Goal: Transaction & Acquisition: Obtain resource

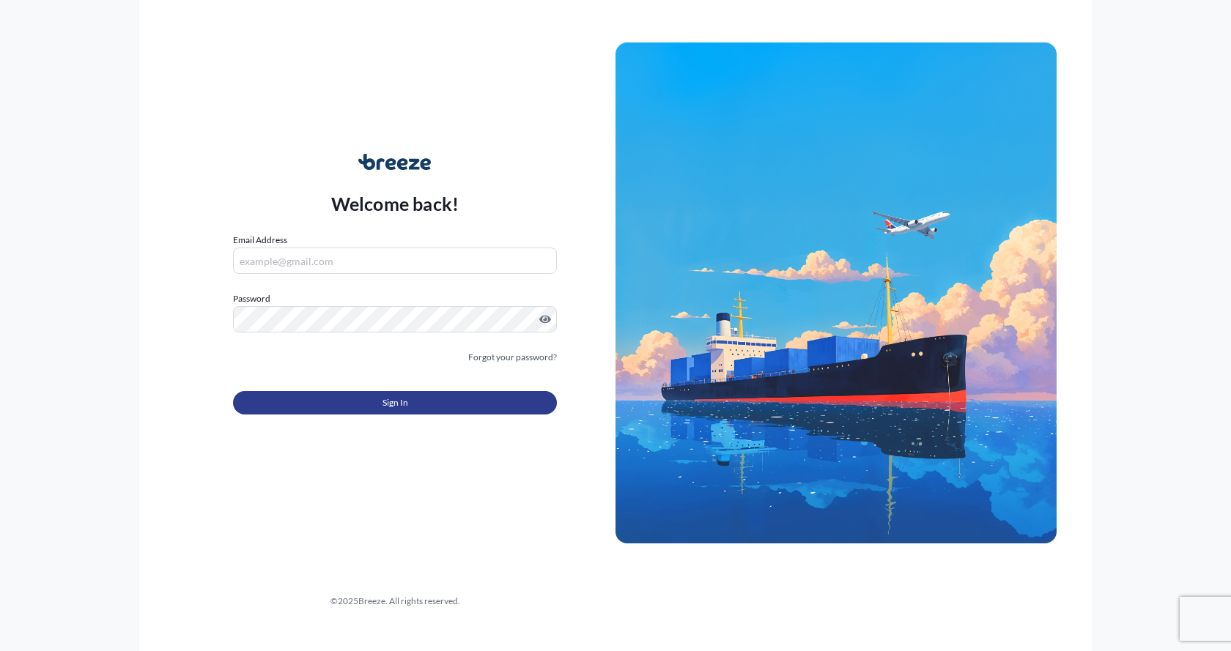
type input "[EMAIL_ADDRESS][DOMAIN_NAME]"
click at [459, 403] on button "Sign In" at bounding box center [395, 402] width 324 height 23
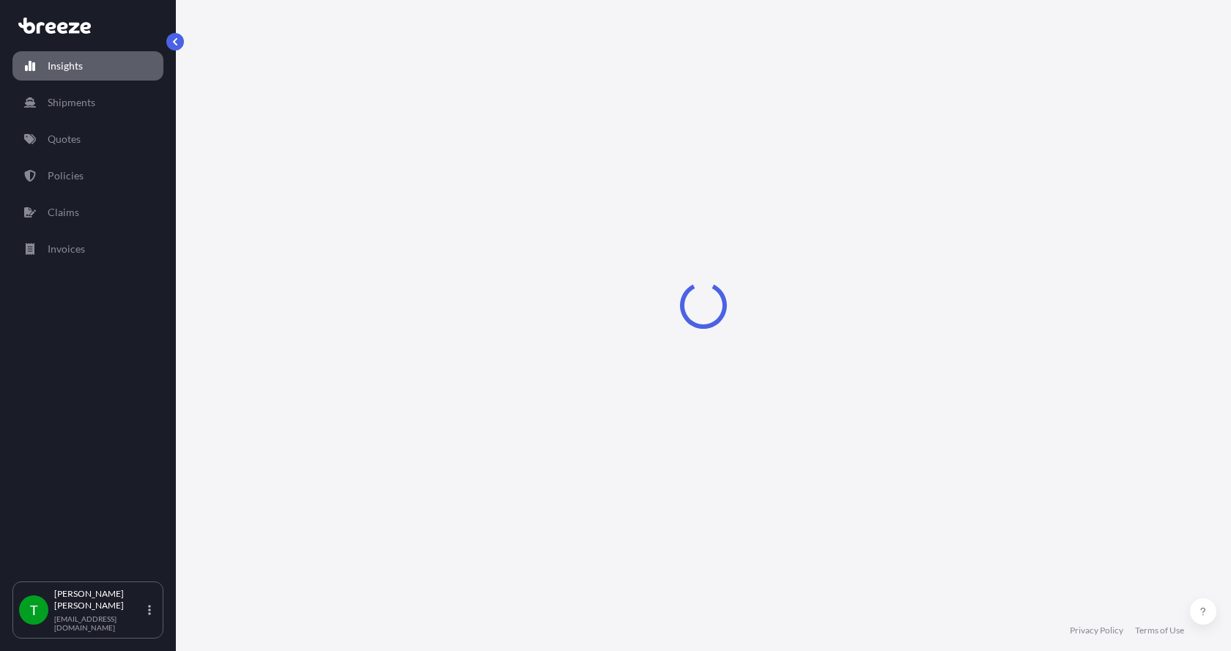
select select "2025"
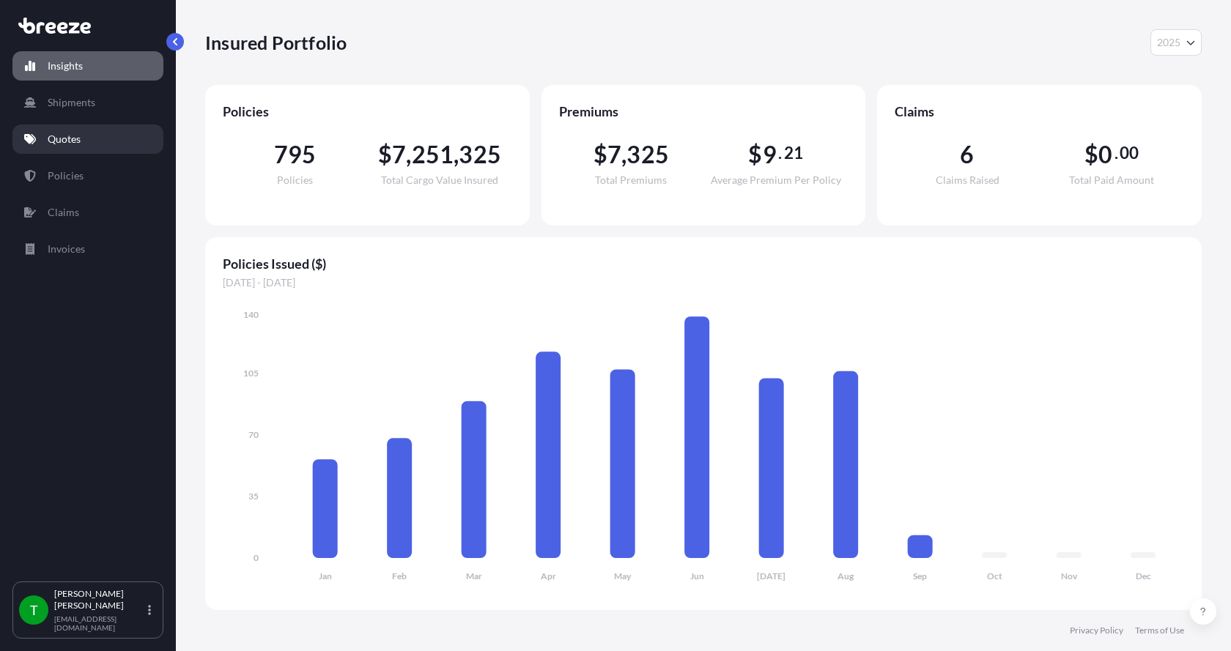
click at [59, 135] on p "Quotes" at bounding box center [64, 139] width 33 height 15
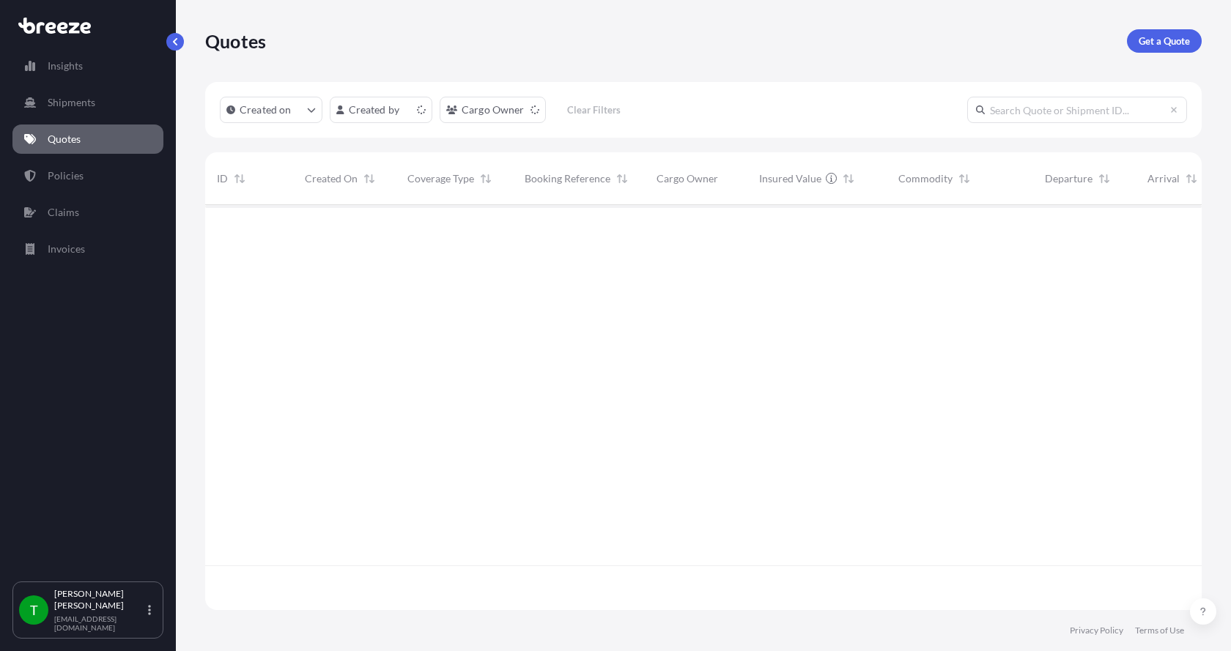
scroll to position [402, 985]
click at [1168, 35] on p "Get a Quote" at bounding box center [1163, 41] width 51 height 15
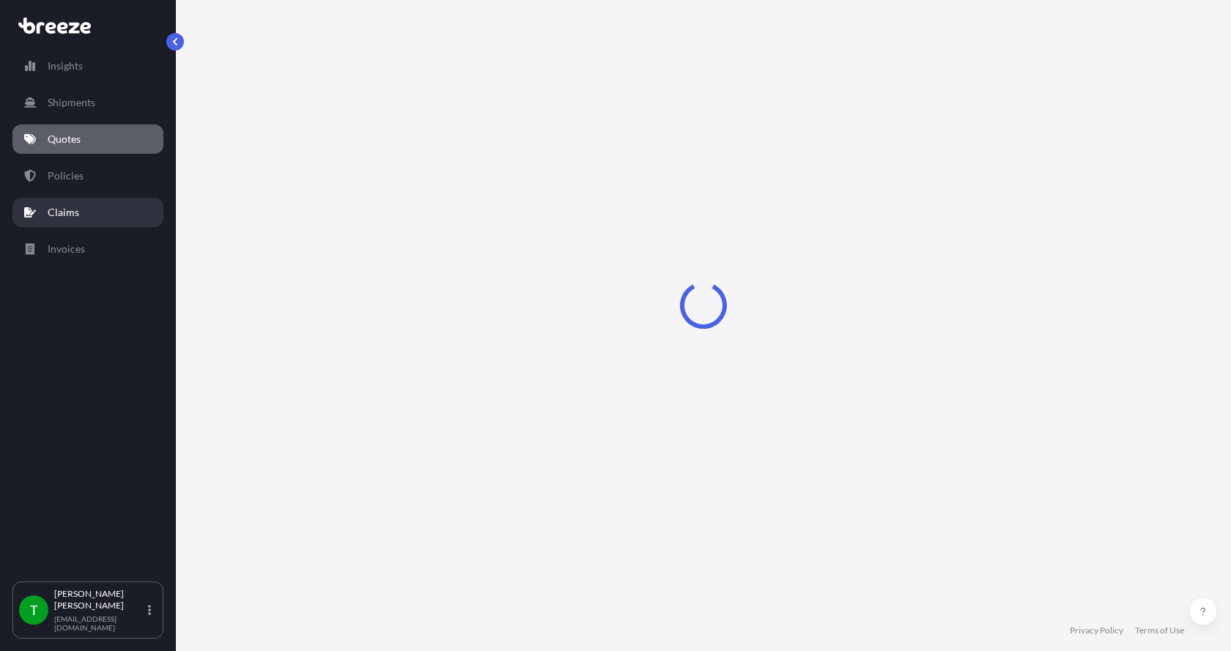
select select "Sea"
select select "1"
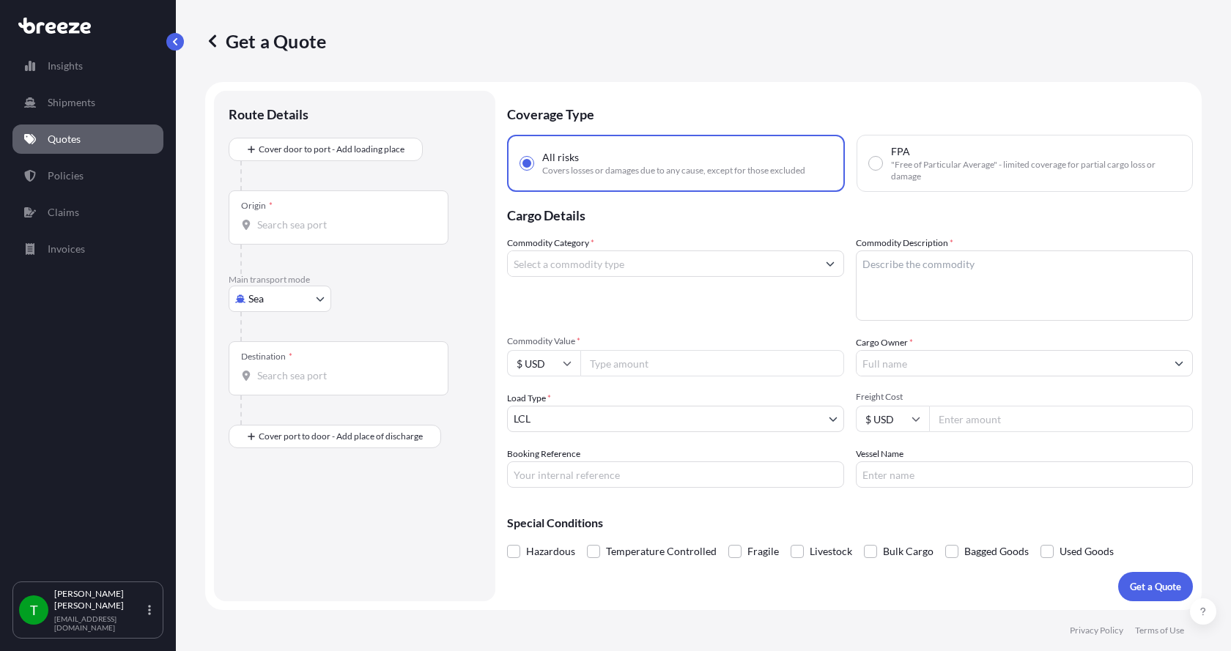
click at [258, 299] on body "Insights Shipments Quotes Policies Claims Invoices T [PERSON_NAME] [EMAIL_ADDRE…" at bounding box center [615, 325] width 1231 height 651
click at [264, 391] on span "Road" at bounding box center [267, 389] width 23 height 15
select select "Road"
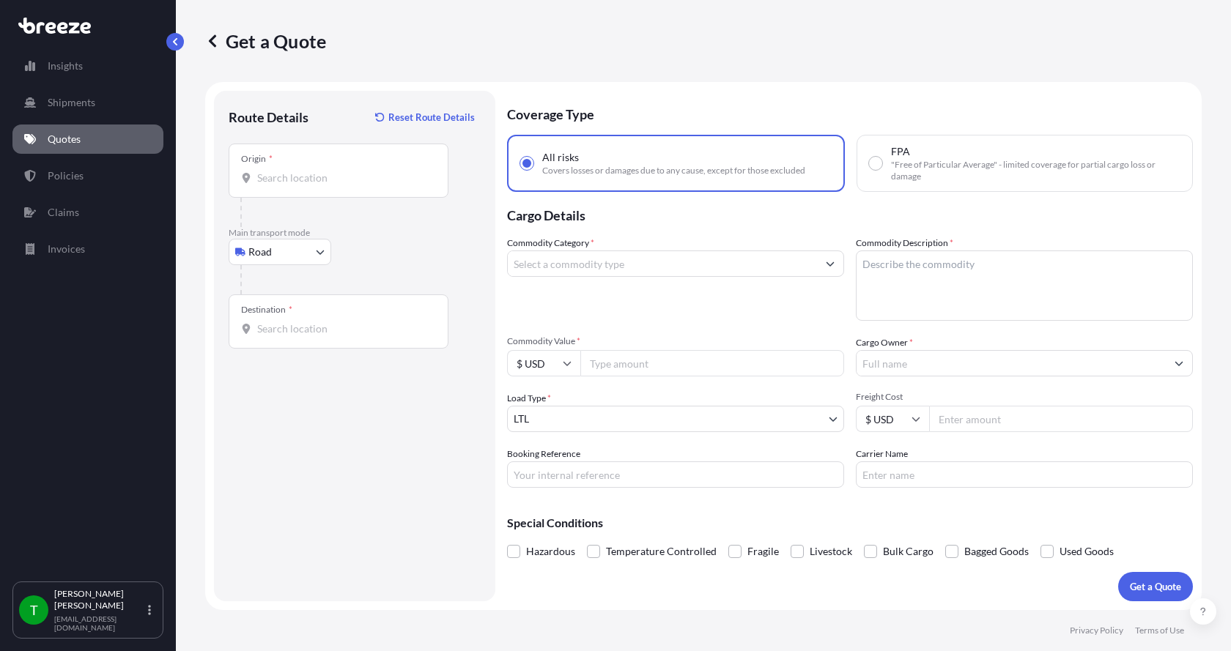
click at [283, 169] on div "Origin *" at bounding box center [339, 171] width 220 height 54
click at [283, 171] on input "Origin *" at bounding box center [343, 178] width 173 height 15
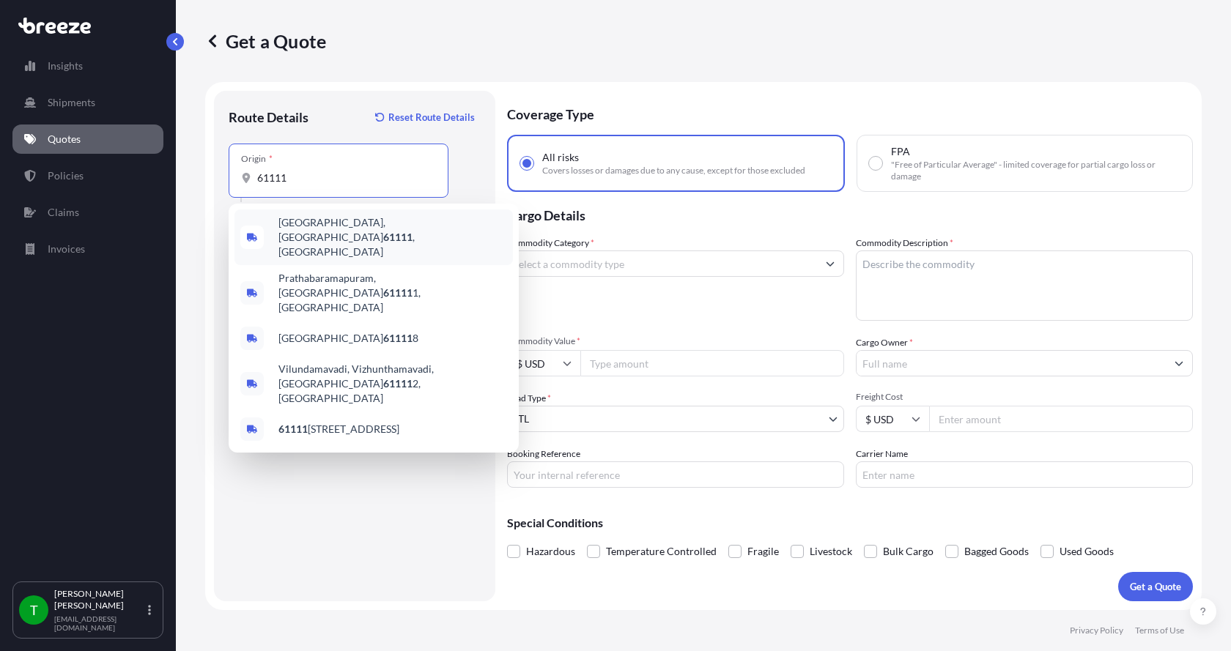
click at [289, 229] on span "[GEOGRAPHIC_DATA] , [GEOGRAPHIC_DATA]" at bounding box center [392, 237] width 229 height 44
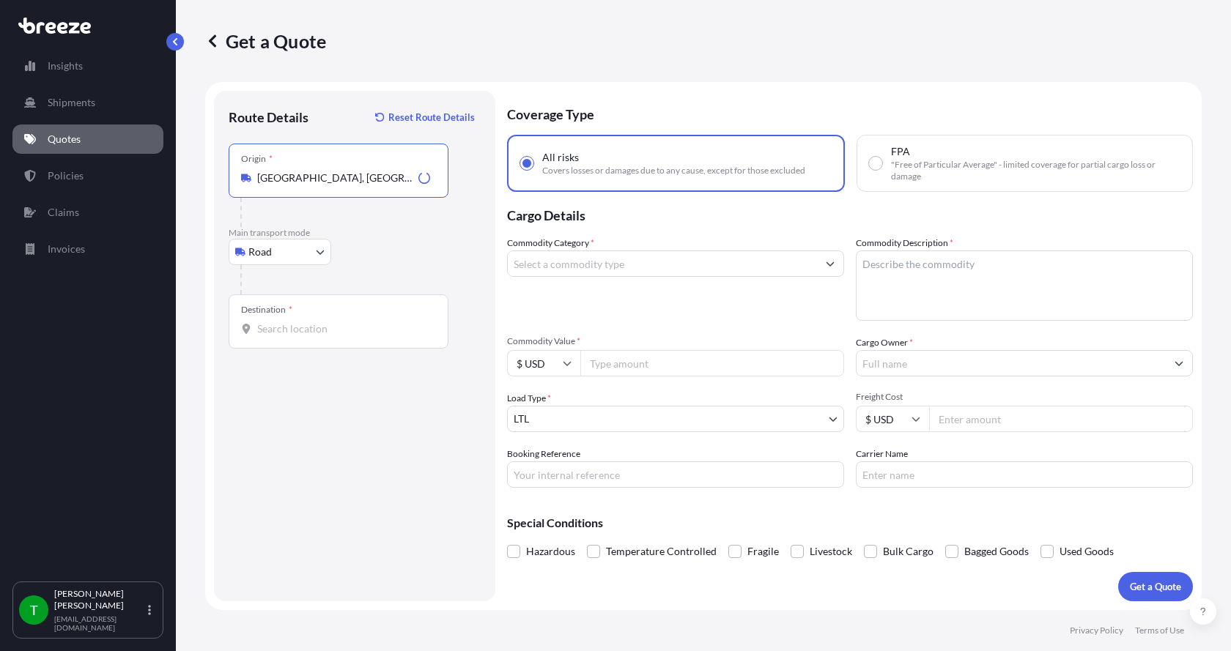
type input "[GEOGRAPHIC_DATA], [GEOGRAPHIC_DATA]"
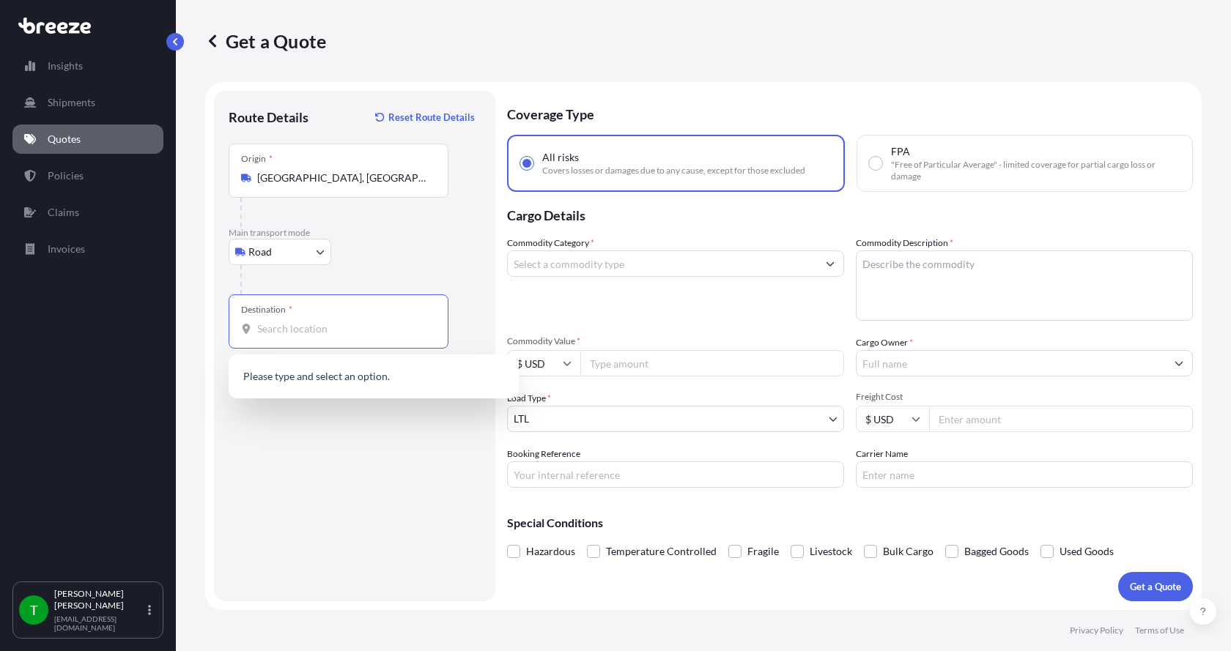
click at [264, 331] on input "Destination *" at bounding box center [343, 329] width 173 height 15
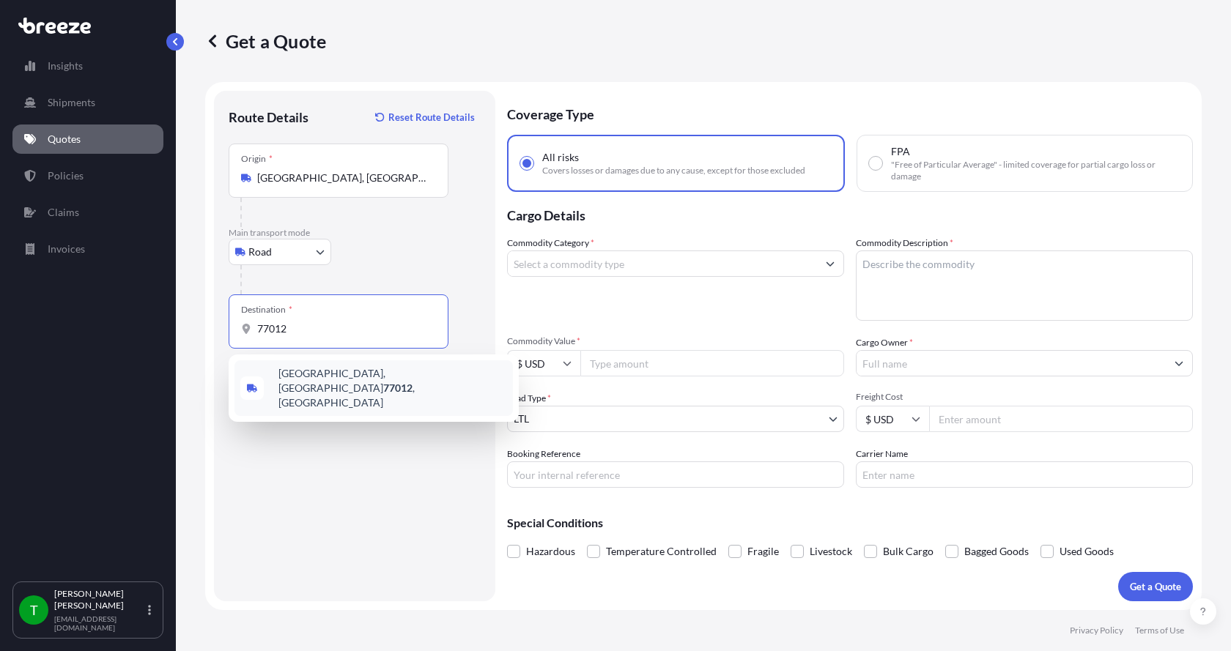
click at [299, 374] on span "[GEOGRAPHIC_DATA] , [GEOGRAPHIC_DATA]" at bounding box center [392, 388] width 229 height 44
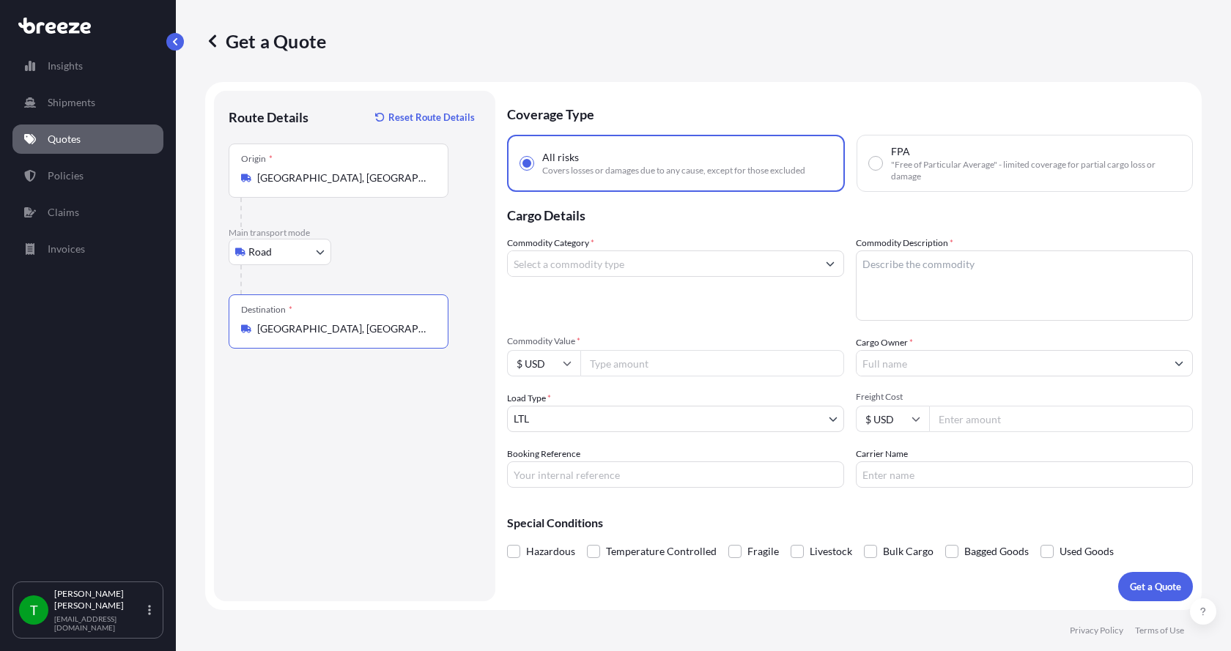
type input "[GEOGRAPHIC_DATA], [GEOGRAPHIC_DATA]"
click at [600, 265] on input "Commodity Category *" at bounding box center [662, 264] width 309 height 26
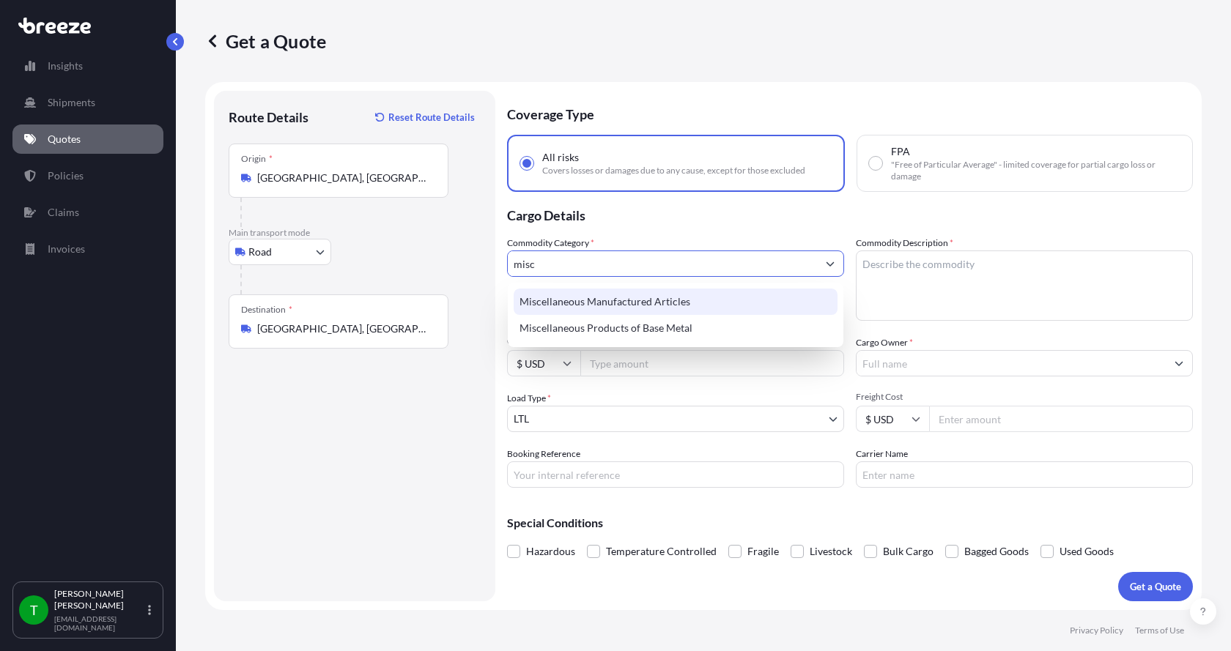
click at [569, 298] on div "Miscellaneous Manufactured Articles" at bounding box center [676, 302] width 324 height 26
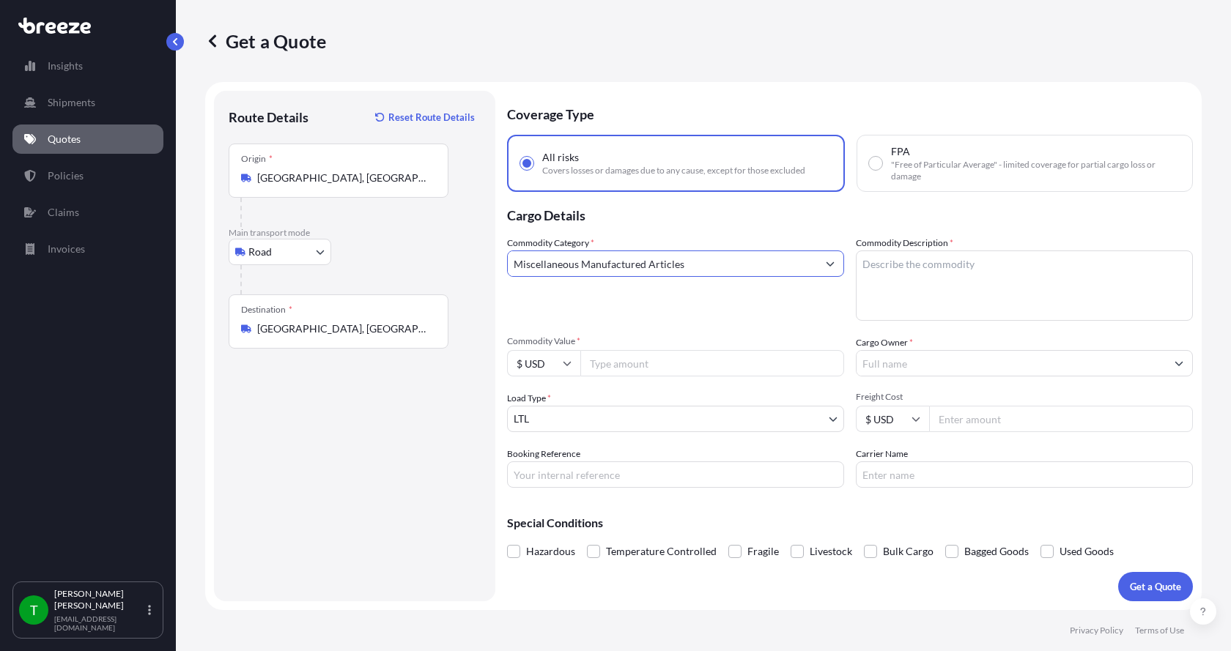
type input "Miscellaneous Manufactured Articles"
click at [883, 270] on textarea "Commodity Description *" at bounding box center [1024, 286] width 337 height 70
type textarea "Parts Motor AER 10HP"
click at [652, 365] on input "Commodity Value *" at bounding box center [712, 363] width 264 height 26
click at [619, 361] on input "Commodity Value *" at bounding box center [712, 363] width 264 height 26
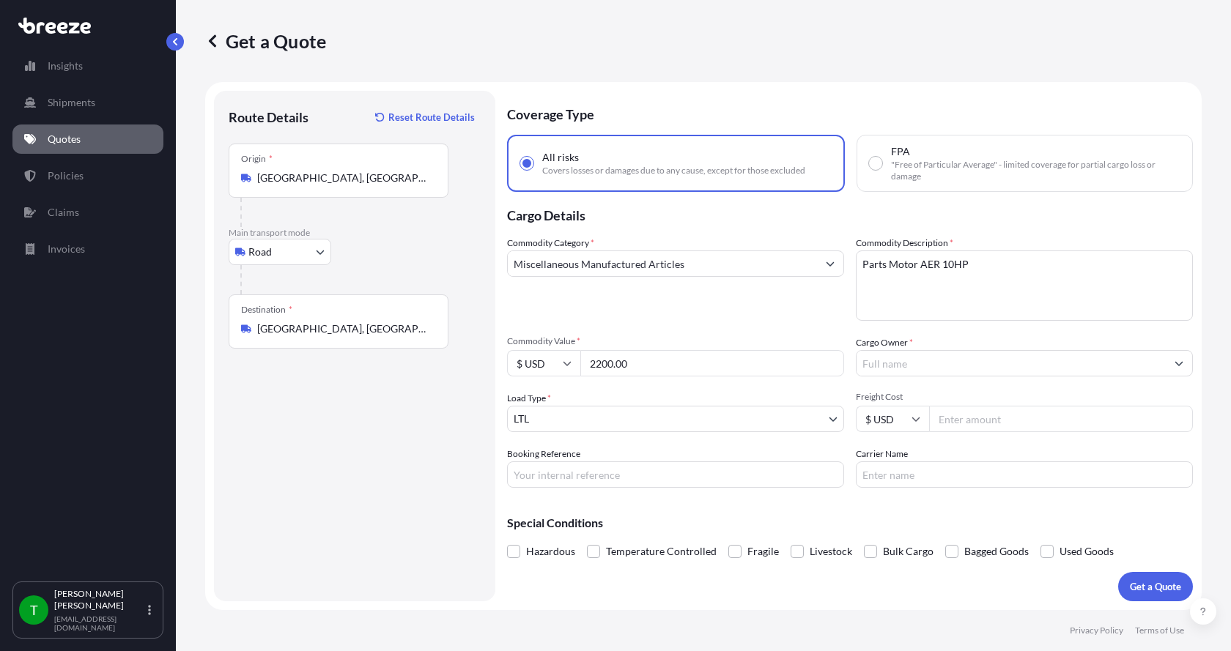
type input "2200.00"
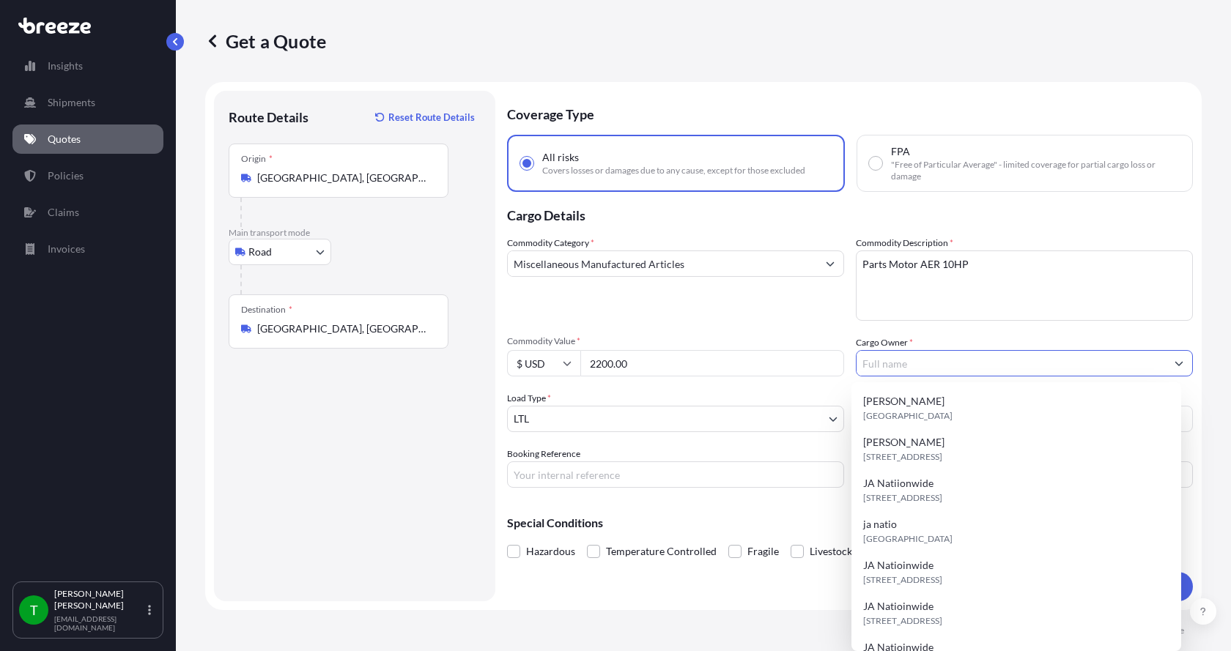
click at [888, 362] on input "Cargo Owner *" at bounding box center [1010, 363] width 309 height 26
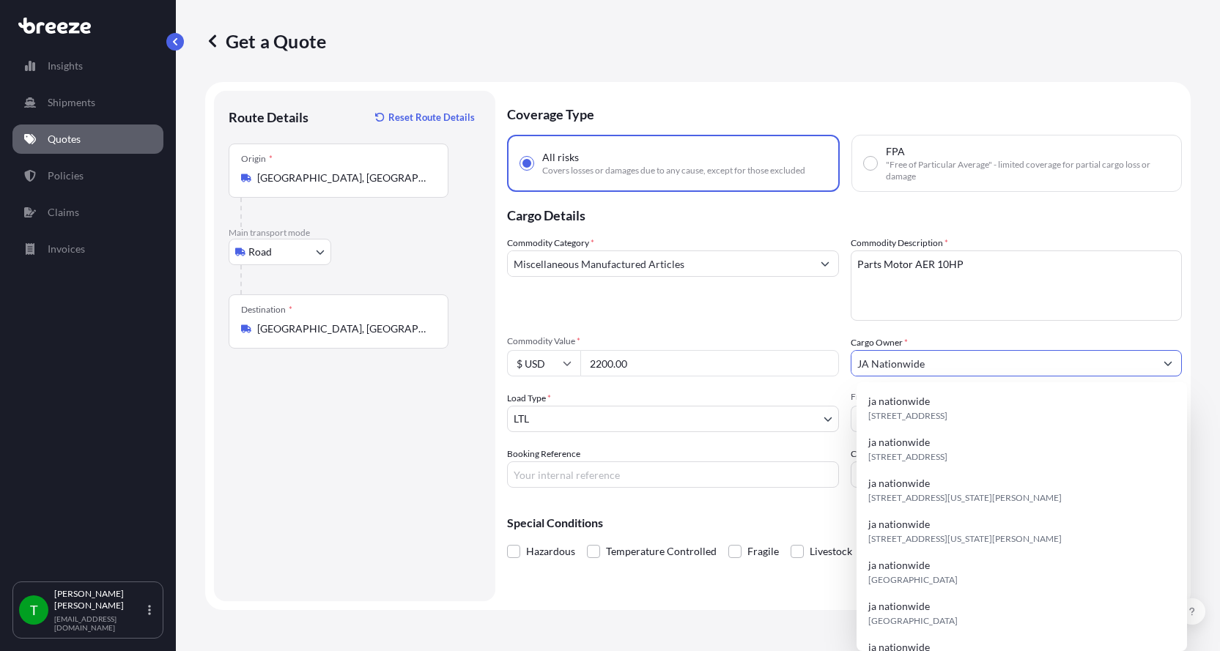
type input "JA Nationwide"
click at [591, 473] on input "Booking Reference" at bounding box center [673, 475] width 332 height 26
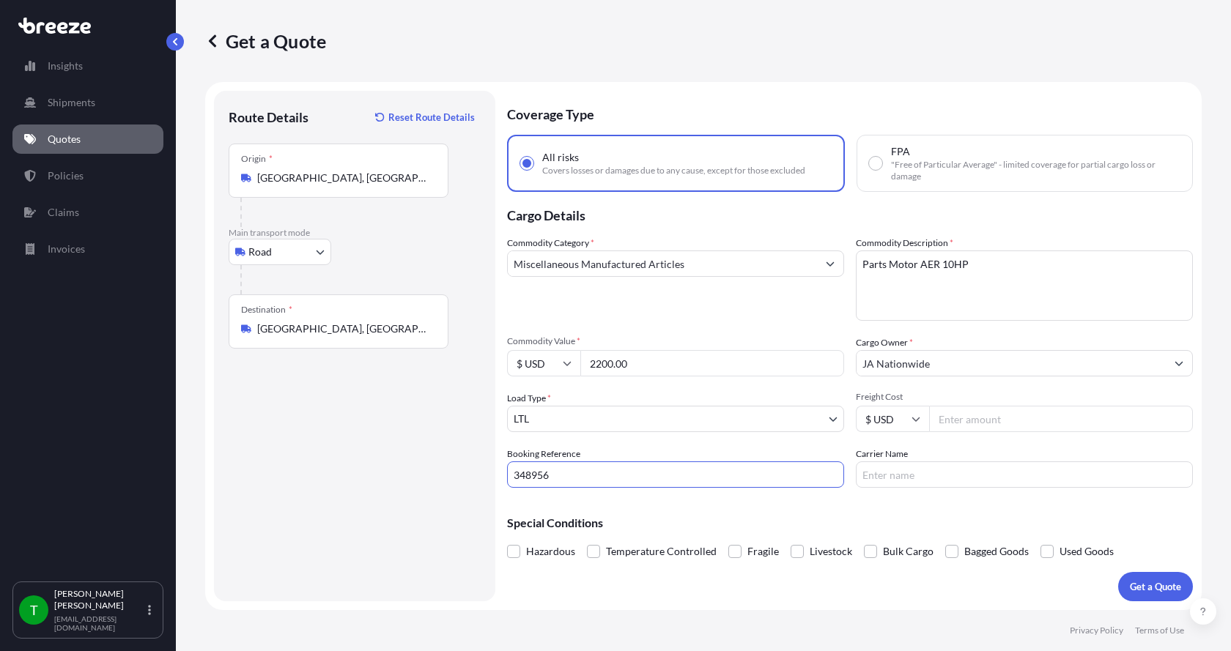
type input "348956"
click at [1020, 420] on input "Freight Cost" at bounding box center [1061, 419] width 264 height 26
type input "335.00"
click at [945, 472] on input "Carrier Name" at bounding box center [1024, 475] width 337 height 26
type input "[PERSON_NAME] Express"
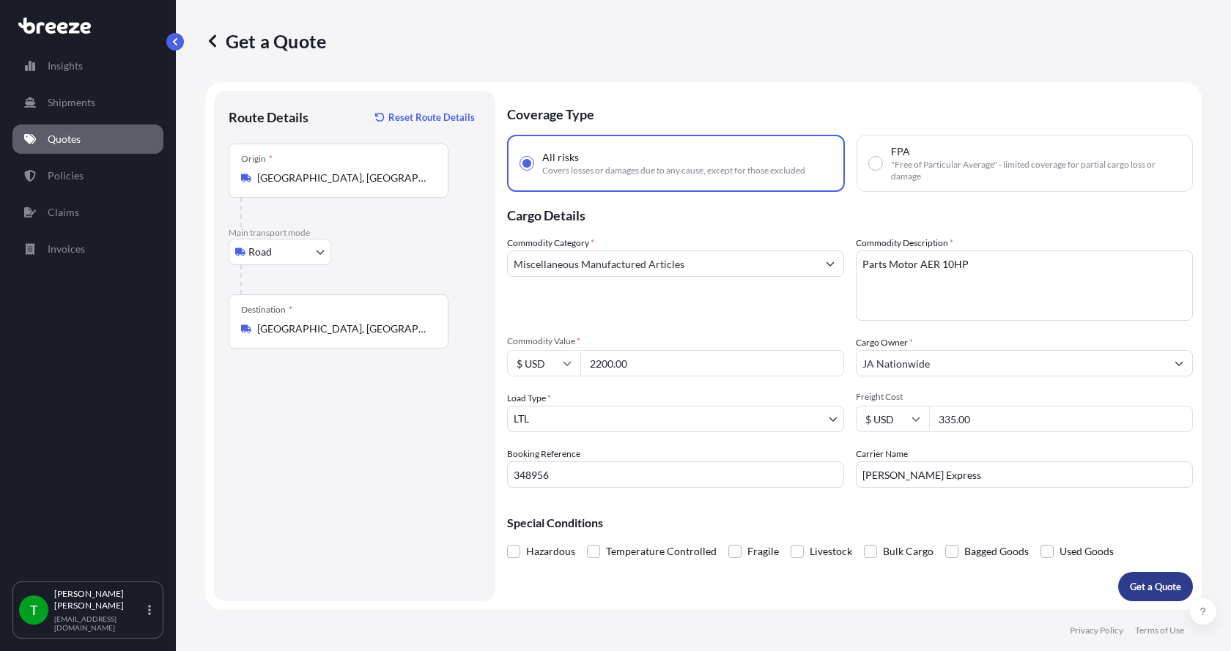
click at [1146, 581] on p "Get a Quote" at bounding box center [1155, 586] width 51 height 15
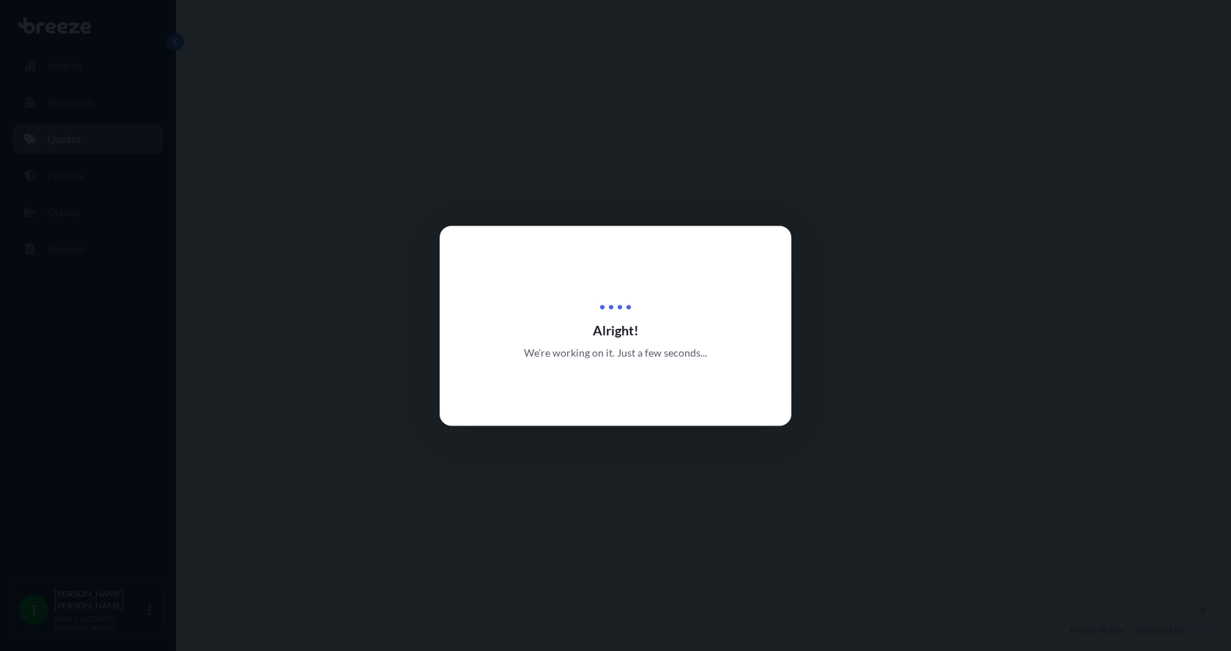
select select "Road"
select select "1"
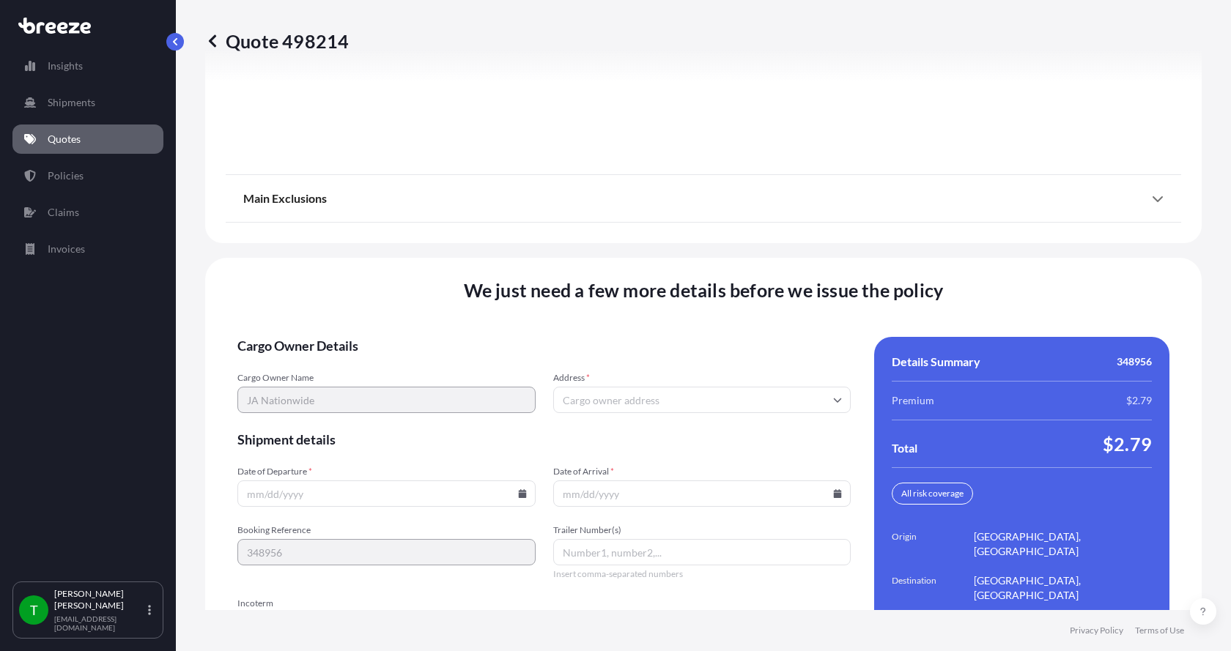
scroll to position [1927, 0]
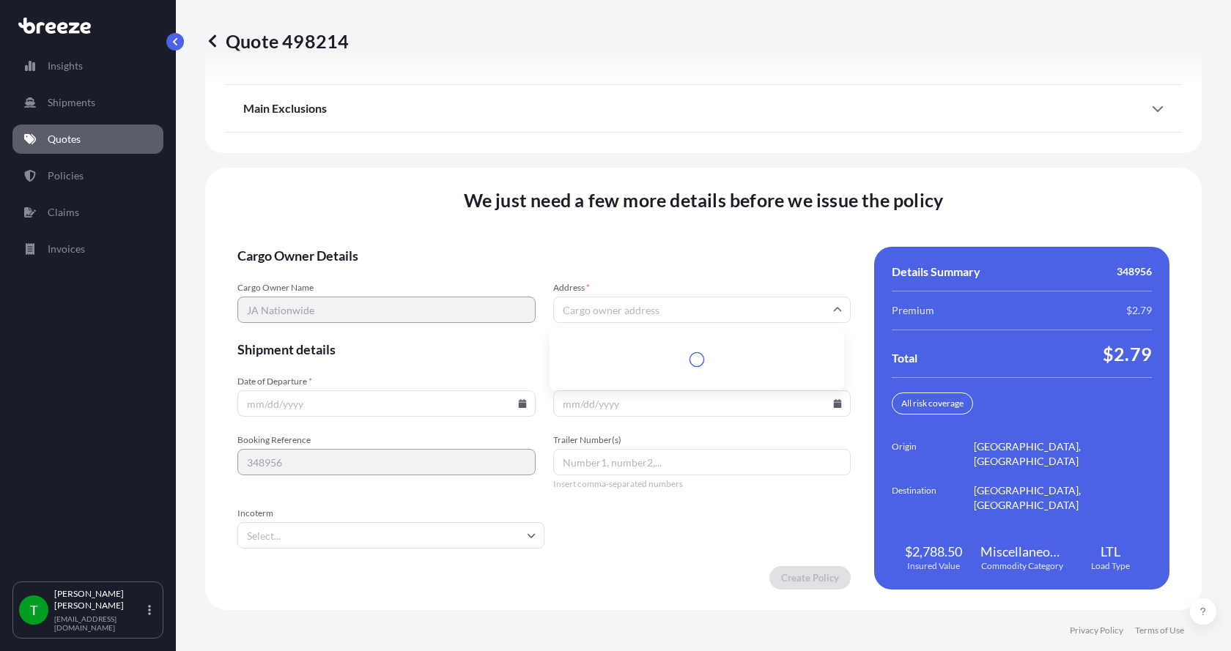
click at [580, 311] on input "Address *" at bounding box center [702, 310] width 298 height 26
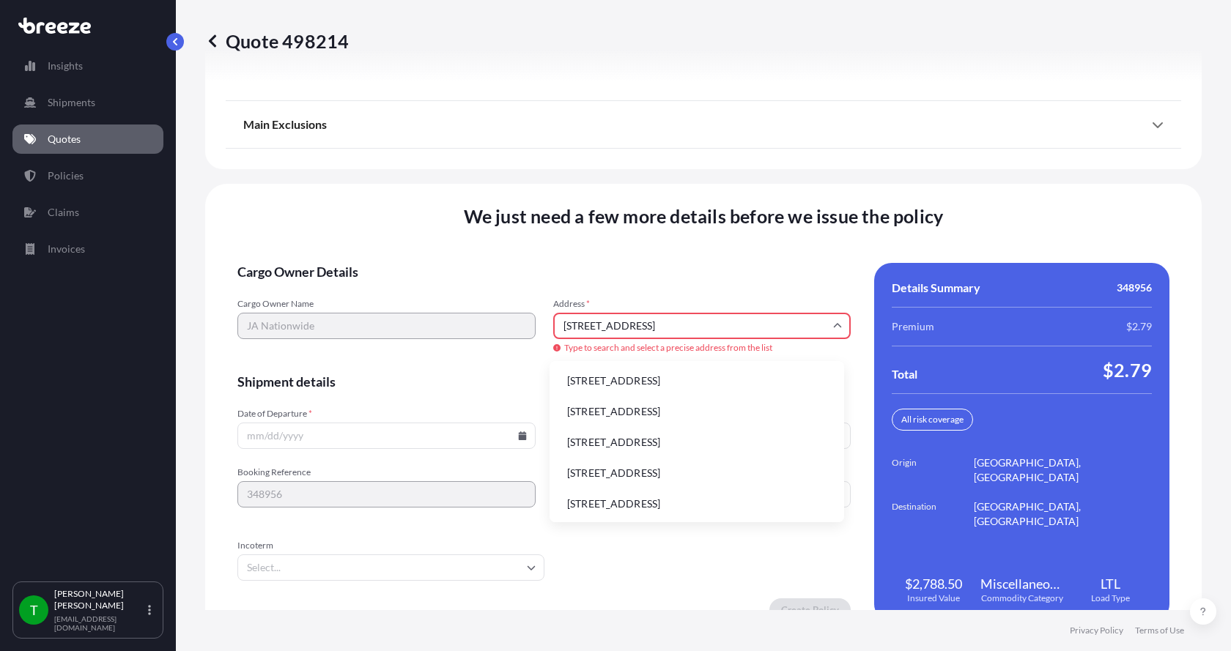
click at [621, 377] on li "[STREET_ADDRESS]" at bounding box center [696, 381] width 283 height 28
type input "[STREET_ADDRESS]"
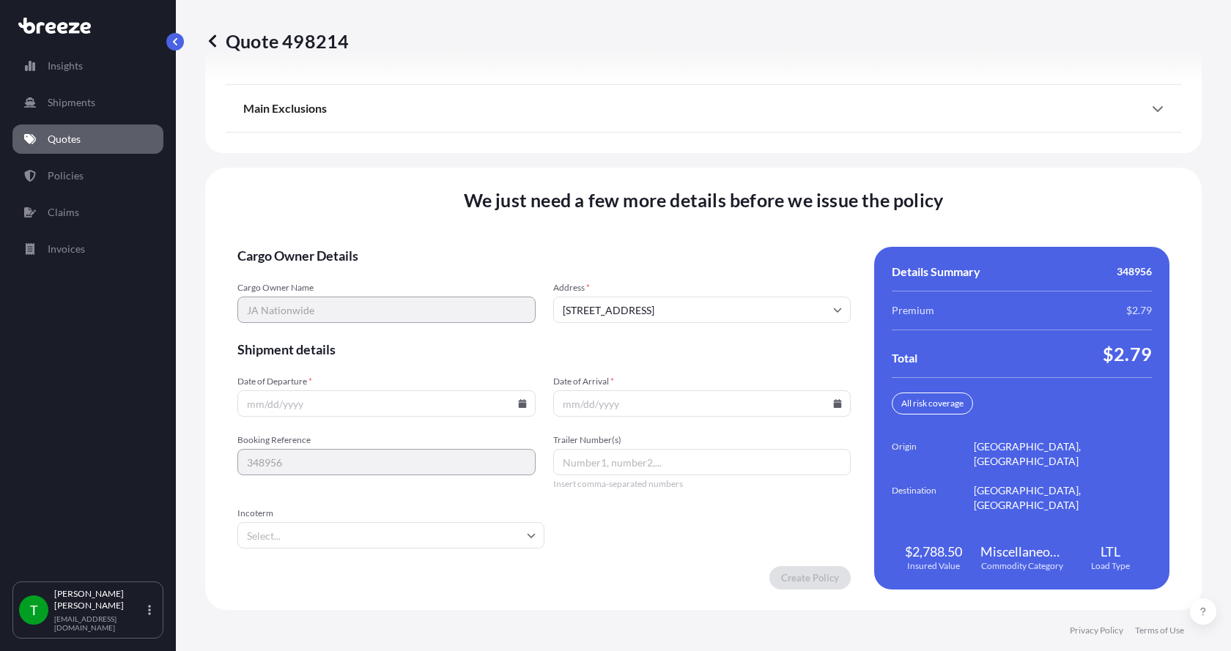
click at [518, 401] on icon at bounding box center [522, 403] width 8 height 9
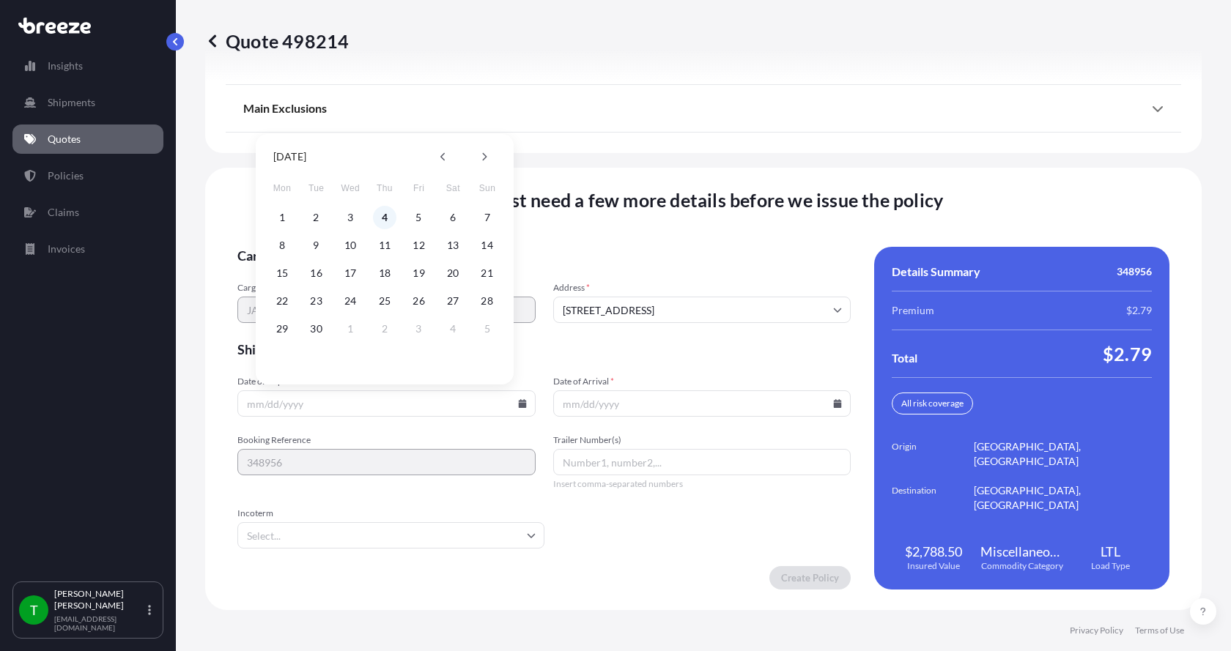
click at [382, 219] on button "4" at bounding box center [384, 217] width 23 height 23
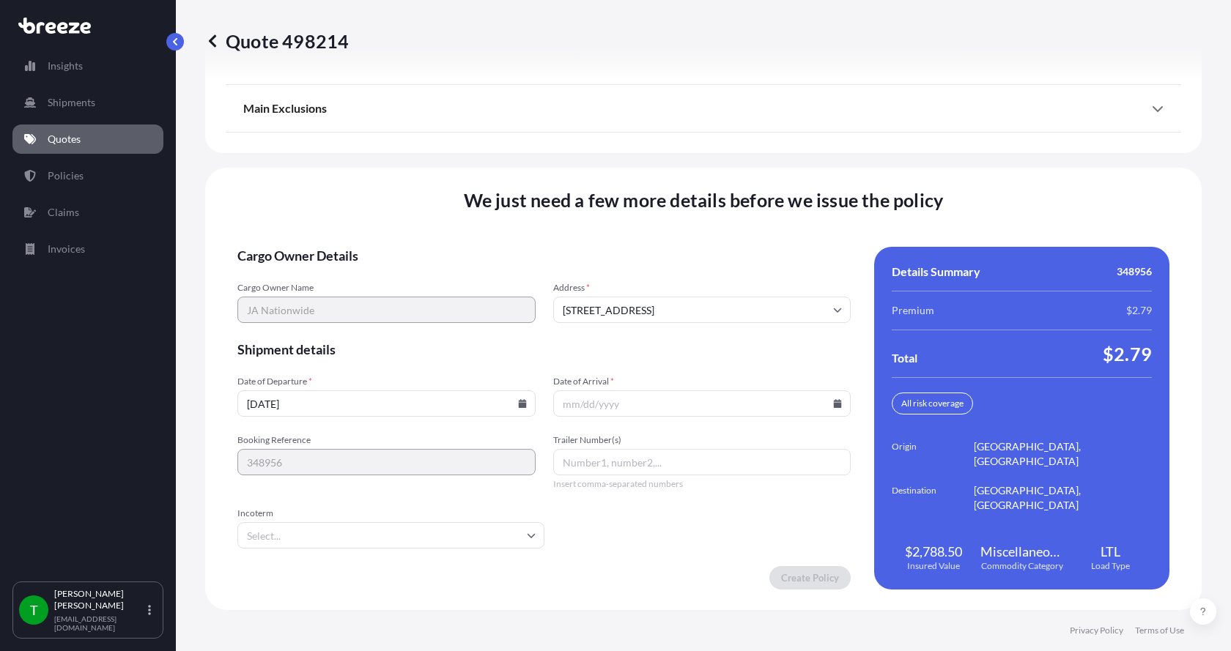
type input "[DATE]"
click at [382, 284] on button "4" at bounding box center [385, 290] width 18 height 13
click at [834, 403] on icon at bounding box center [838, 403] width 8 height 9
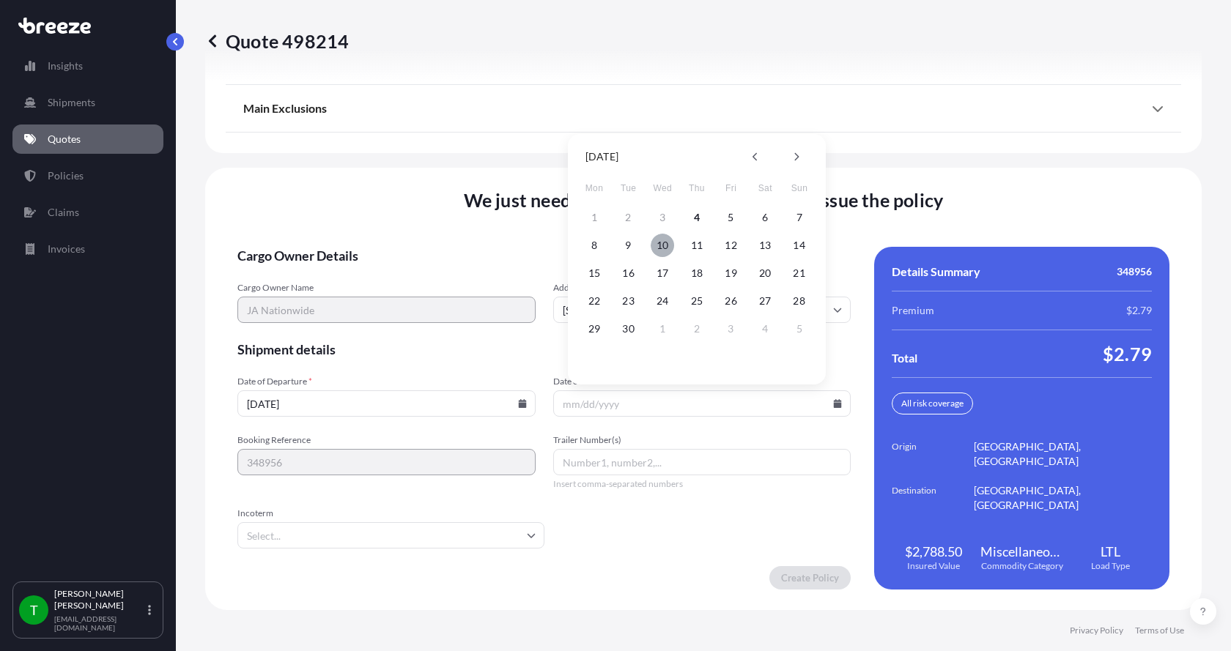
click at [664, 248] on button "10" at bounding box center [662, 245] width 23 height 23
type input "[DATE]"
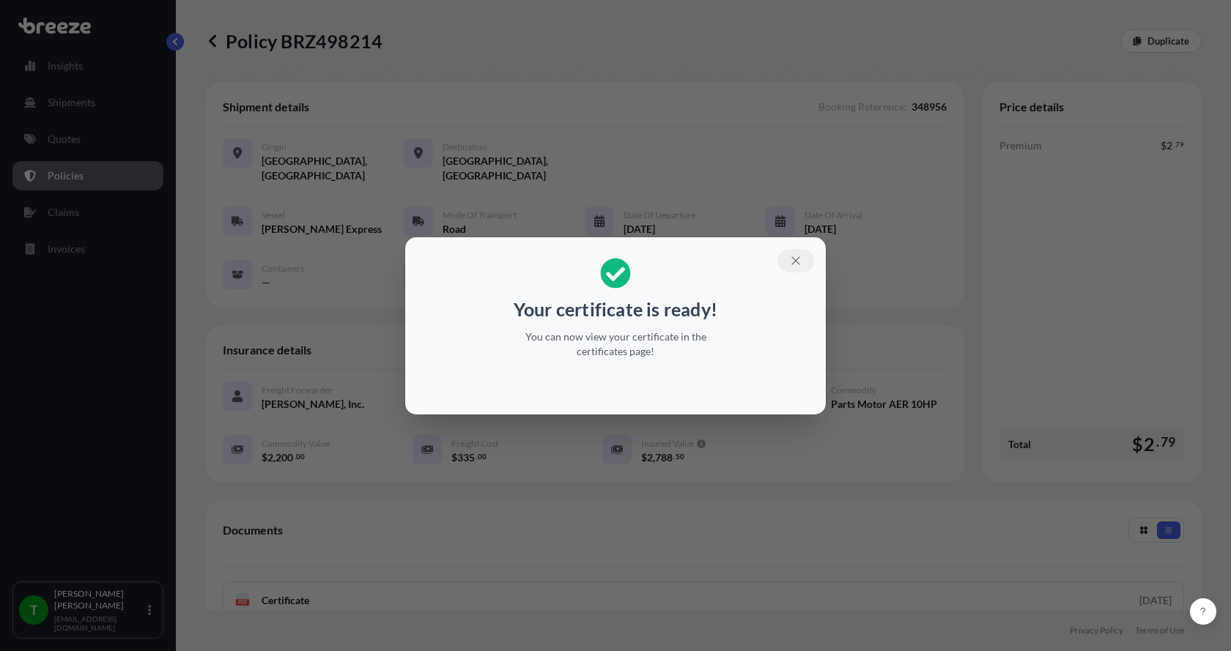
click at [791, 262] on icon "button" at bounding box center [795, 260] width 13 height 13
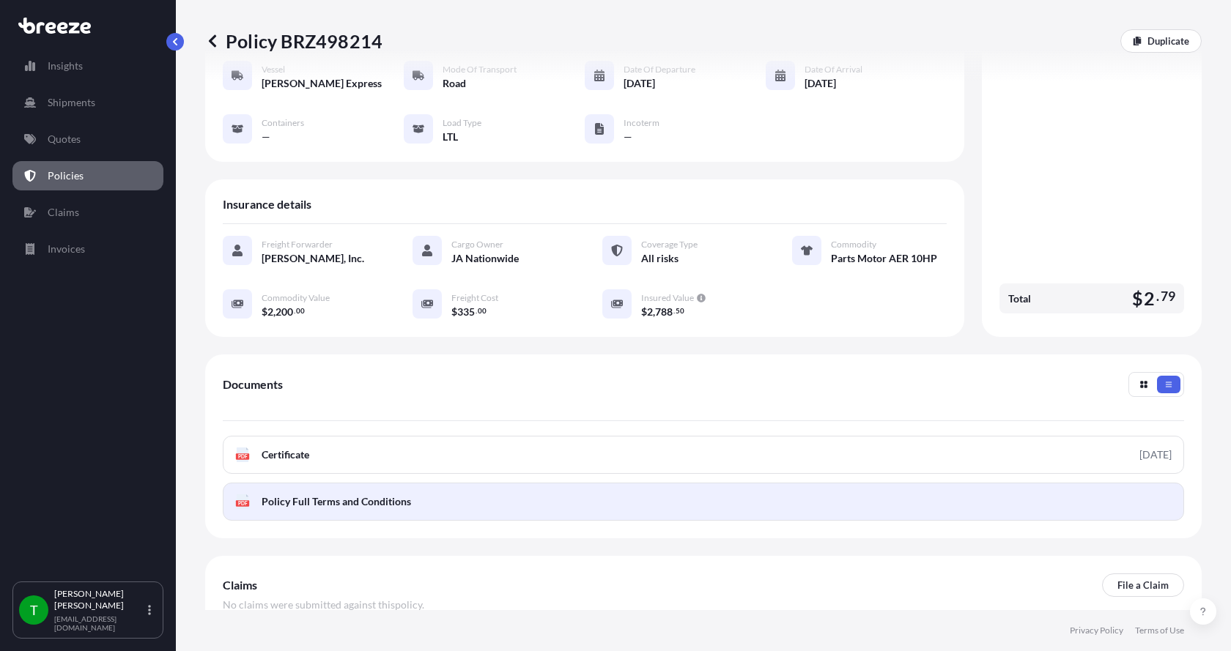
scroll to position [147, 0]
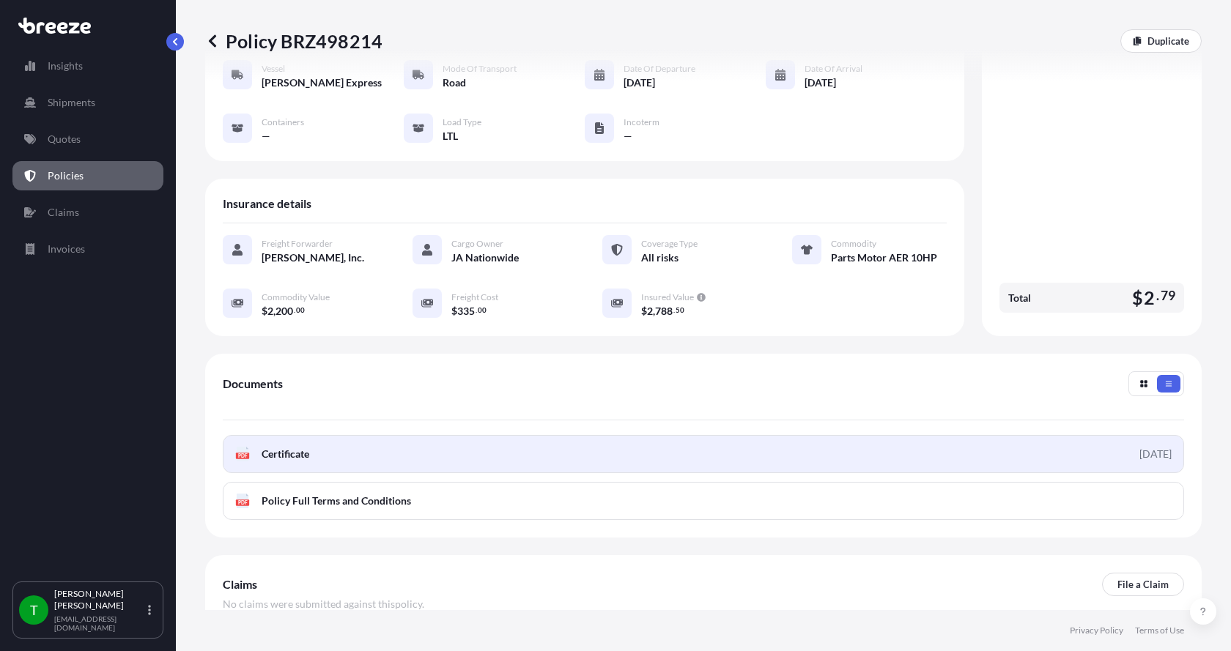
click at [257, 447] on div "PDF Certificate" at bounding box center [272, 454] width 74 height 15
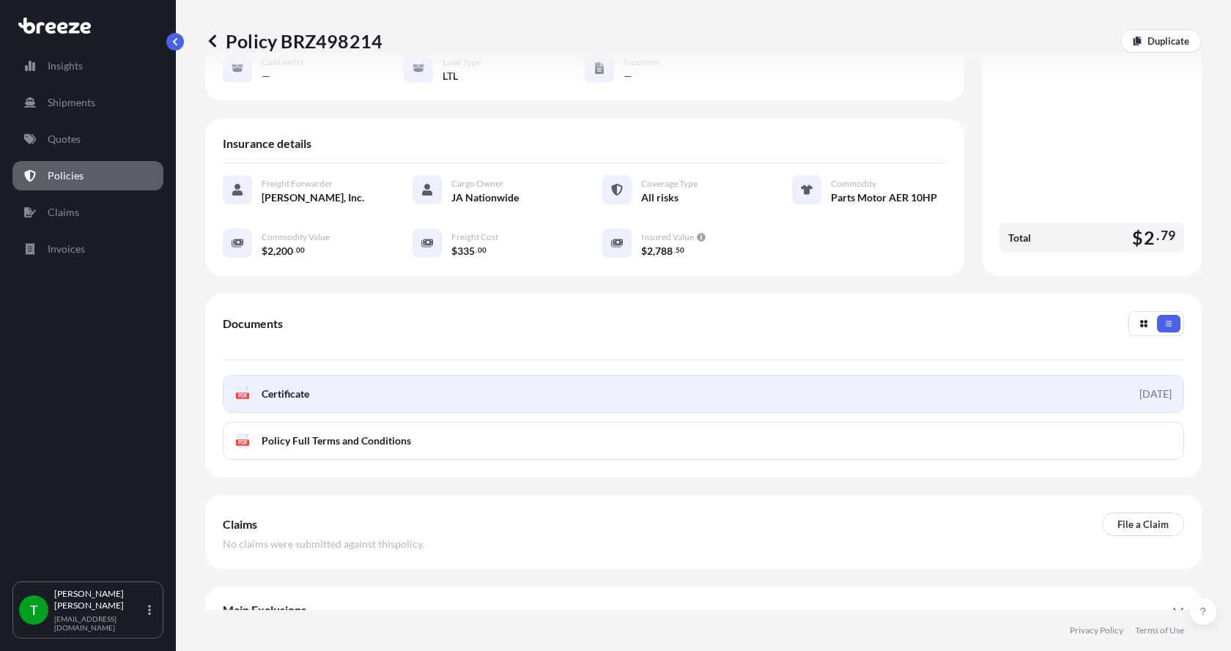
scroll to position [215, 0]
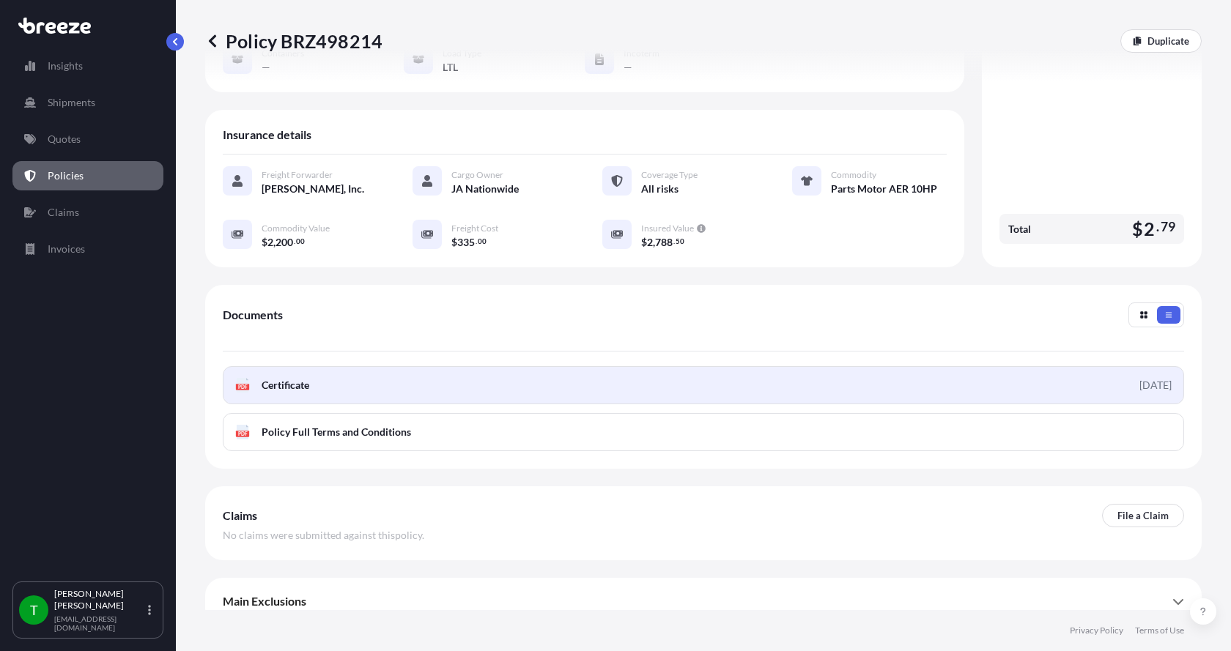
click at [245, 385] on text "PDF" at bounding box center [243, 387] width 10 height 5
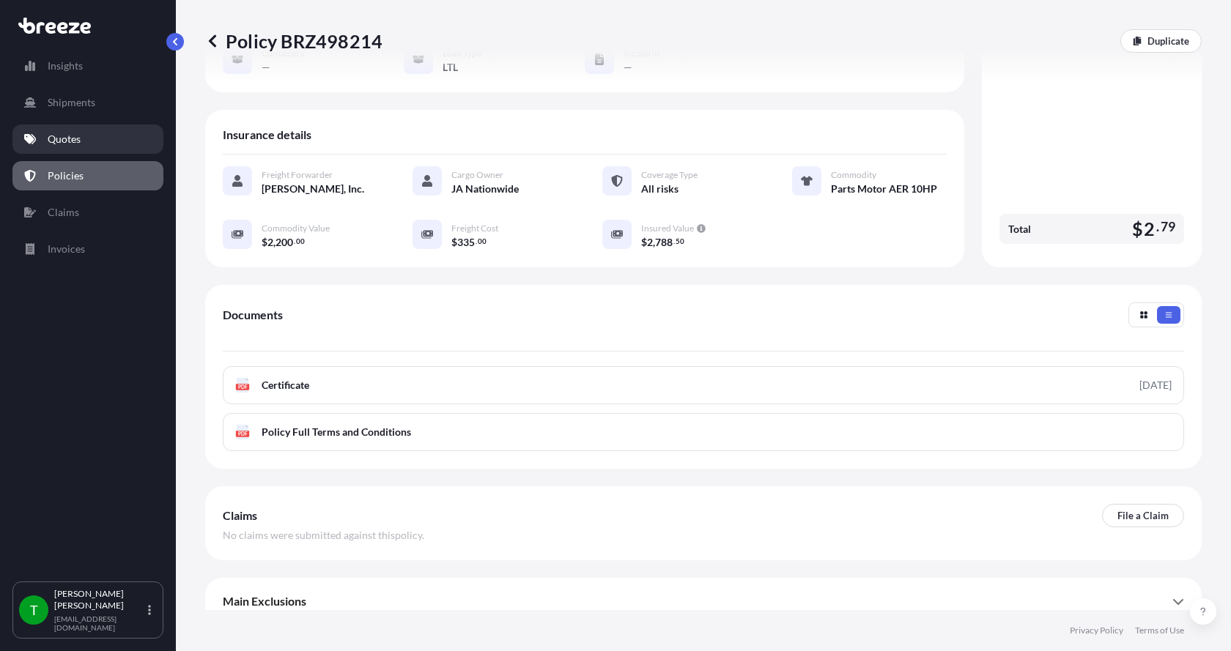
click at [62, 140] on p "Quotes" at bounding box center [64, 139] width 33 height 15
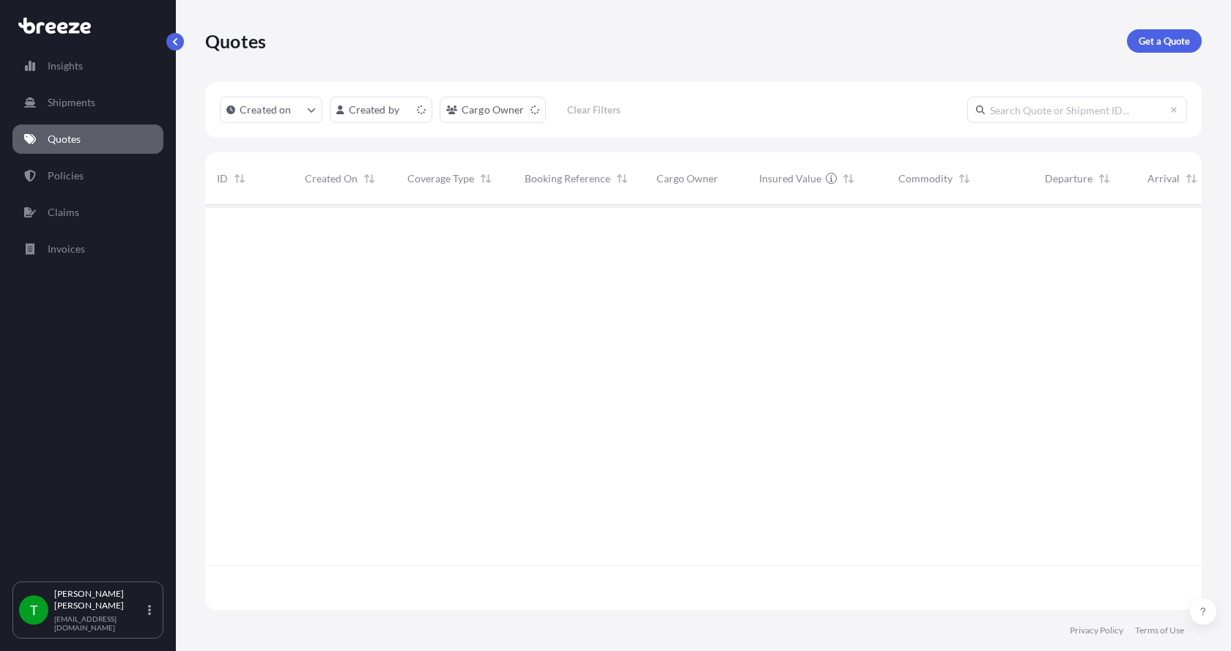
scroll to position [402, 985]
click at [1166, 37] on p "Get a Quote" at bounding box center [1163, 41] width 51 height 15
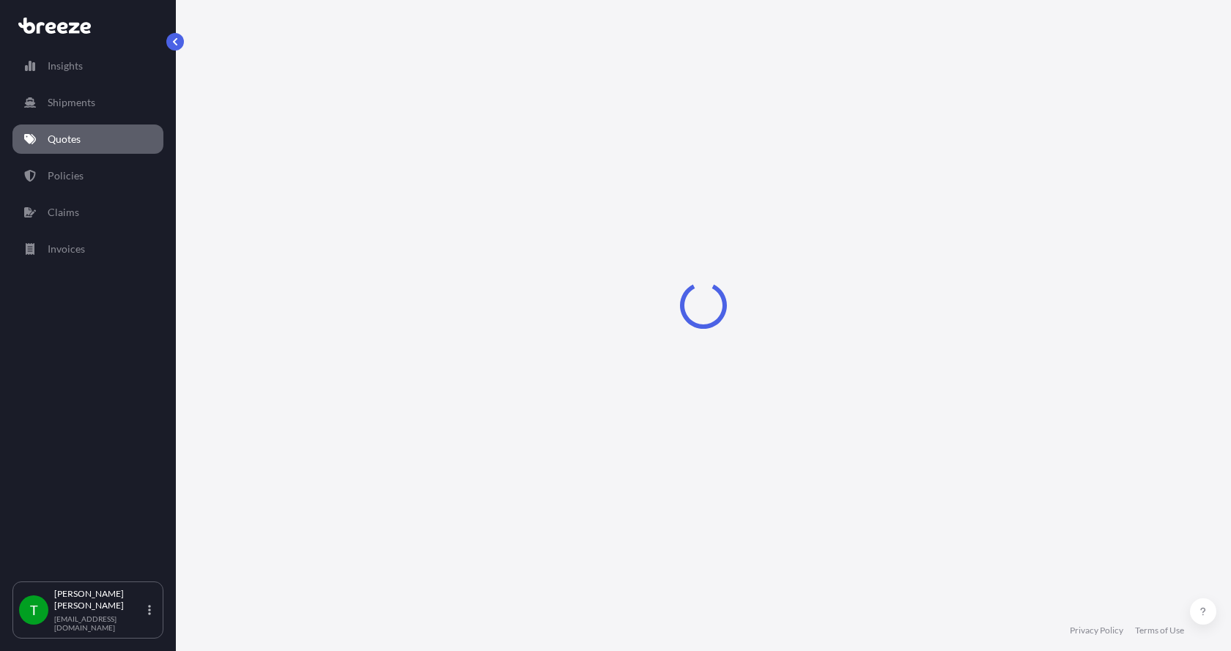
select select "Sea"
select select "1"
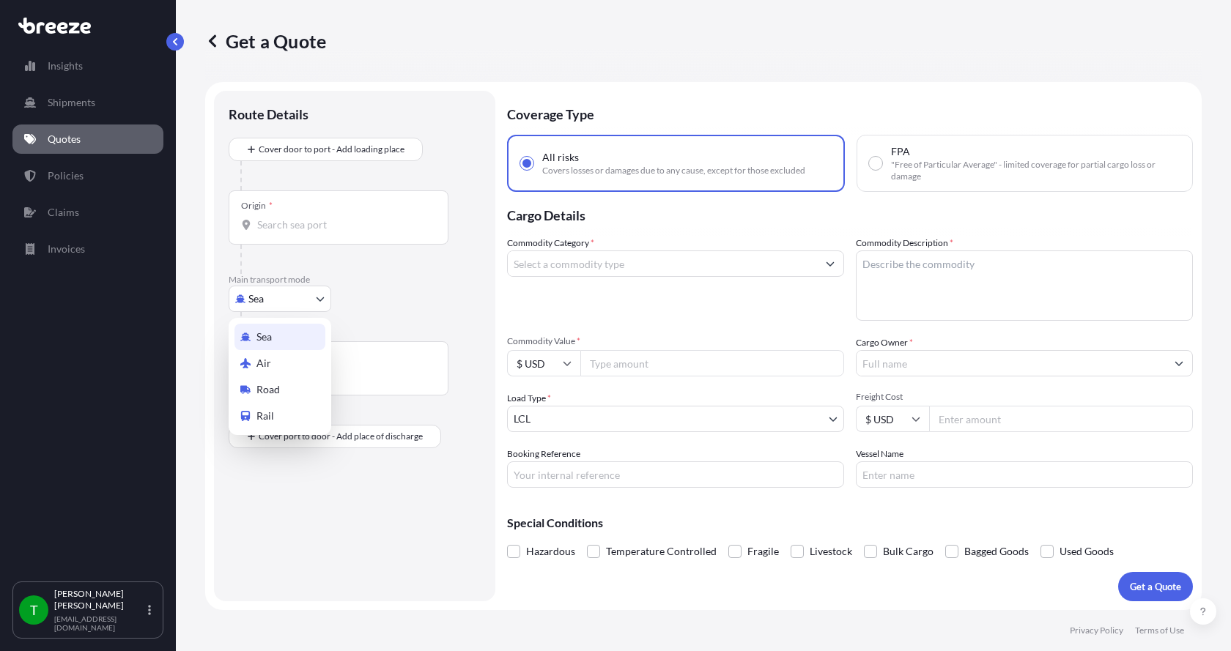
click at [267, 305] on body "Insights Shipments Quotes Policies Claims Invoices T [PERSON_NAME] [EMAIL_ADDRE…" at bounding box center [615, 325] width 1231 height 651
click at [256, 386] on div "Road" at bounding box center [279, 390] width 91 height 26
select select "Road"
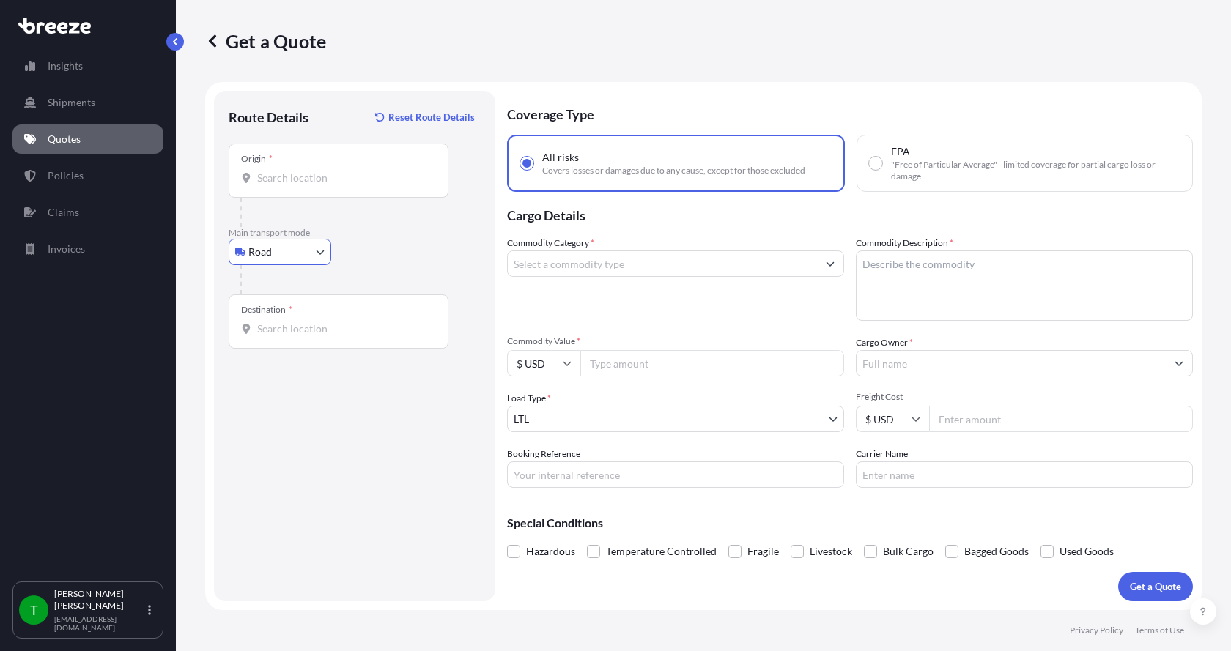
click at [273, 182] on input "Origin *" at bounding box center [343, 178] width 173 height 15
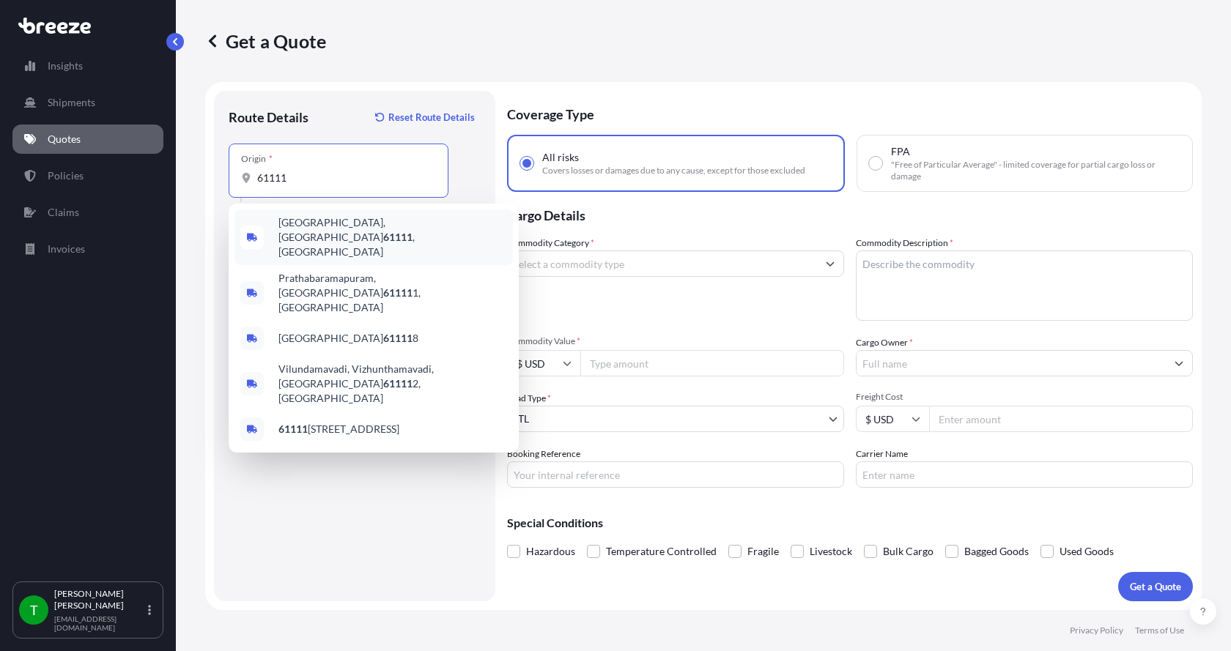
click at [295, 223] on span "[GEOGRAPHIC_DATA] , [GEOGRAPHIC_DATA]" at bounding box center [392, 237] width 229 height 44
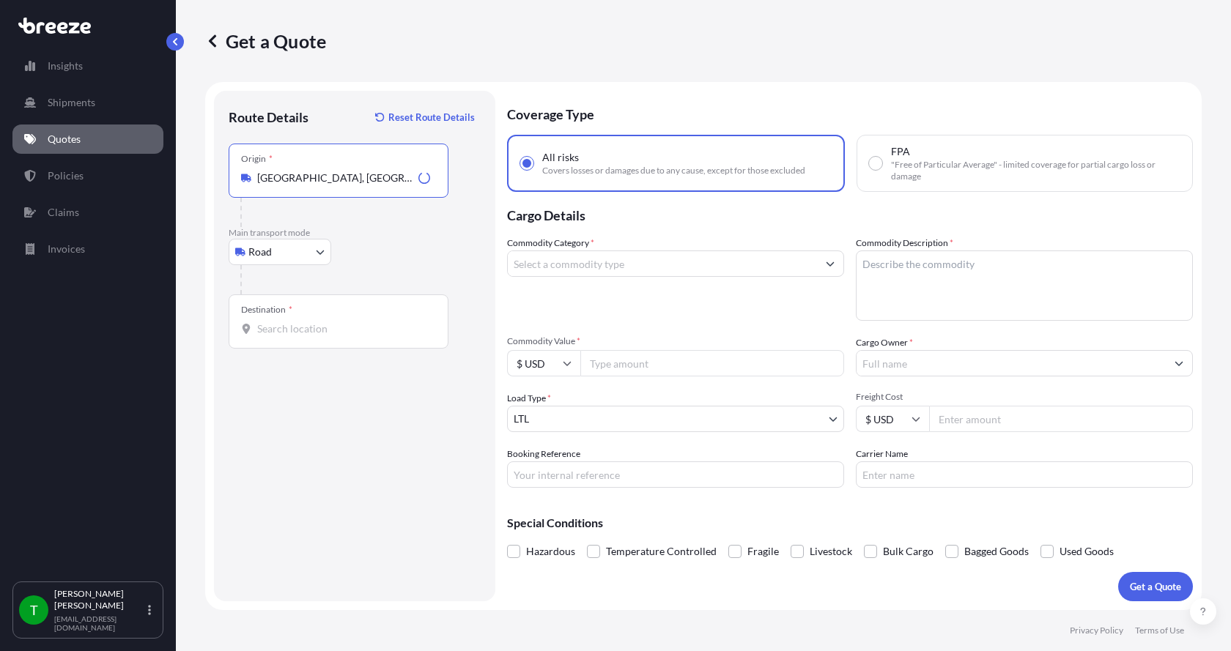
type input "[GEOGRAPHIC_DATA], [GEOGRAPHIC_DATA]"
click at [265, 330] on input "Destination *" at bounding box center [343, 329] width 173 height 15
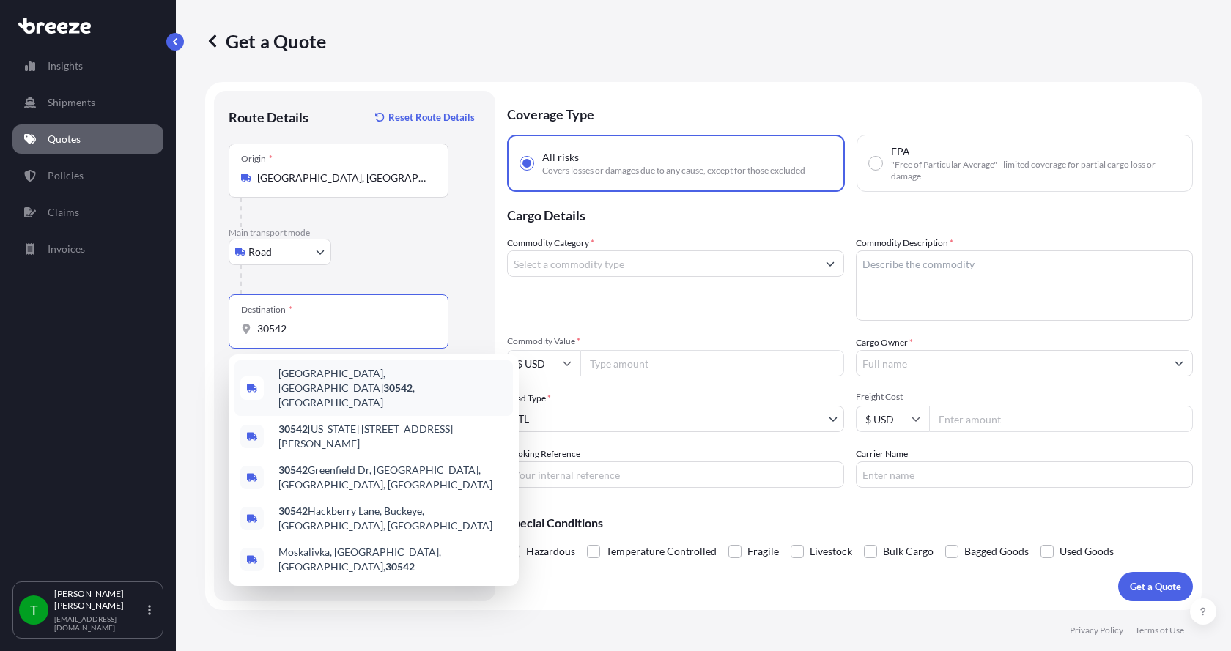
click at [288, 379] on span "[GEOGRAPHIC_DATA] , [GEOGRAPHIC_DATA]" at bounding box center [392, 388] width 229 height 44
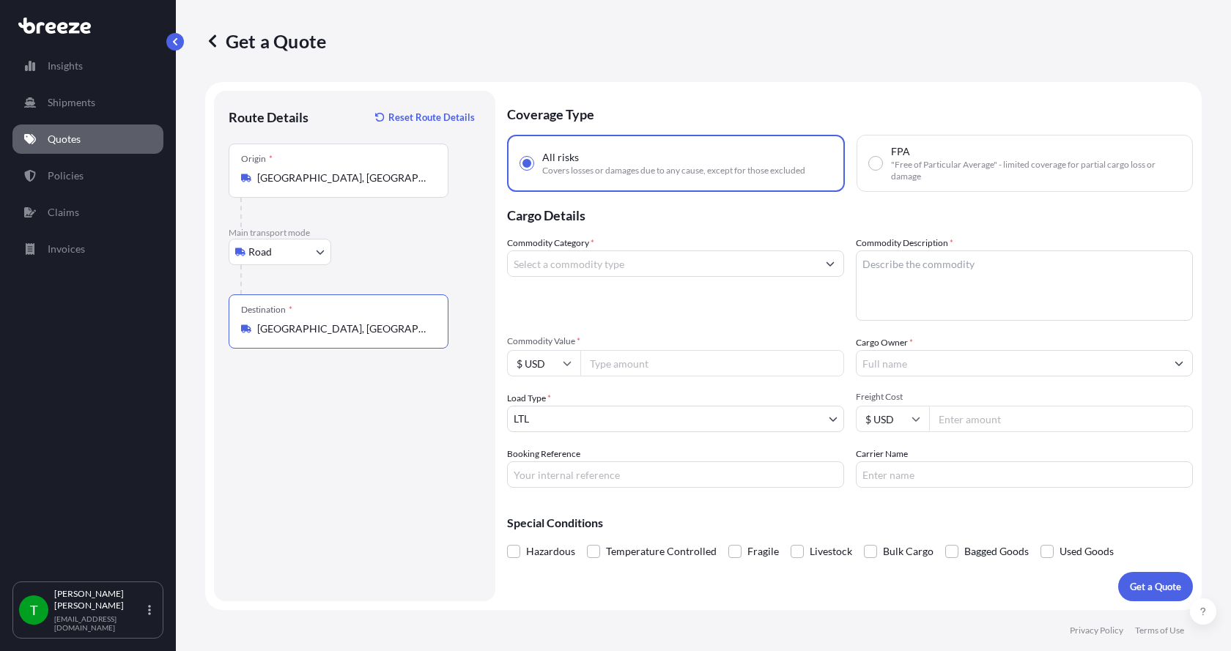
type input "[GEOGRAPHIC_DATA], [GEOGRAPHIC_DATA]"
click at [544, 270] on input "Commodity Category *" at bounding box center [662, 264] width 309 height 26
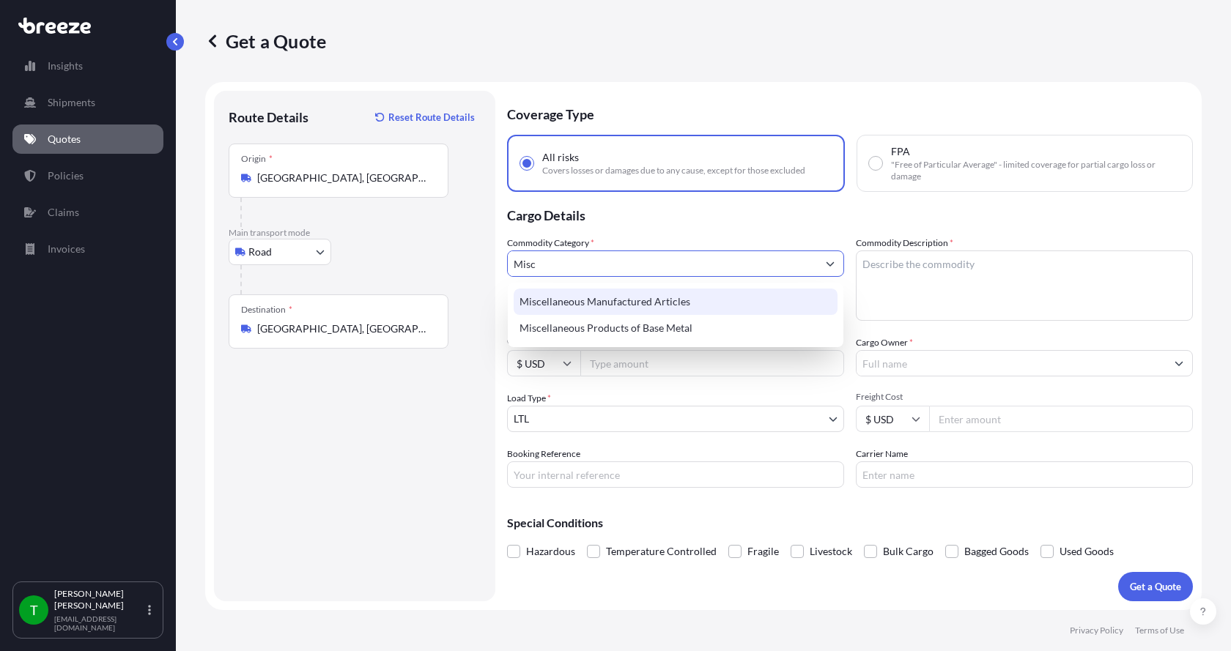
click at [567, 300] on div "Miscellaneous Manufactured Articles" at bounding box center [676, 302] width 324 height 26
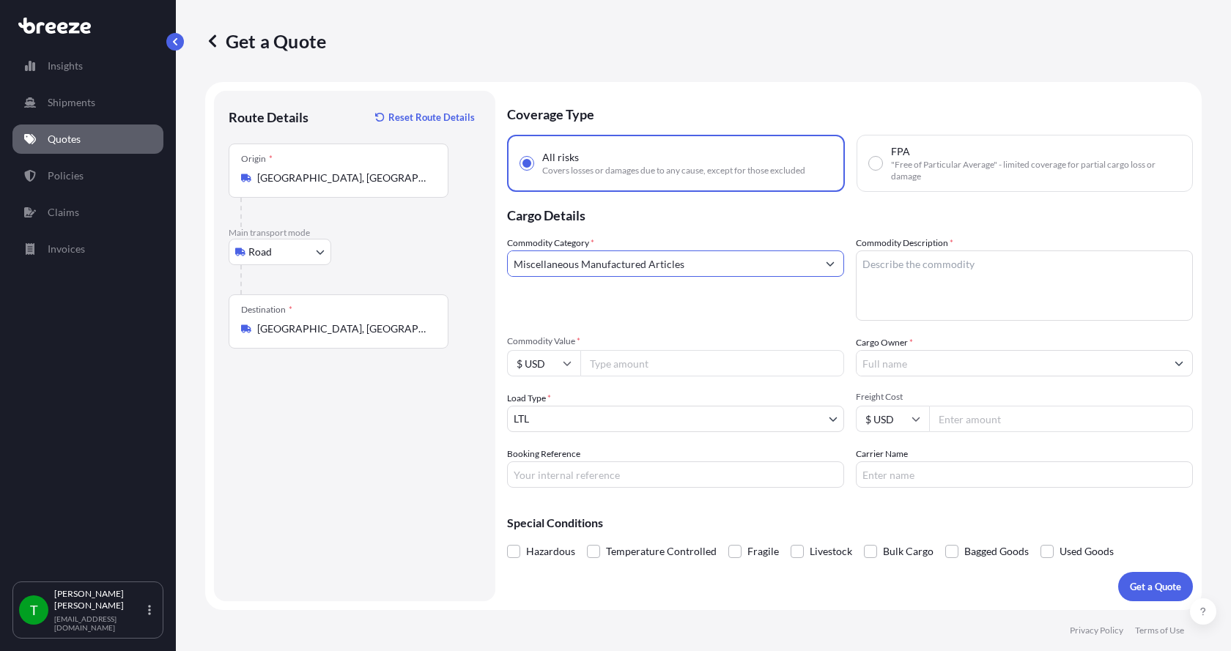
type input "Miscellaneous Manufactured Articles"
click at [957, 277] on textarea "Commodity Description *" at bounding box center [1024, 286] width 337 height 70
type textarea "Actuator Assy"
click at [692, 371] on input "Commodity Value *" at bounding box center [712, 363] width 264 height 26
type input "5100.00"
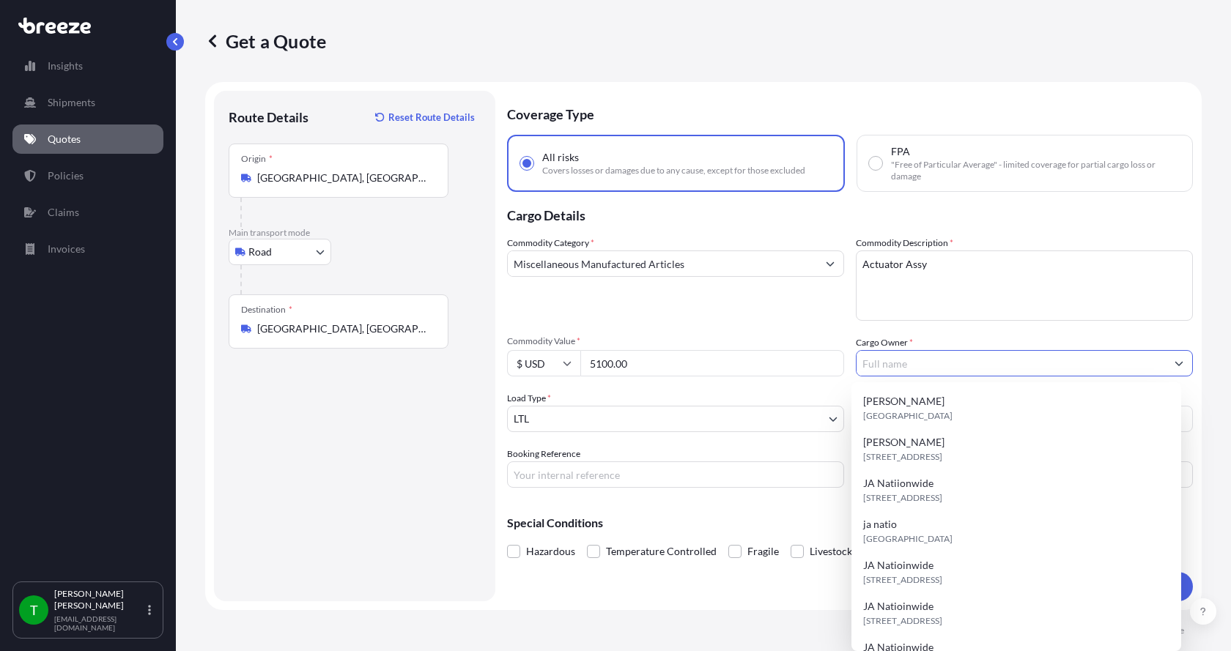
click at [875, 361] on input "Cargo Owner *" at bounding box center [1010, 363] width 309 height 26
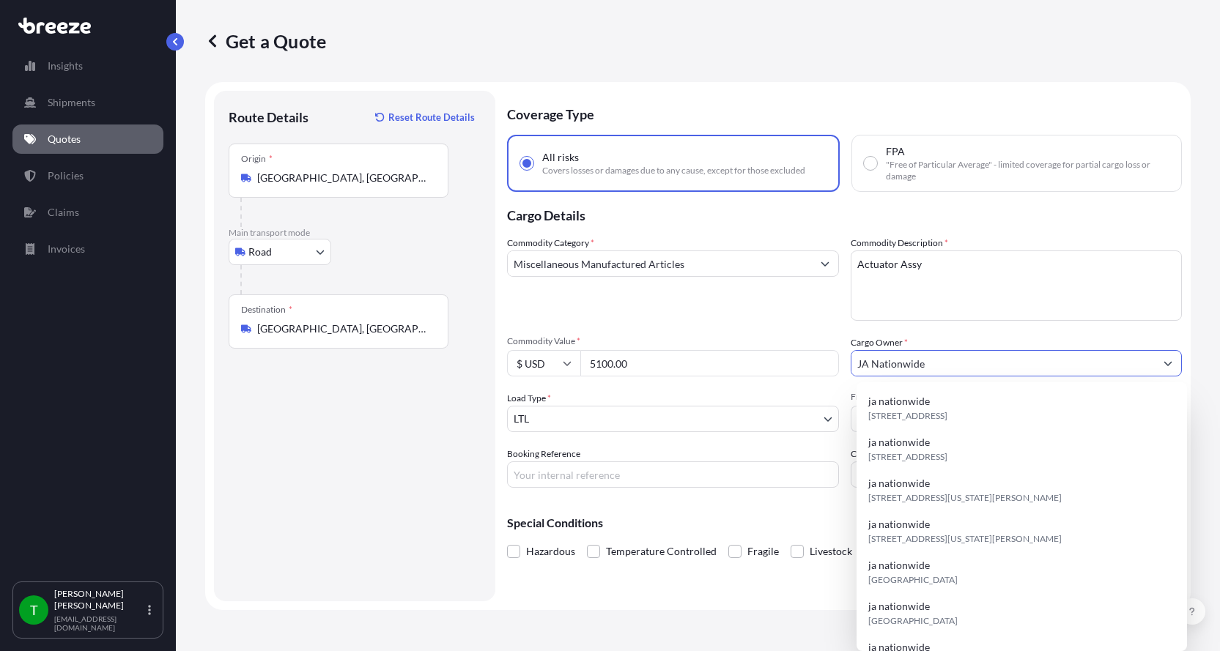
type input "JA Nationwide"
click at [538, 467] on input "Booking Reference" at bounding box center [673, 475] width 332 height 26
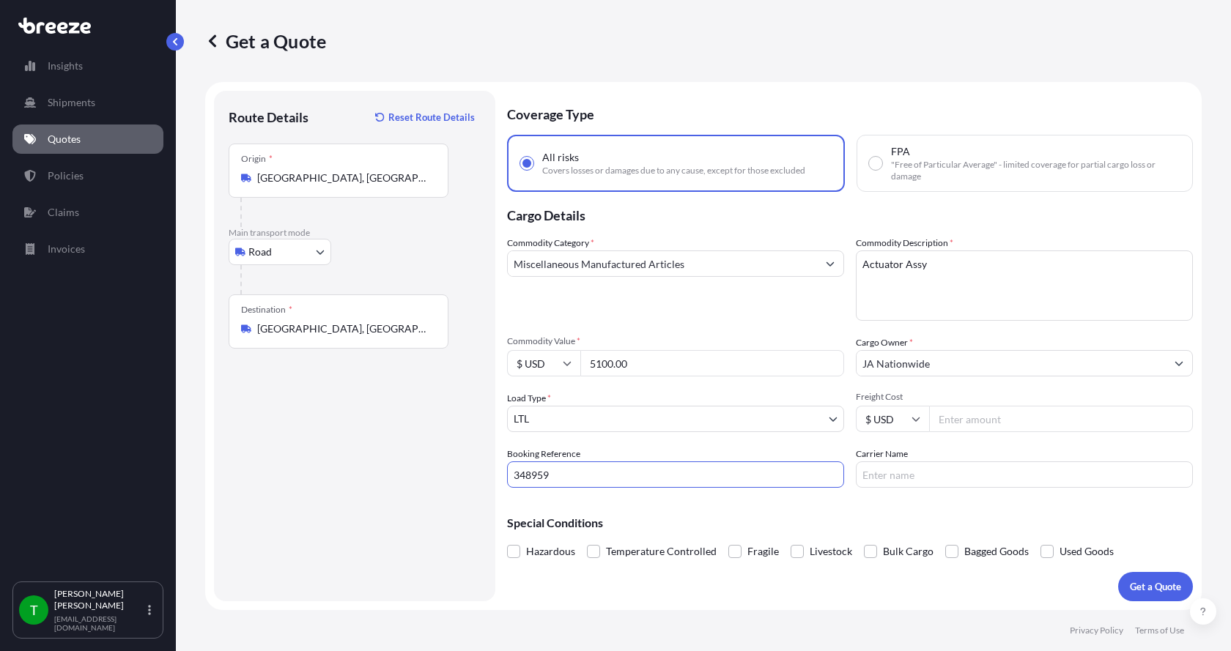
type input "348959"
click at [962, 420] on input "Freight Cost" at bounding box center [1061, 419] width 264 height 26
type input "290.00"
click at [918, 470] on input "Carrier Name" at bounding box center [1024, 475] width 337 height 26
type input "[PERSON_NAME] Express"
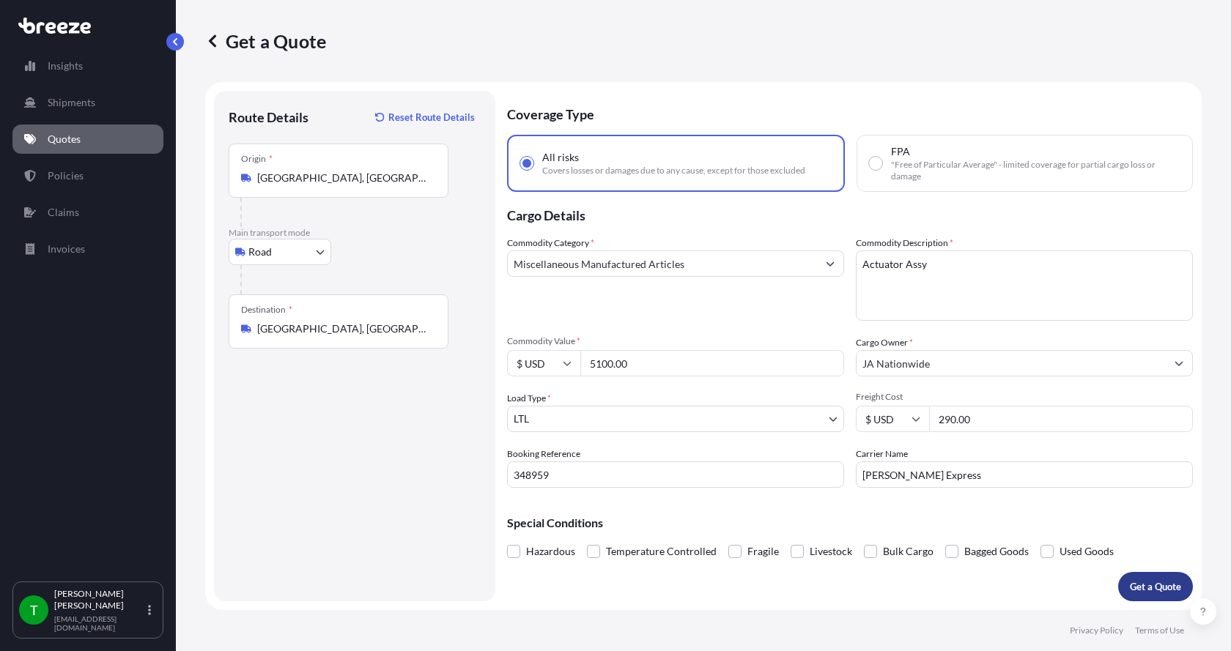
click at [1146, 584] on p "Get a Quote" at bounding box center [1155, 586] width 51 height 15
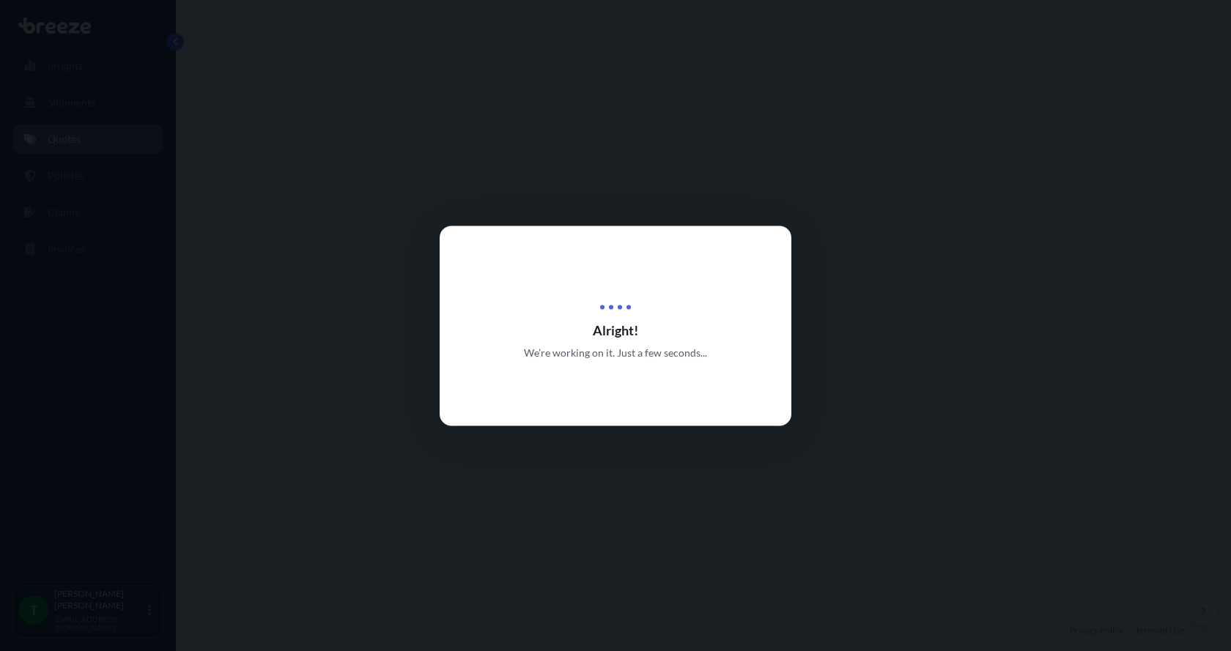
select select "Road"
select select "1"
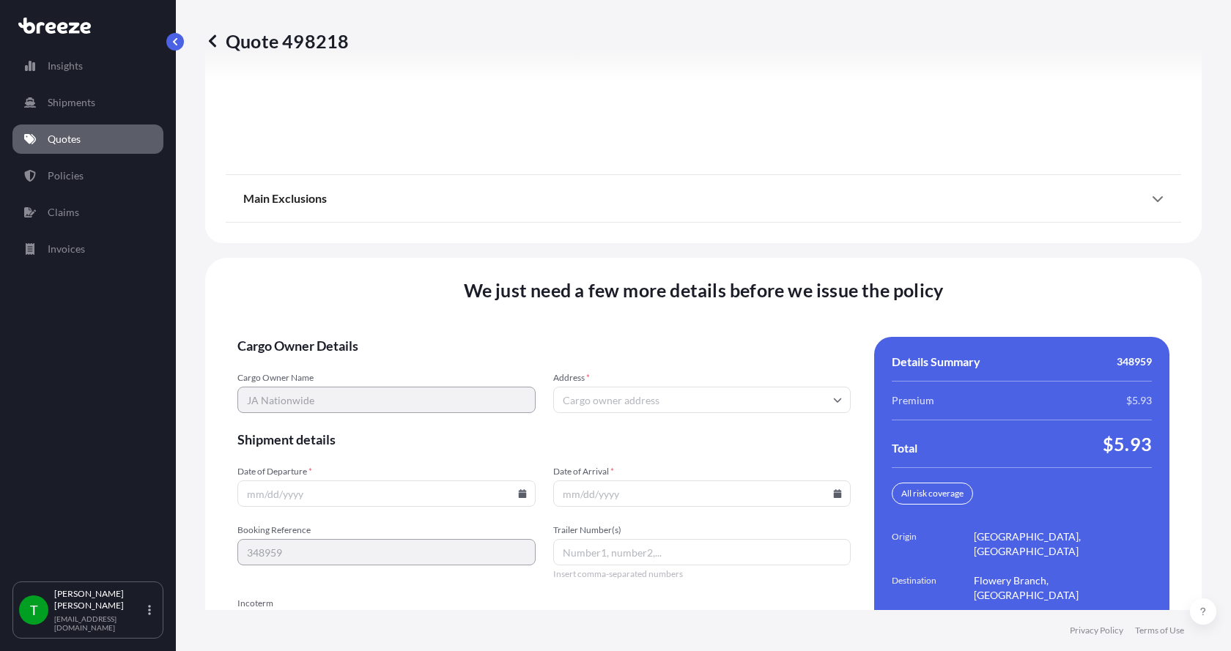
scroll to position [1927, 0]
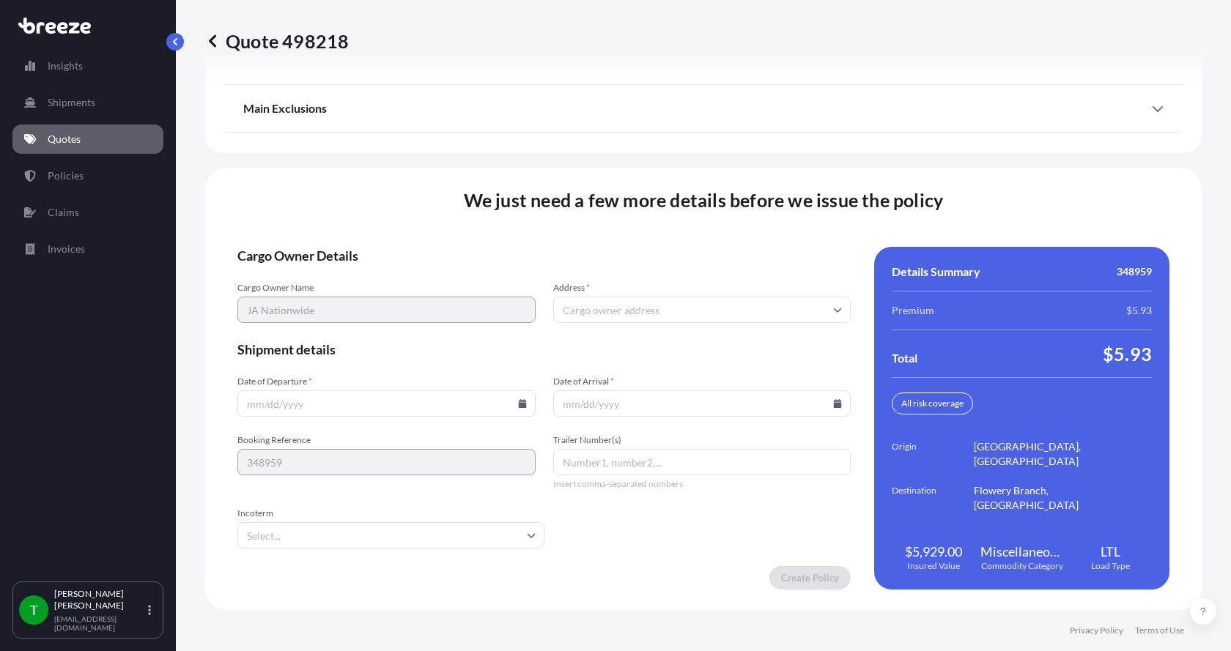
click at [601, 311] on input "Address *" at bounding box center [702, 310] width 298 height 26
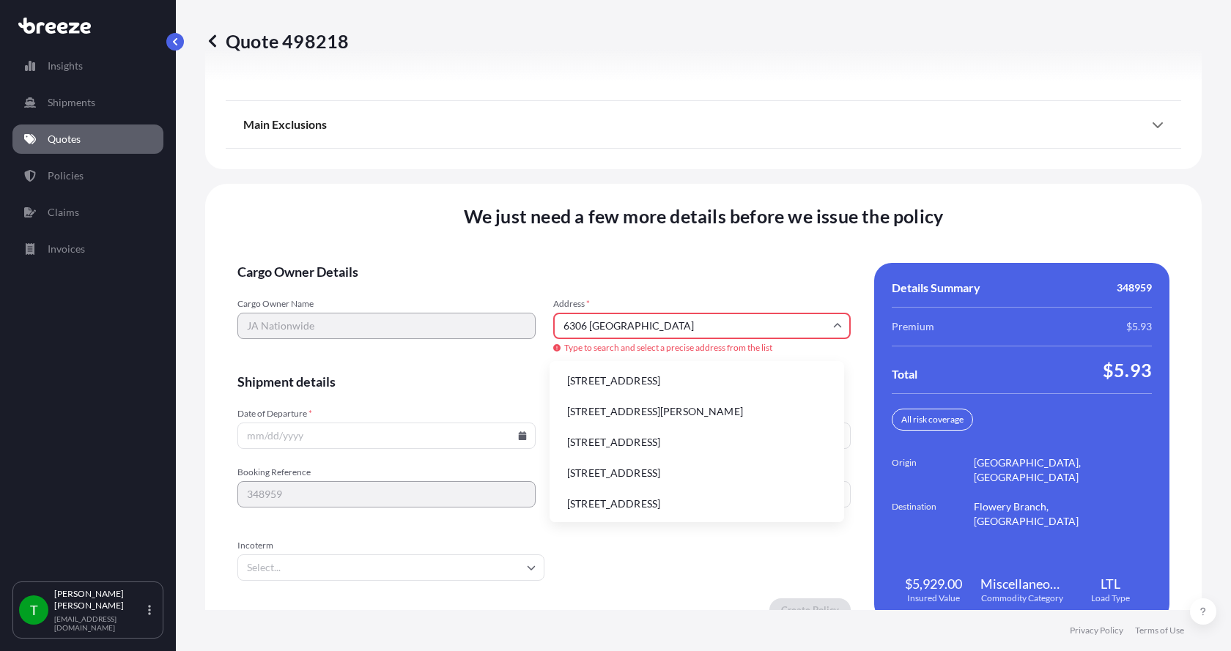
click at [601, 378] on li "[STREET_ADDRESS]" at bounding box center [696, 381] width 283 height 28
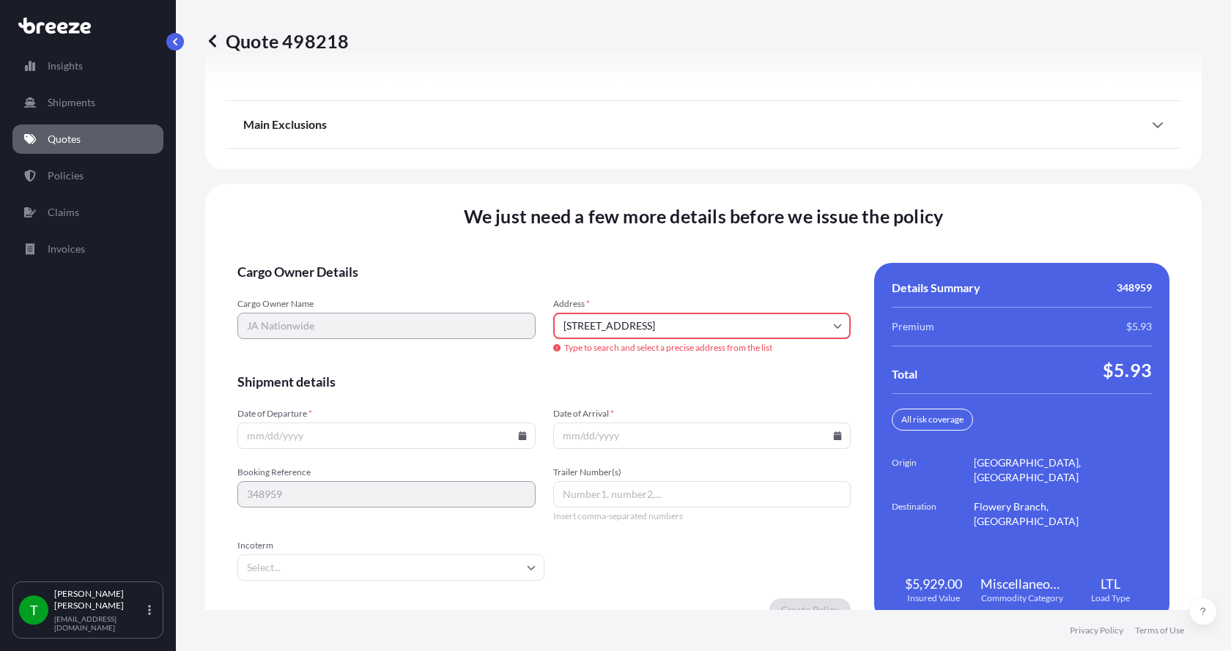
type input "[STREET_ADDRESS]"
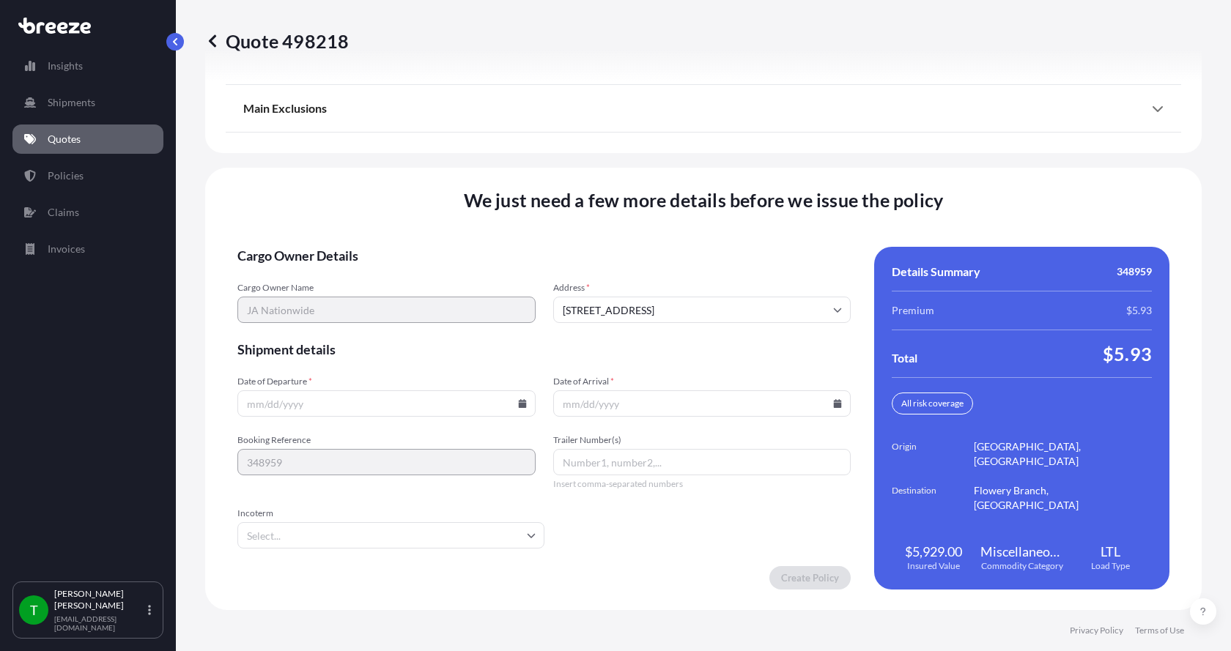
click at [522, 406] on icon at bounding box center [522, 403] width 8 height 9
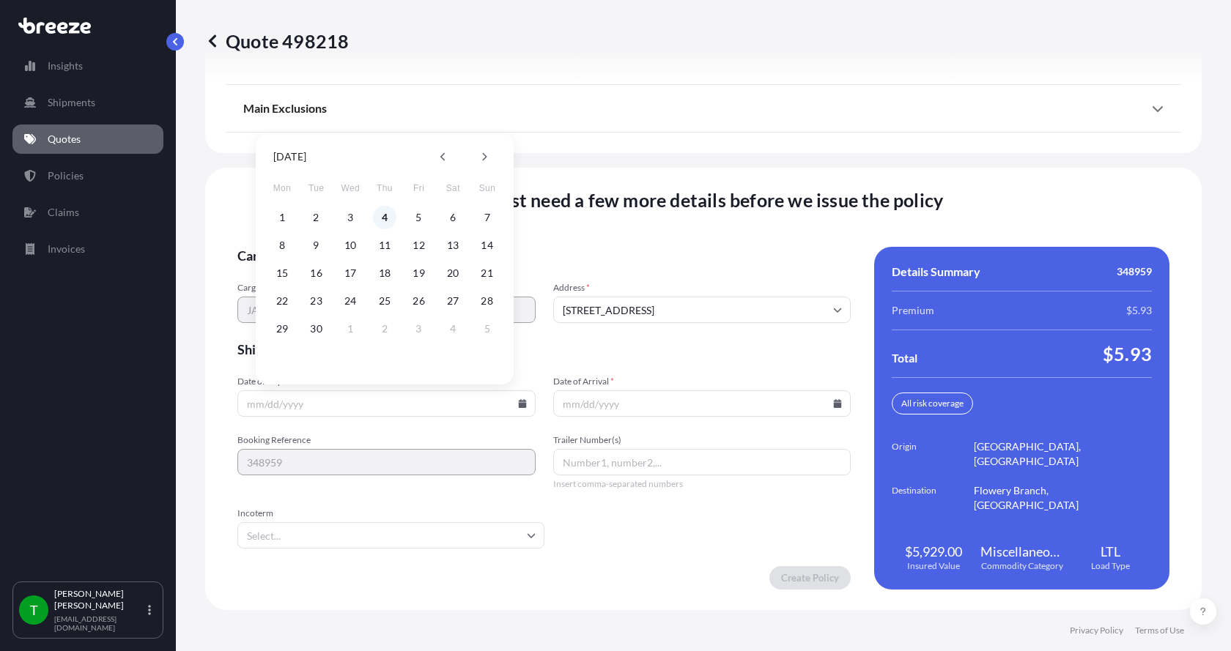
click at [382, 218] on button "4" at bounding box center [384, 217] width 23 height 23
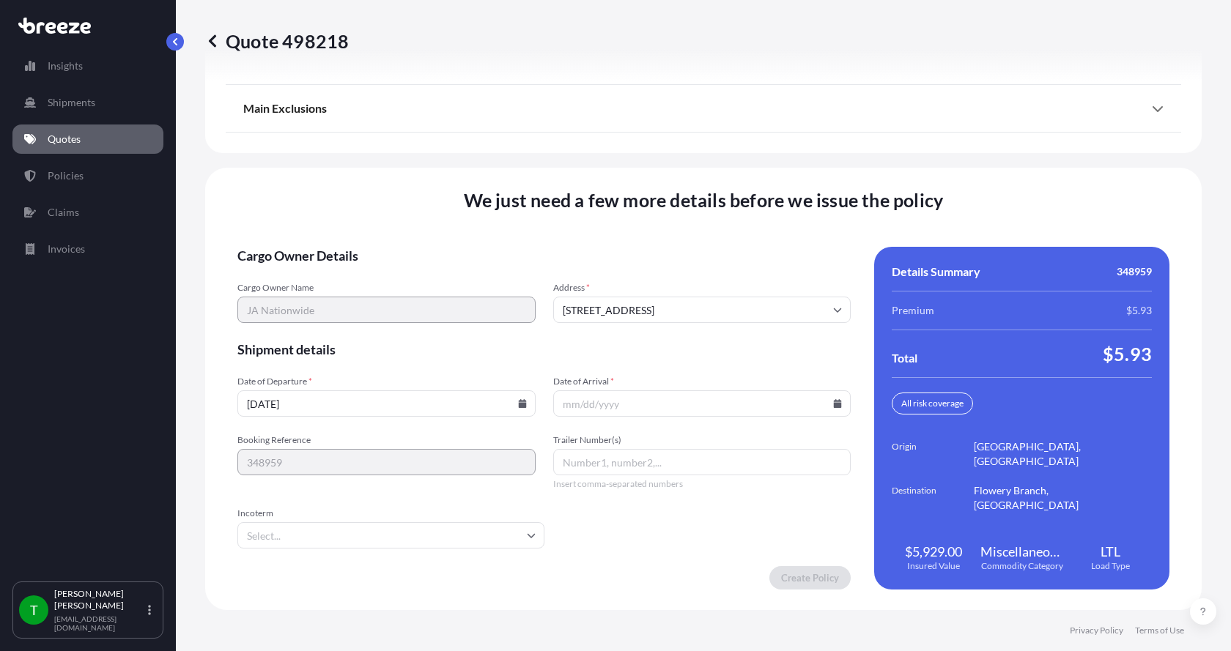
type input "[DATE]"
click at [382, 284] on button "4" at bounding box center [385, 290] width 18 height 13
click at [834, 406] on icon at bounding box center [838, 403] width 8 height 9
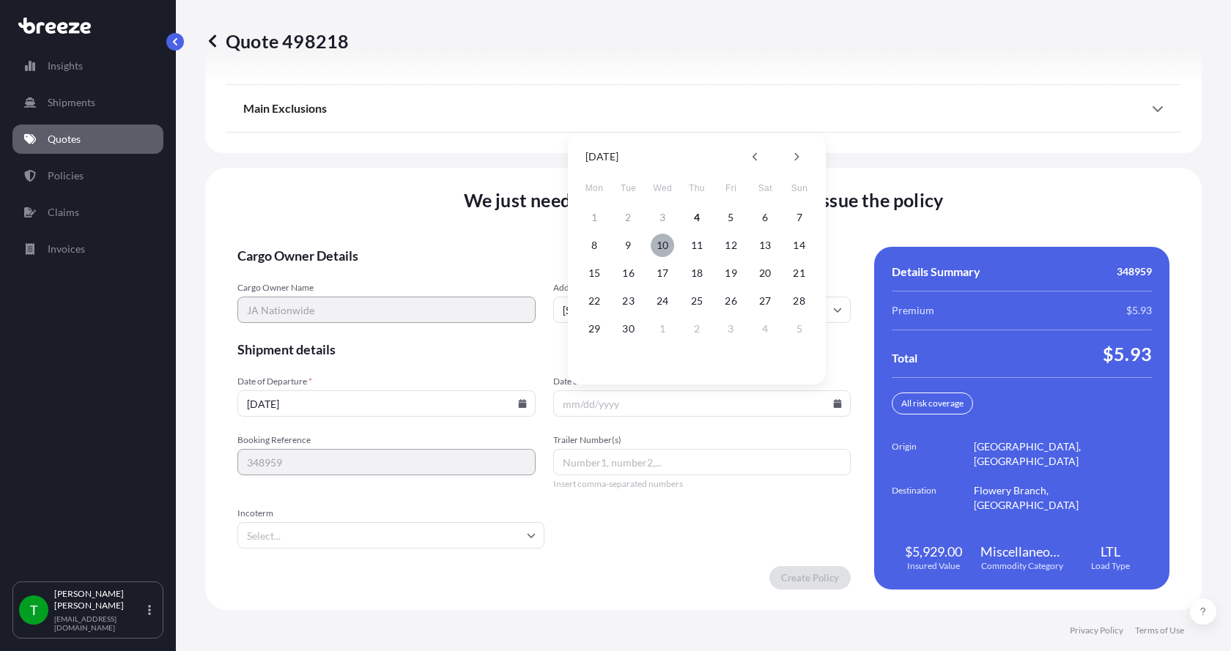
click at [662, 245] on button "10" at bounding box center [662, 245] width 23 height 23
type input "[DATE]"
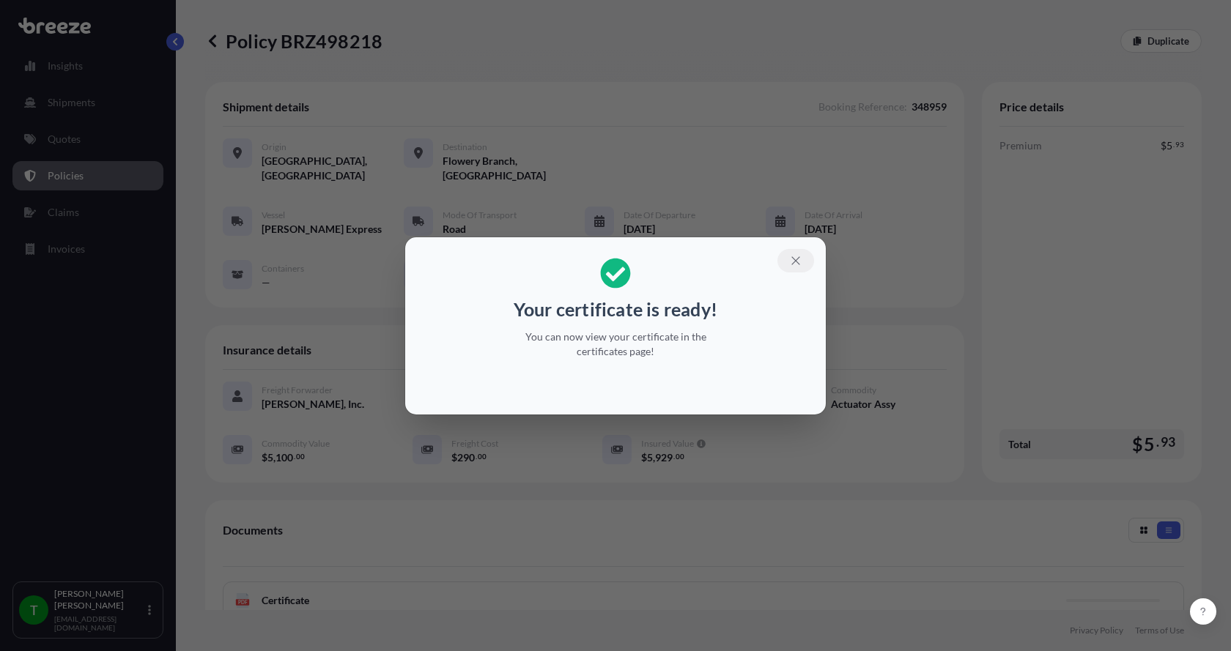
click at [790, 258] on icon "button" at bounding box center [795, 260] width 13 height 13
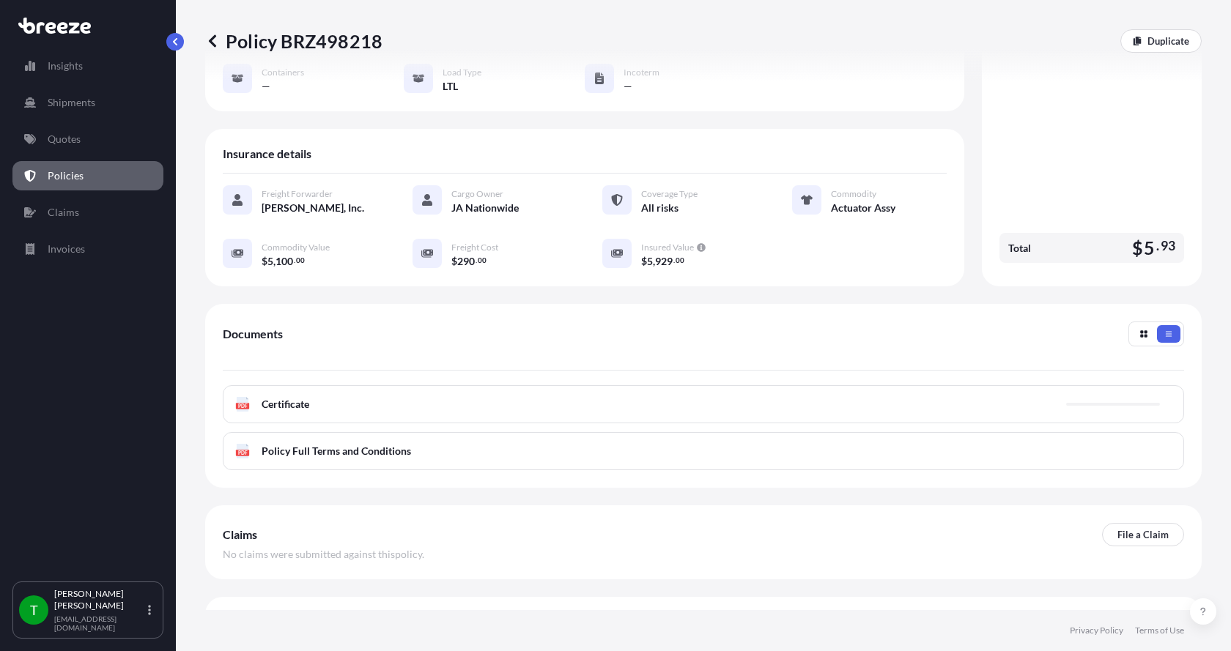
scroll to position [215, 0]
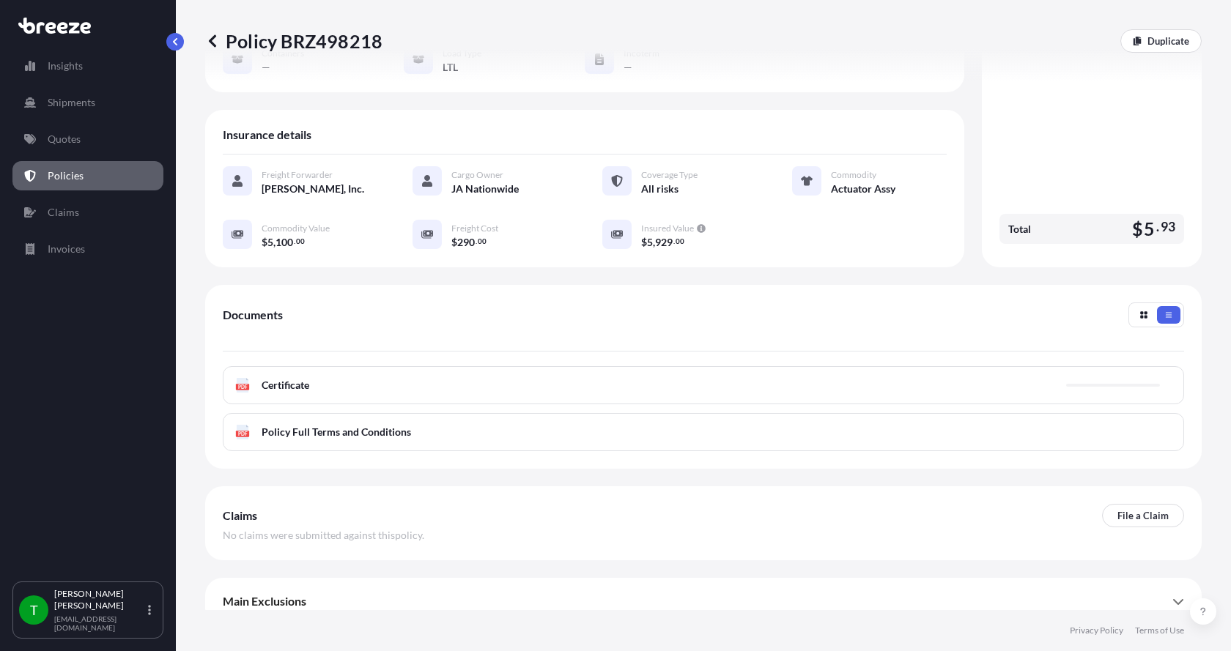
click at [247, 385] on text "PDF" at bounding box center [243, 387] width 10 height 5
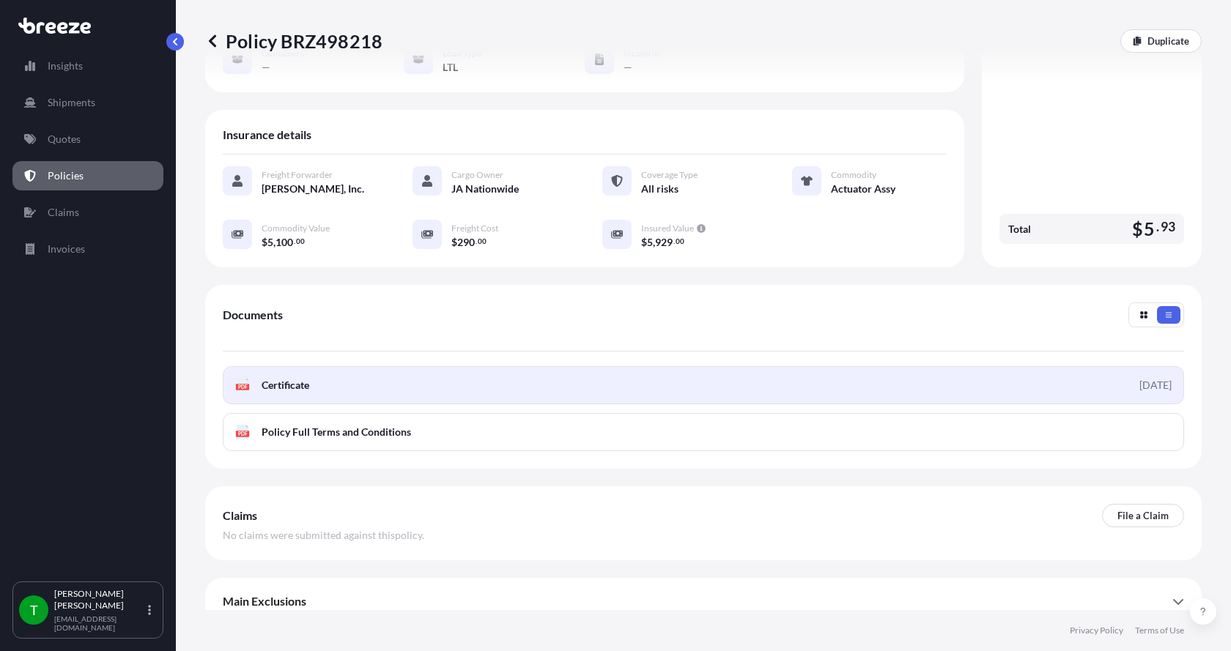
click at [240, 384] on rect at bounding box center [242, 387] width 13 height 6
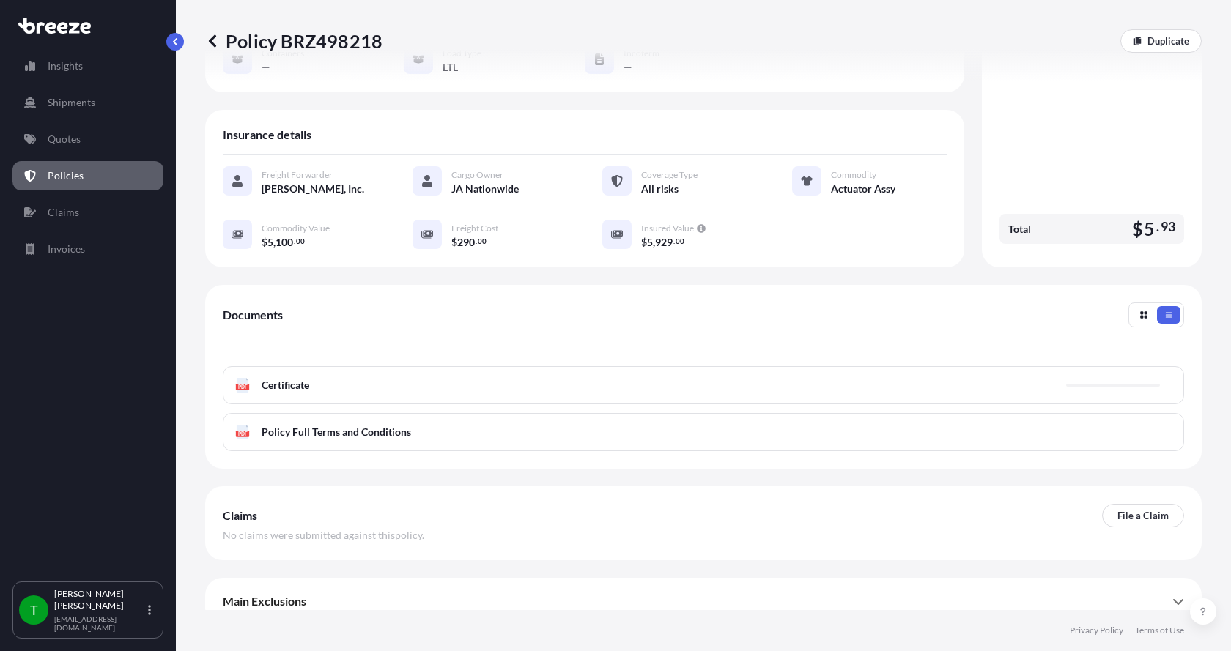
click at [270, 378] on span "Certificate" at bounding box center [286, 385] width 48 height 15
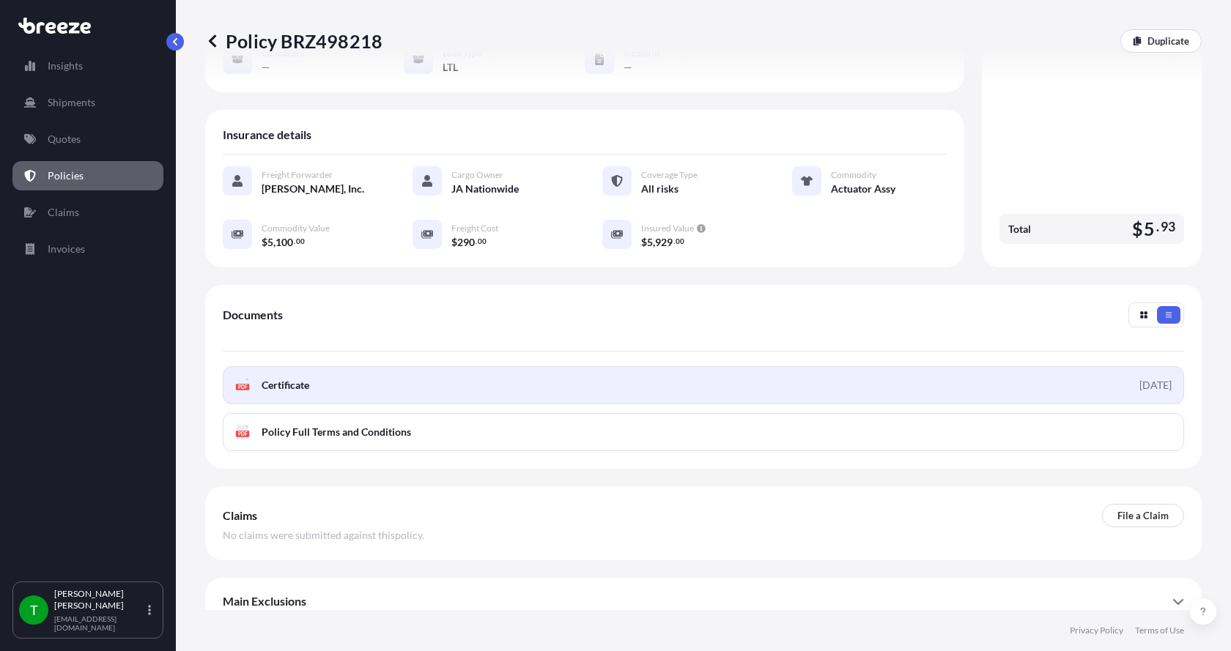
click at [297, 378] on span "Certificate" at bounding box center [286, 385] width 48 height 15
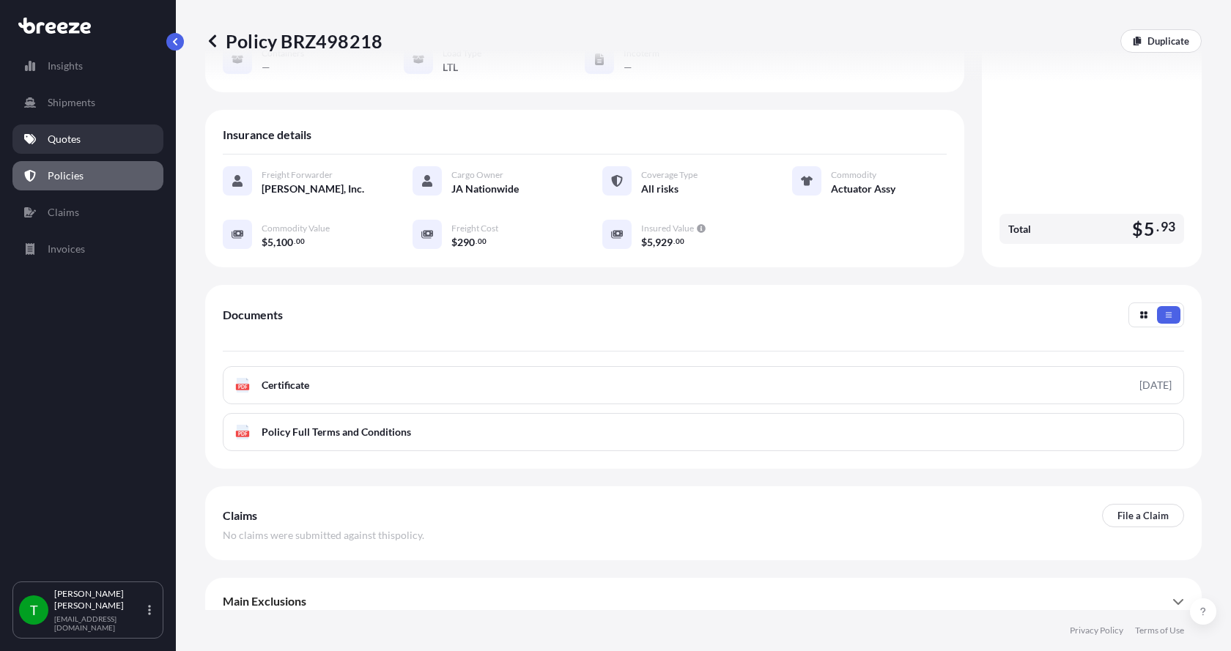
click at [53, 142] on p "Quotes" at bounding box center [64, 139] width 33 height 15
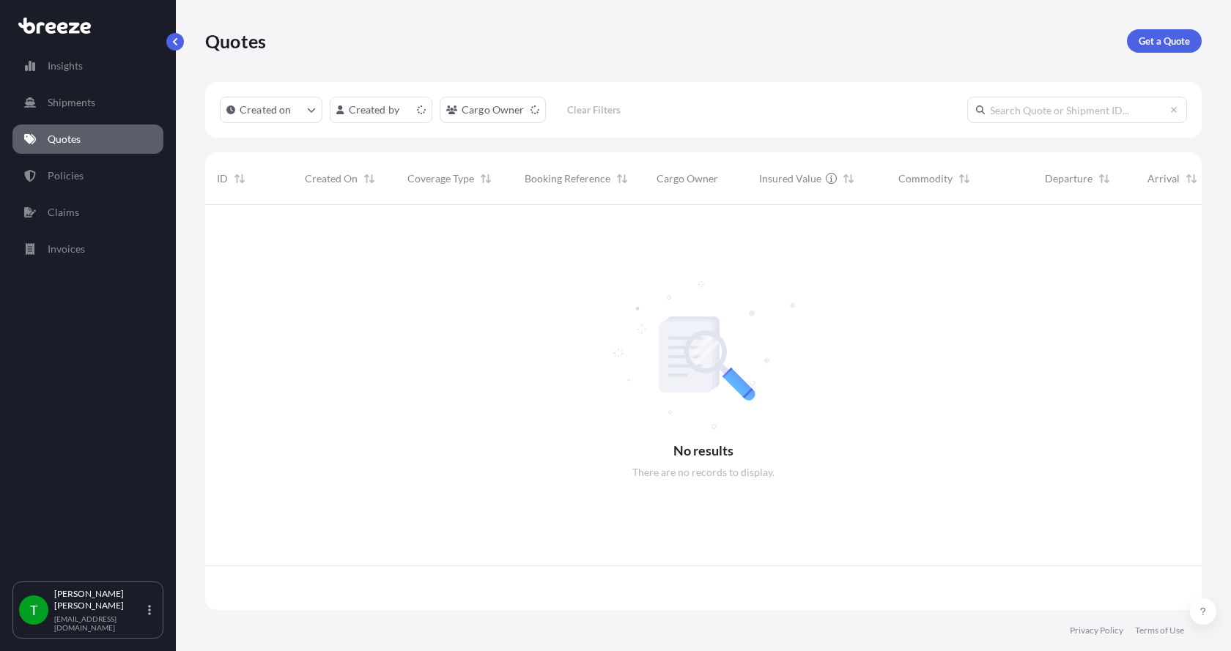
scroll to position [402, 985]
click at [1160, 41] on p "Get a Quote" at bounding box center [1163, 41] width 51 height 15
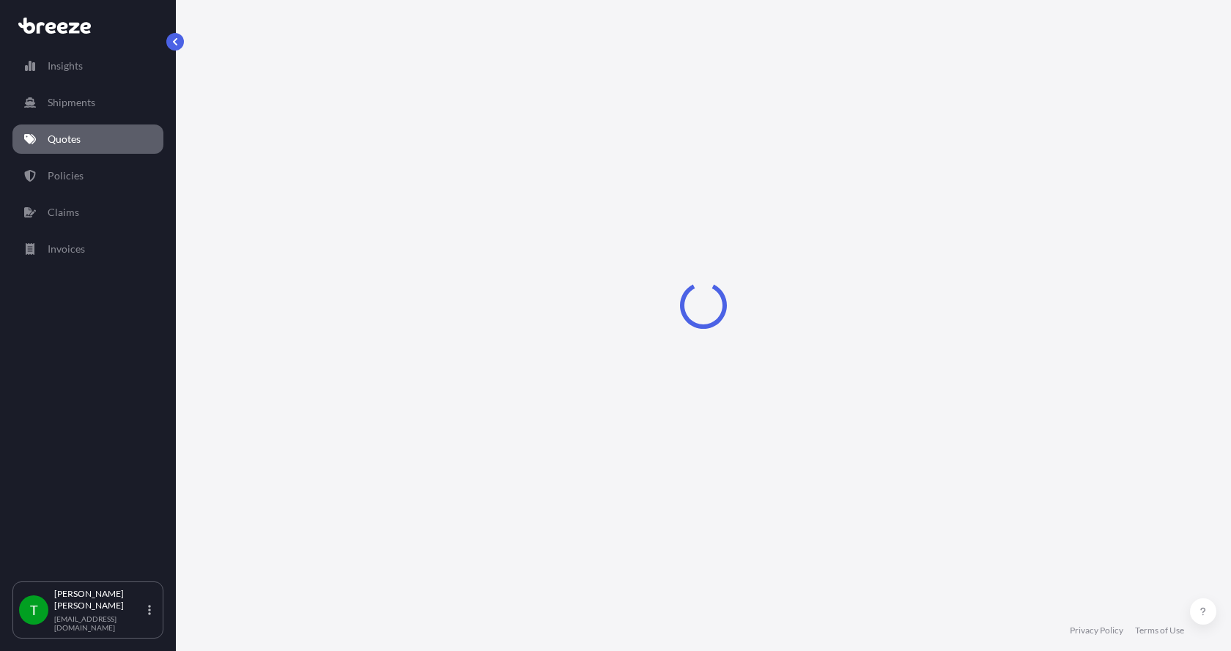
select select "Sea"
select select "1"
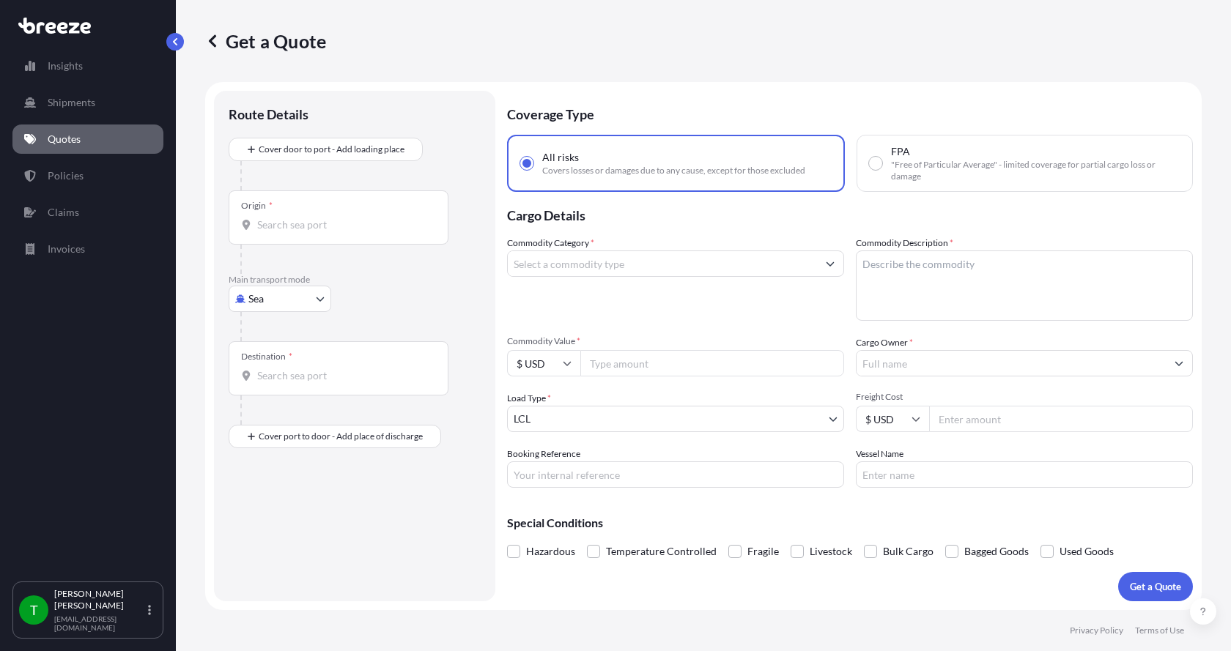
click at [292, 303] on body "Insights Shipments Quotes Policies Claims Invoices T [PERSON_NAME] [EMAIL_ADDRE…" at bounding box center [615, 325] width 1231 height 651
click at [264, 388] on span "Road" at bounding box center [267, 389] width 23 height 15
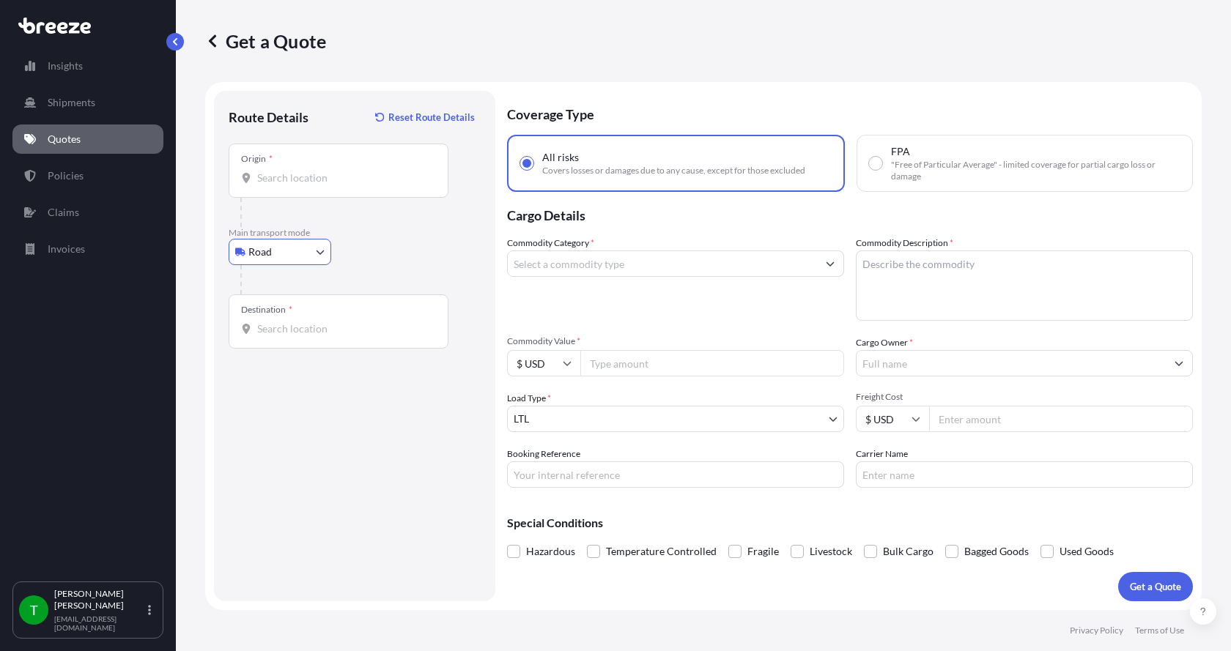
click at [276, 171] on input "Origin *" at bounding box center [343, 178] width 173 height 15
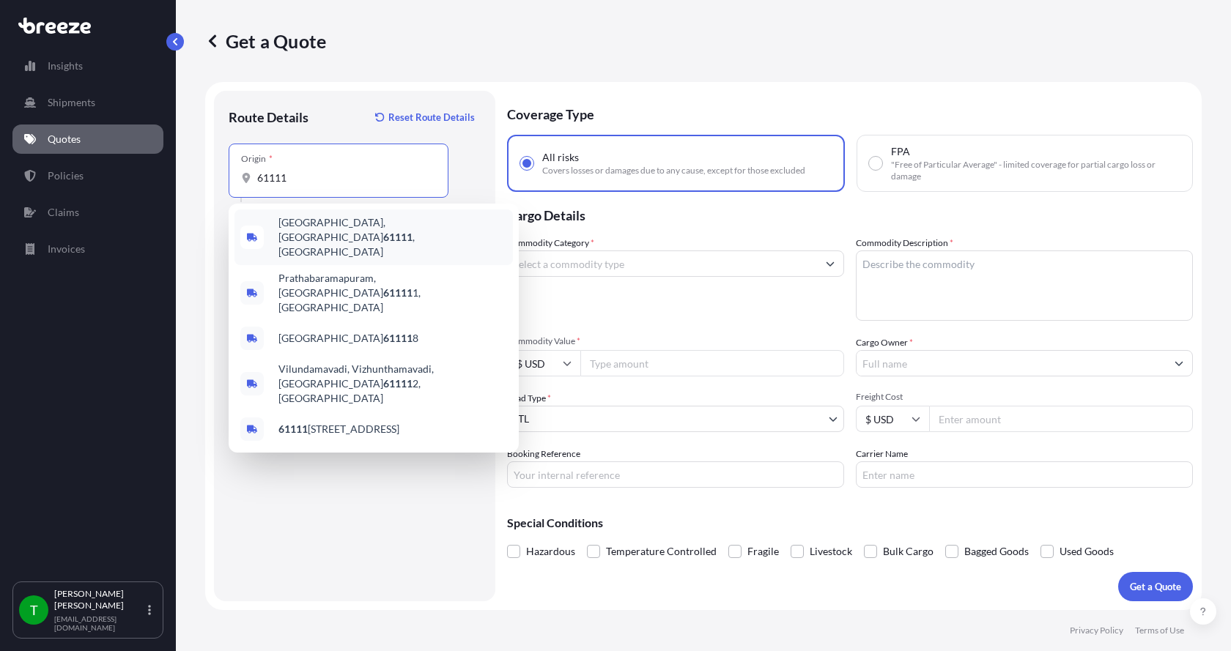
click at [300, 223] on span "[GEOGRAPHIC_DATA] , [GEOGRAPHIC_DATA]" at bounding box center [392, 237] width 229 height 44
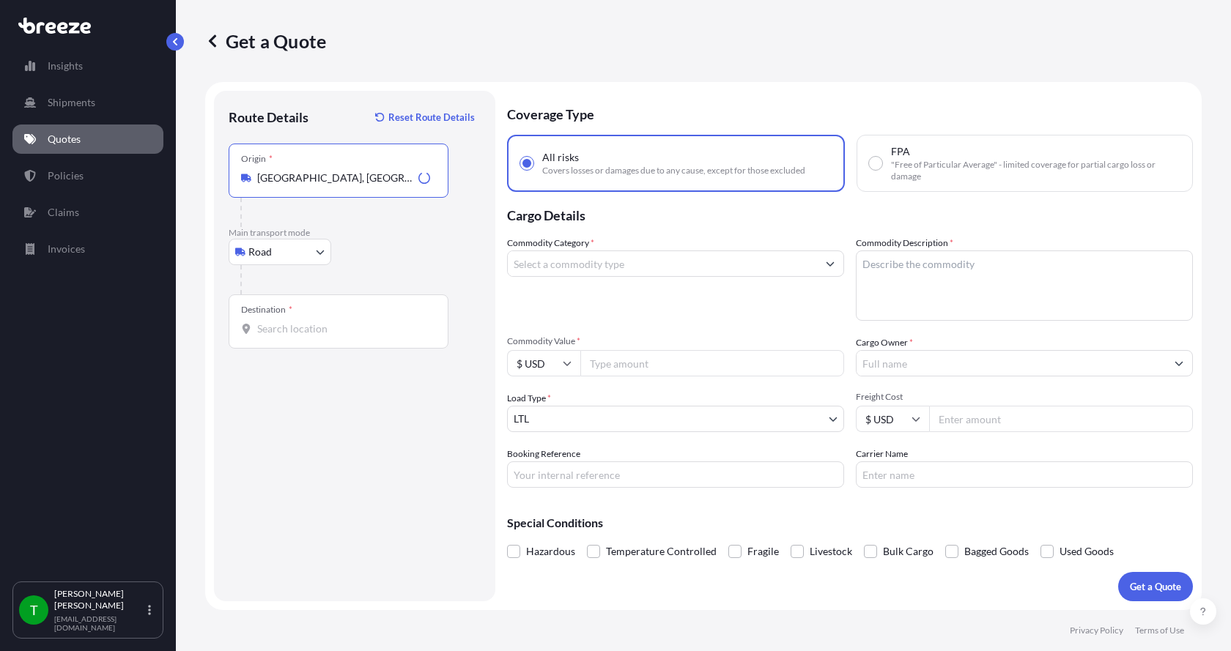
type input "[GEOGRAPHIC_DATA], [GEOGRAPHIC_DATA]"
click at [278, 329] on input "Destination *" at bounding box center [343, 329] width 173 height 15
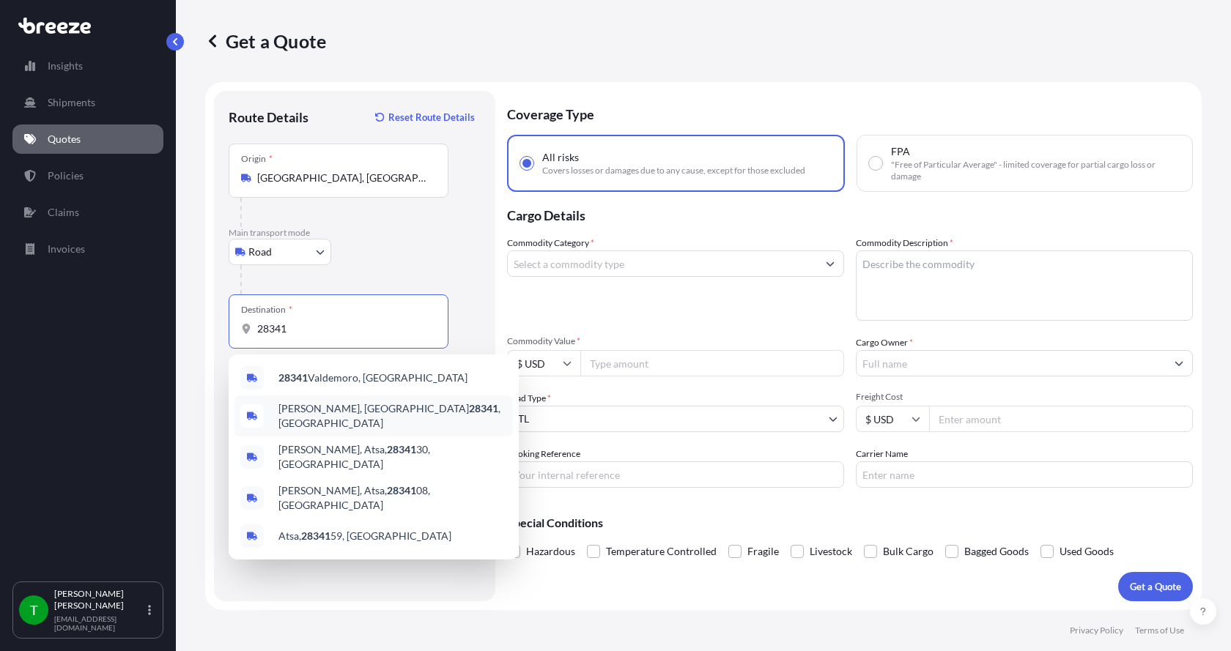
click at [284, 410] on span "[PERSON_NAME], [GEOGRAPHIC_DATA] , [GEOGRAPHIC_DATA]" at bounding box center [392, 415] width 229 height 29
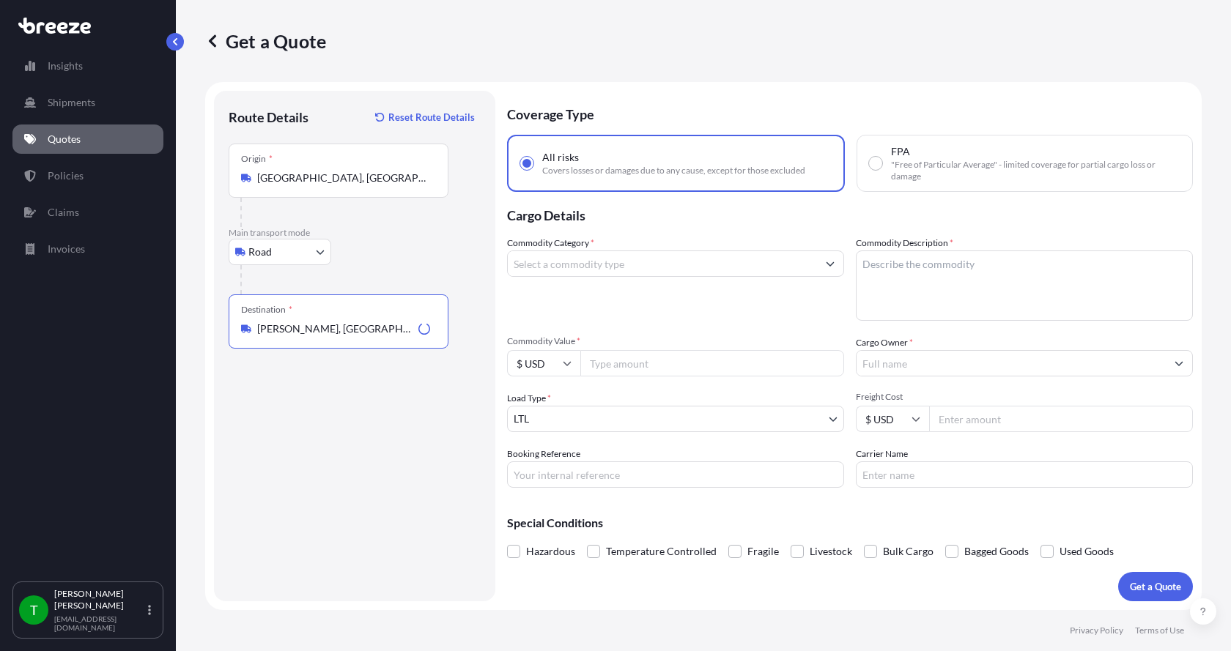
type input "[PERSON_NAME], [GEOGRAPHIC_DATA], [GEOGRAPHIC_DATA]"
click at [641, 266] on input "Commodity Category *" at bounding box center [662, 264] width 309 height 26
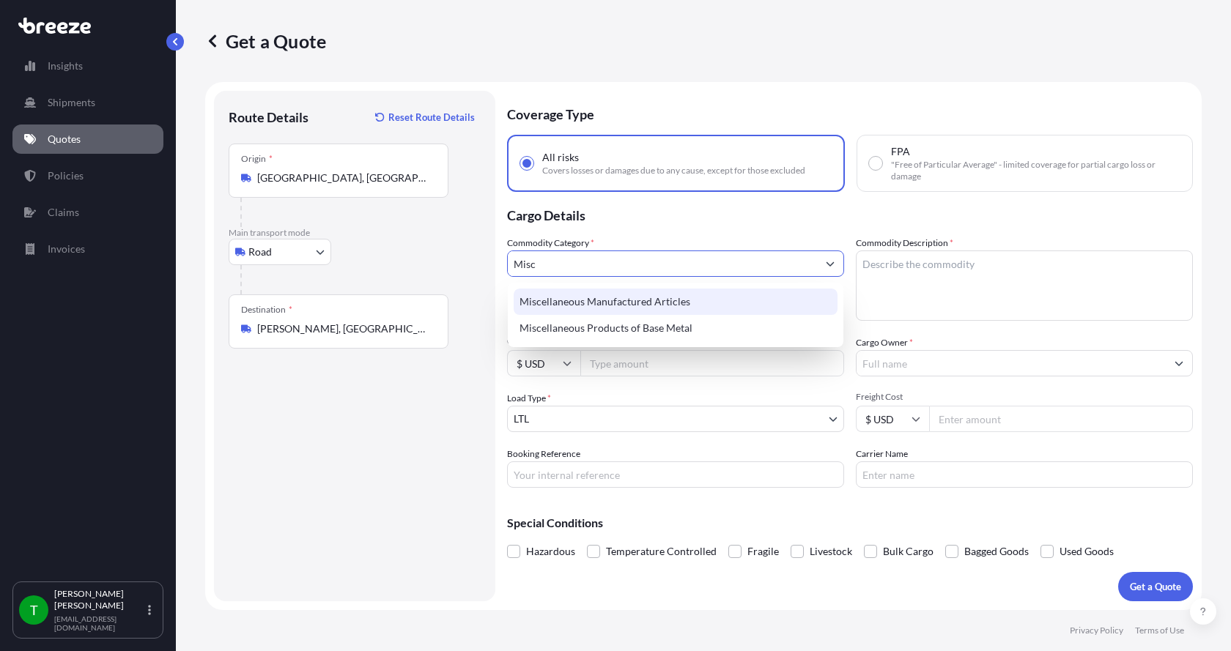
click at [625, 304] on div "Miscellaneous Manufactured Articles" at bounding box center [676, 302] width 324 height 26
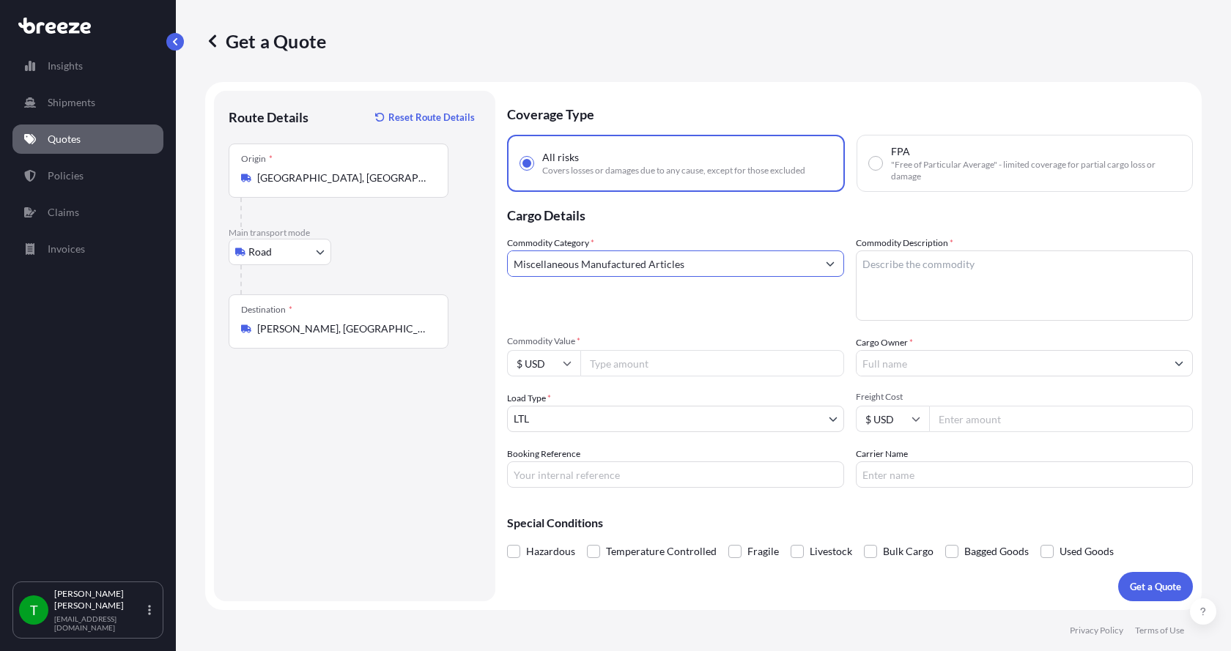
type input "Miscellaneous Manufactured Articles"
click at [882, 266] on textarea "Commodity Description *" at bounding box center [1024, 286] width 337 height 70
type textarea "Parts Cone/Cross"
click at [651, 366] on input "Commodity Value *" at bounding box center [712, 363] width 264 height 26
click at [634, 367] on input "Commodity Value *" at bounding box center [712, 363] width 264 height 26
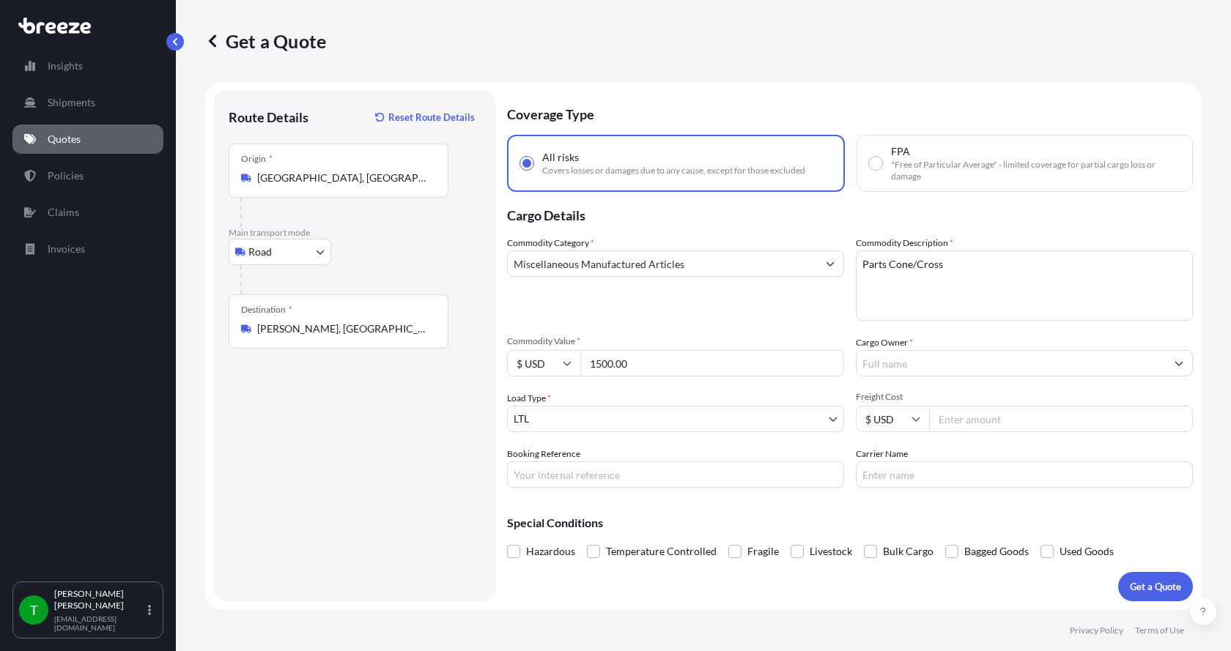
type input "1500.00"
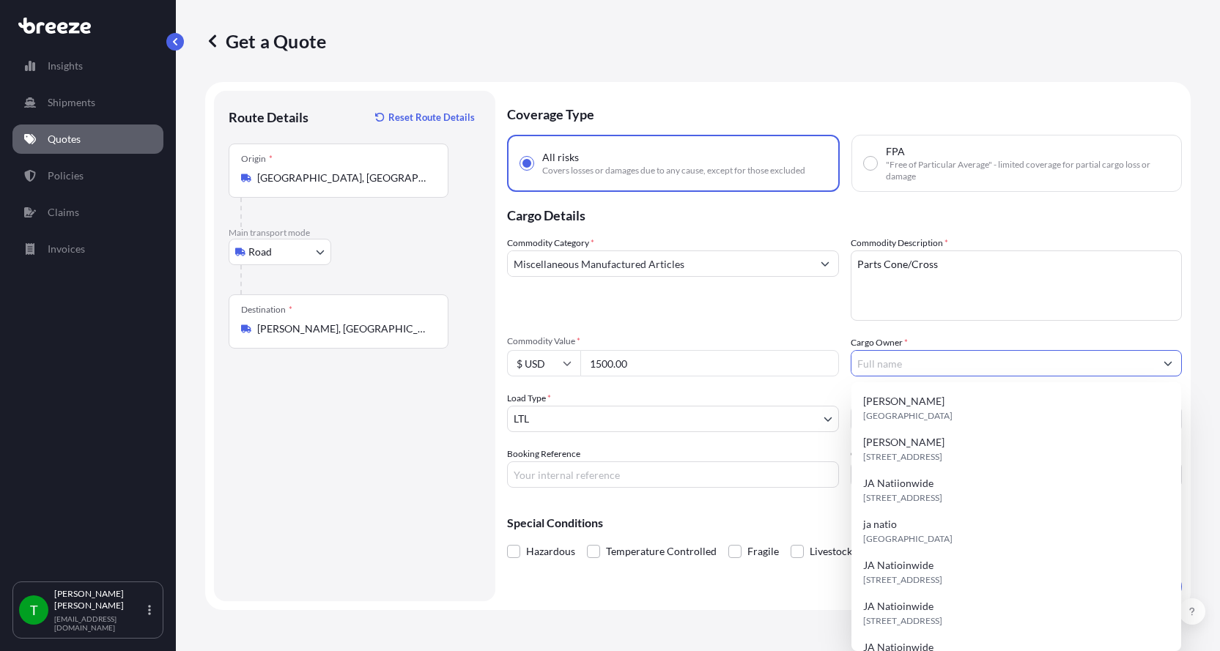
click at [878, 364] on input "Cargo Owner *" at bounding box center [1003, 363] width 304 height 26
type input "JA Nationwide"
click at [551, 480] on input "Booking Reference" at bounding box center [673, 475] width 332 height 26
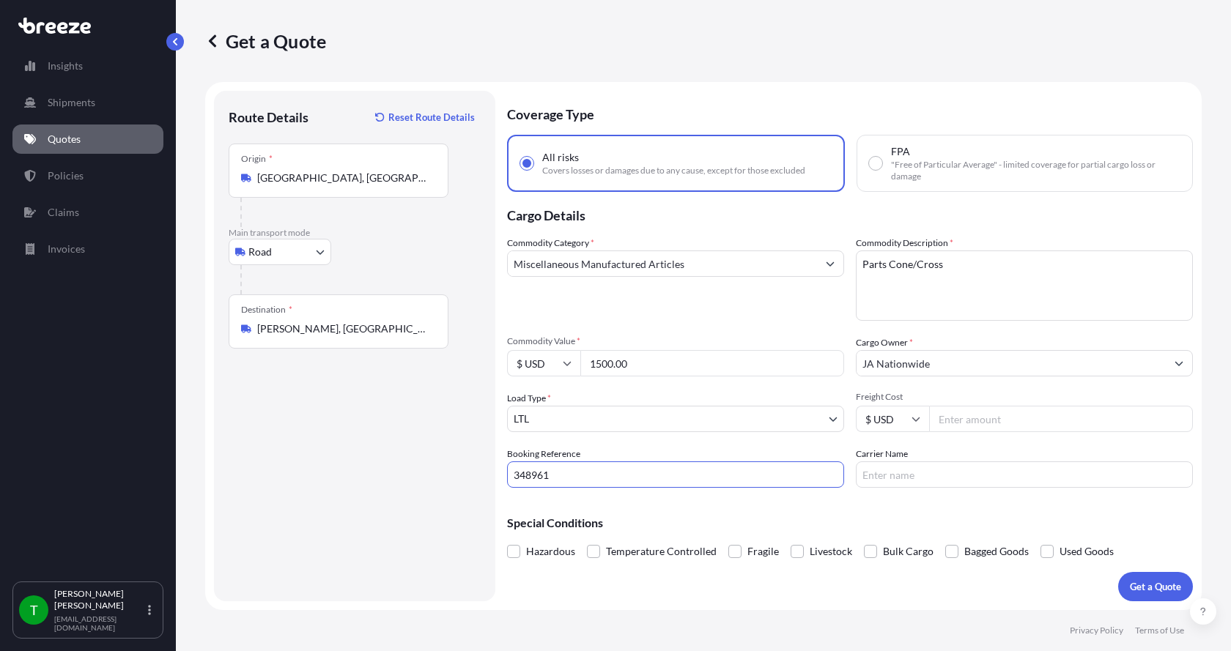
type input "348961"
click at [949, 418] on input "Freight Cost" at bounding box center [1061, 419] width 264 height 26
type input "265.00"
click at [921, 470] on input "Carrier Name" at bounding box center [1024, 475] width 337 height 26
type input "[PERSON_NAME] XPO"
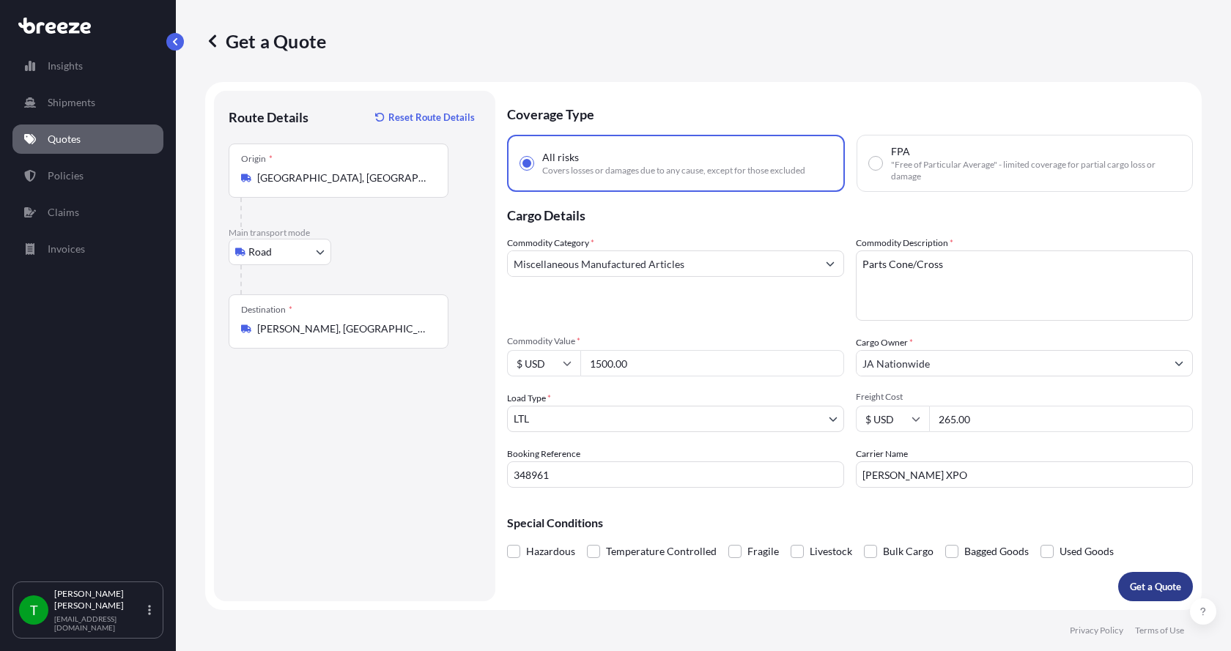
click at [1139, 579] on button "Get a Quote" at bounding box center [1155, 586] width 75 height 29
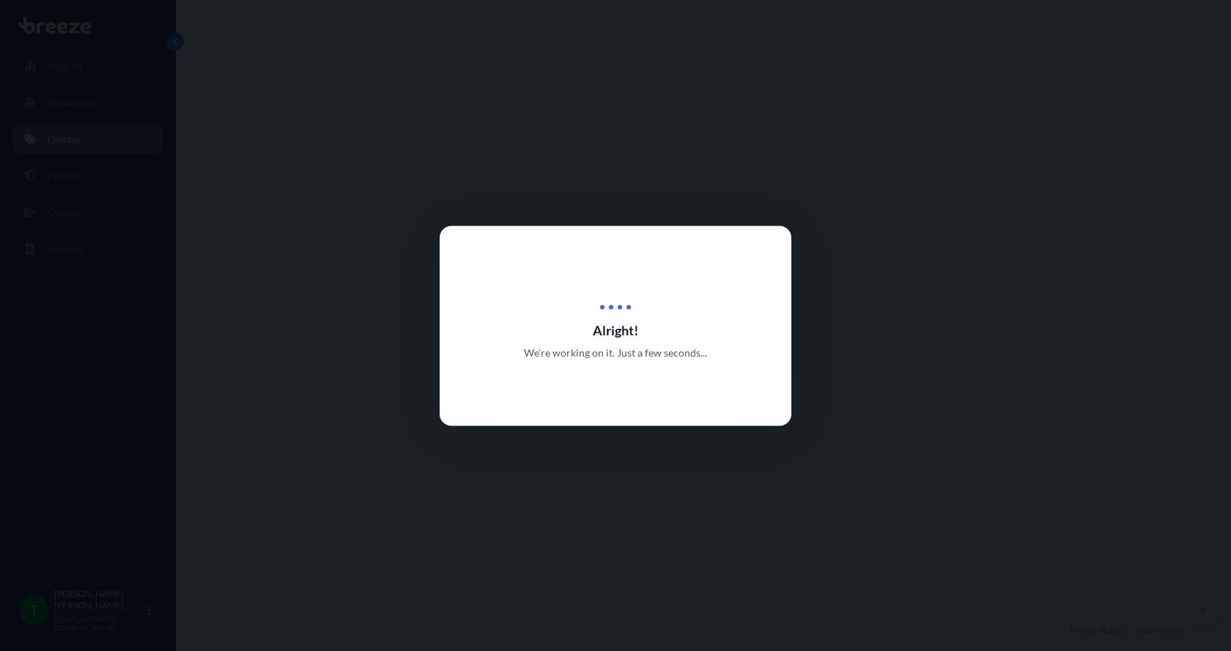
select select "Road"
select select "1"
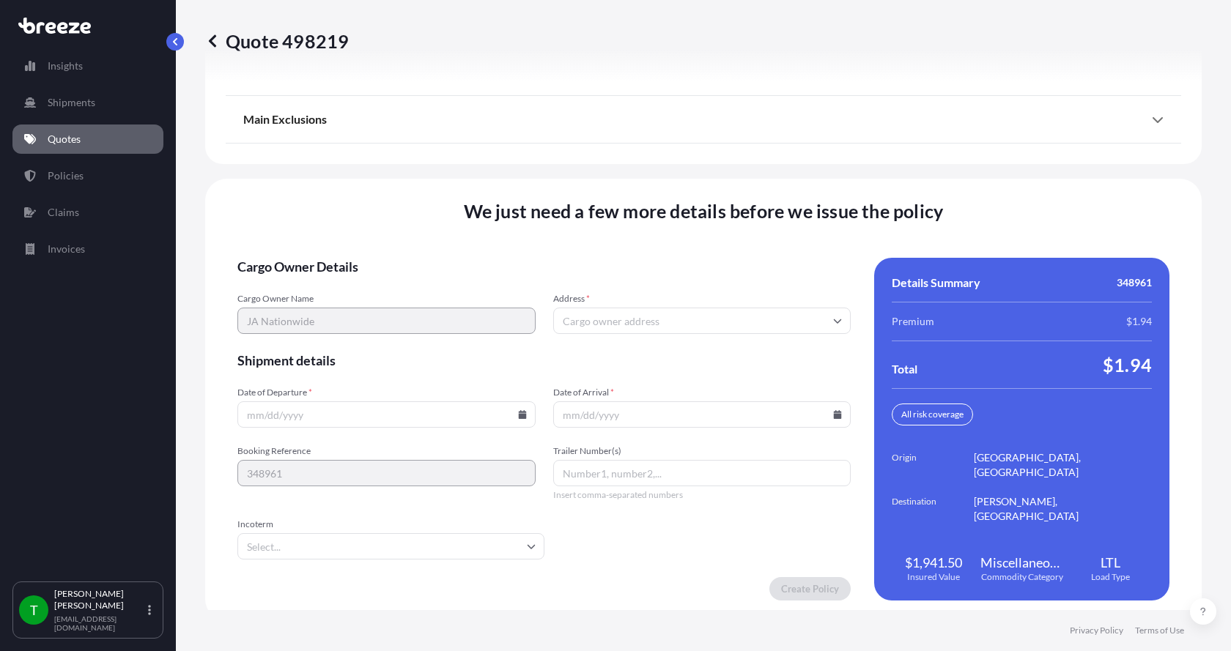
scroll to position [1927, 0]
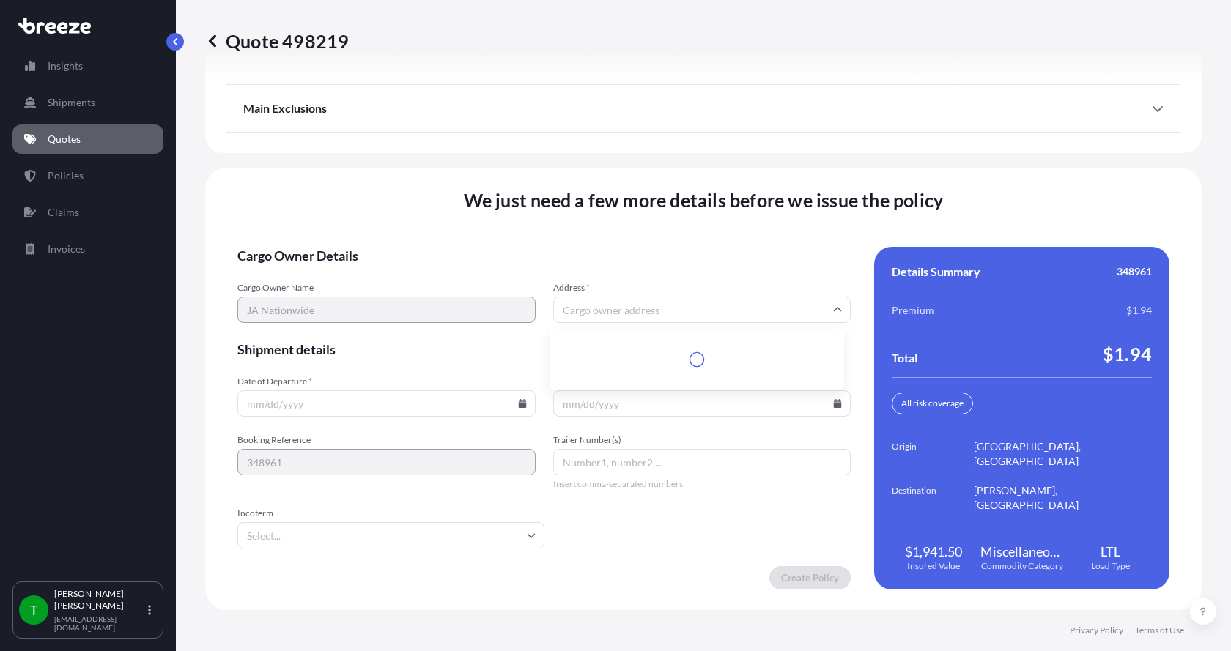
click at [650, 310] on input "Address *" at bounding box center [702, 310] width 298 height 26
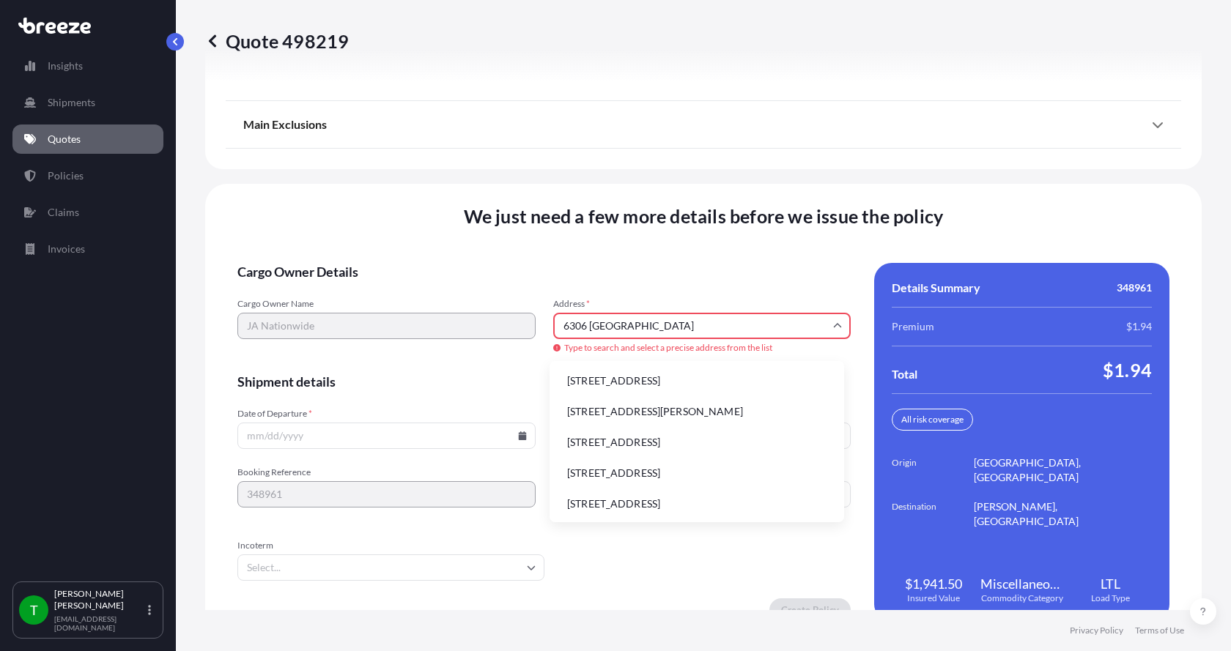
click at [615, 385] on li "[STREET_ADDRESS]" at bounding box center [696, 381] width 283 height 28
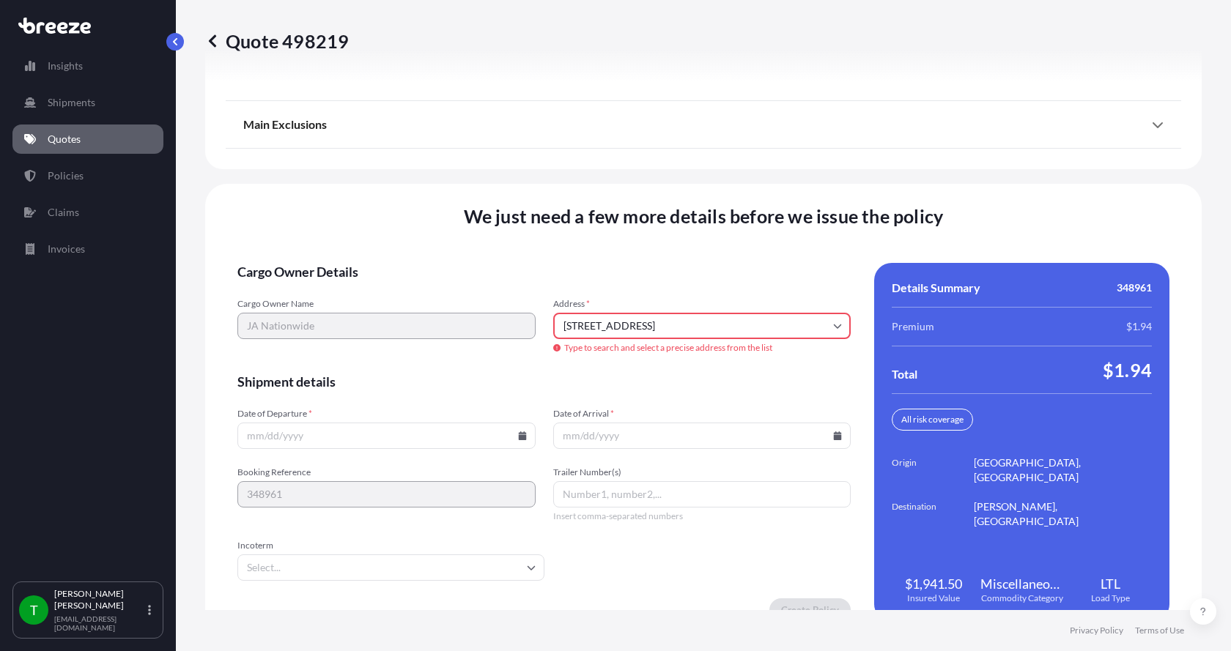
type input "[STREET_ADDRESS]"
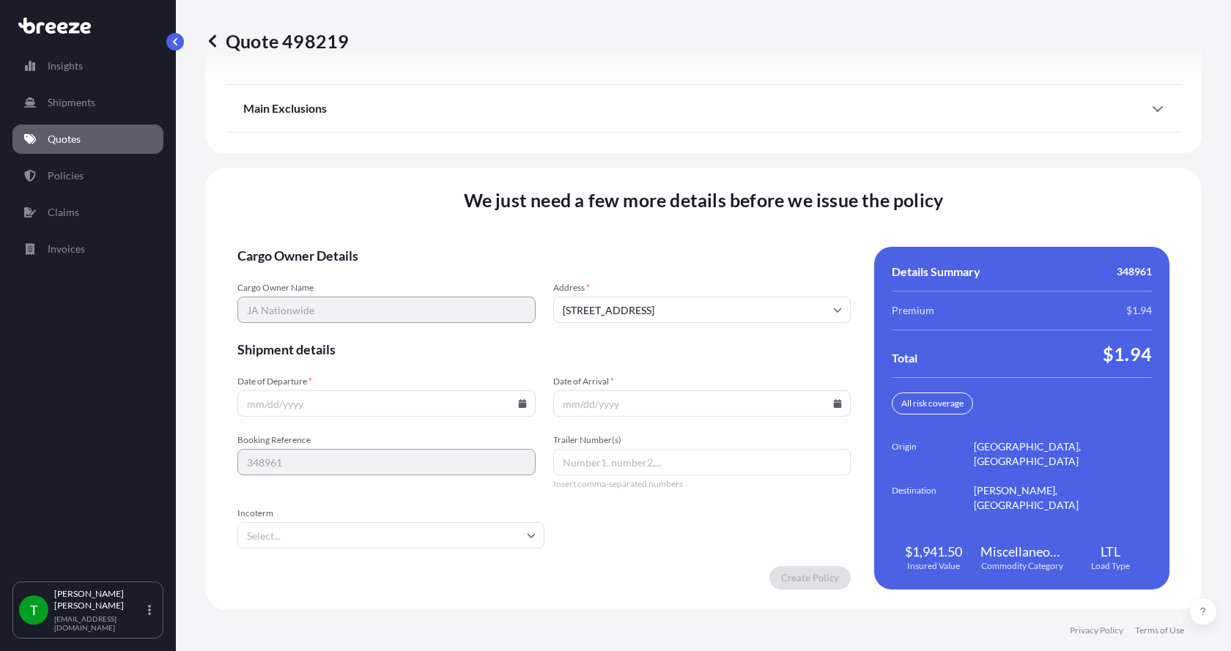
click at [519, 405] on icon at bounding box center [522, 403] width 8 height 9
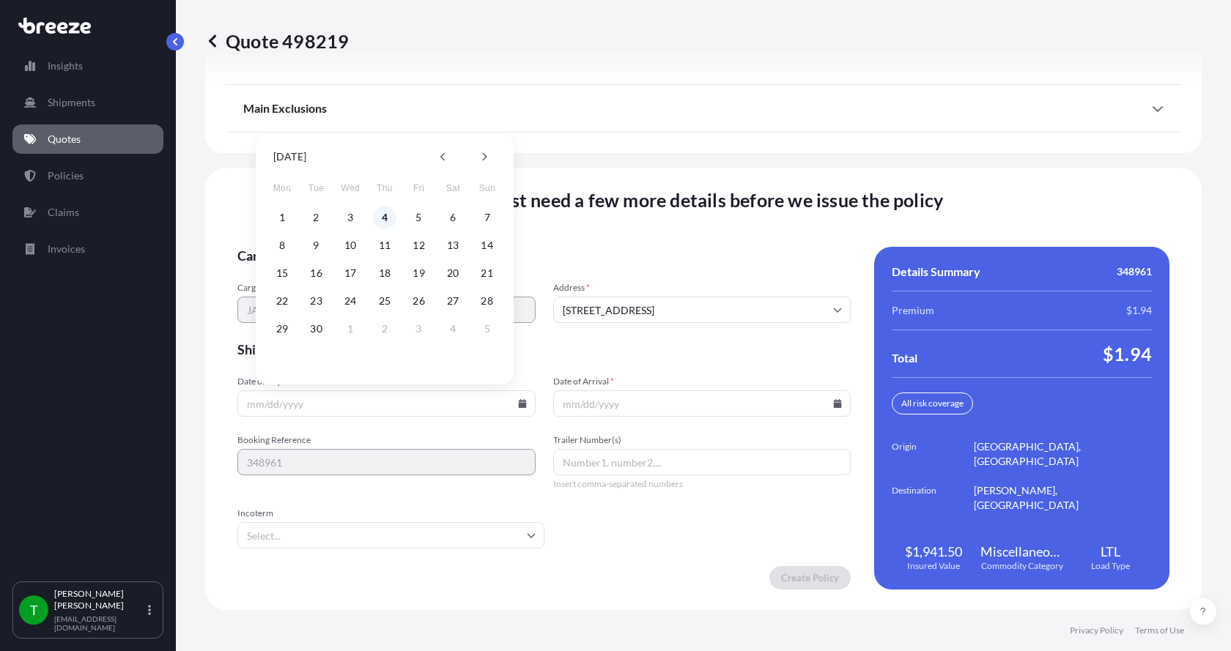
click at [385, 215] on button "4" at bounding box center [384, 217] width 23 height 23
type input "[DATE]"
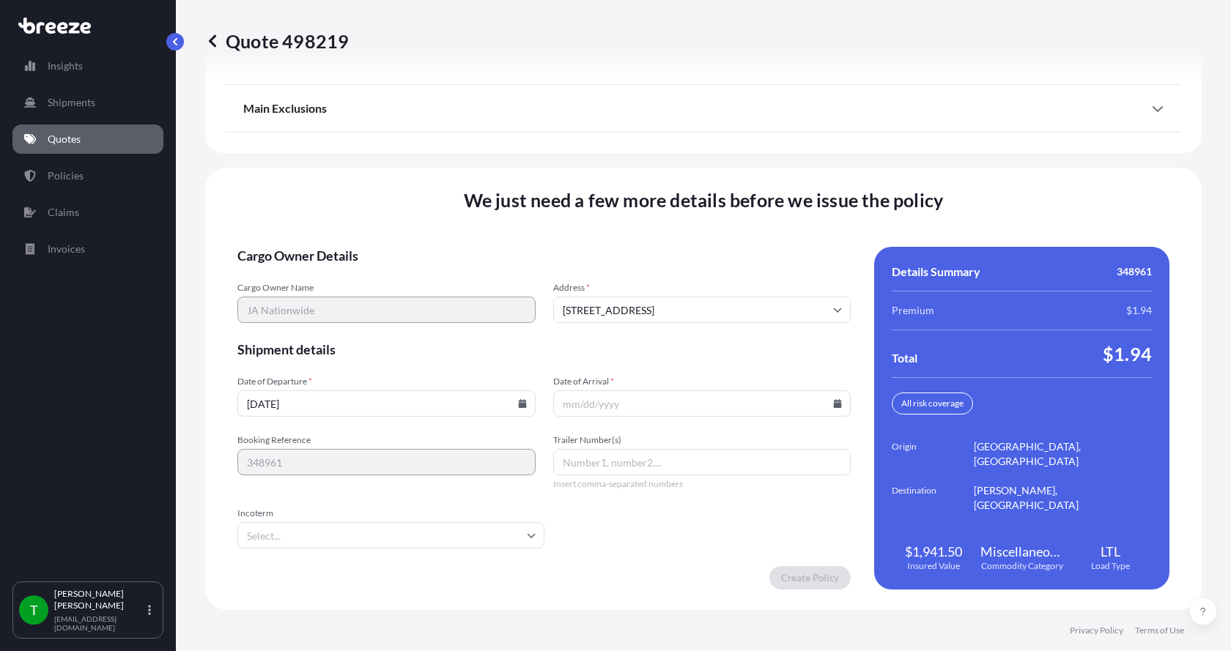
click at [385, 284] on button "4" at bounding box center [385, 290] width 18 height 13
click at [834, 404] on icon at bounding box center [838, 403] width 8 height 9
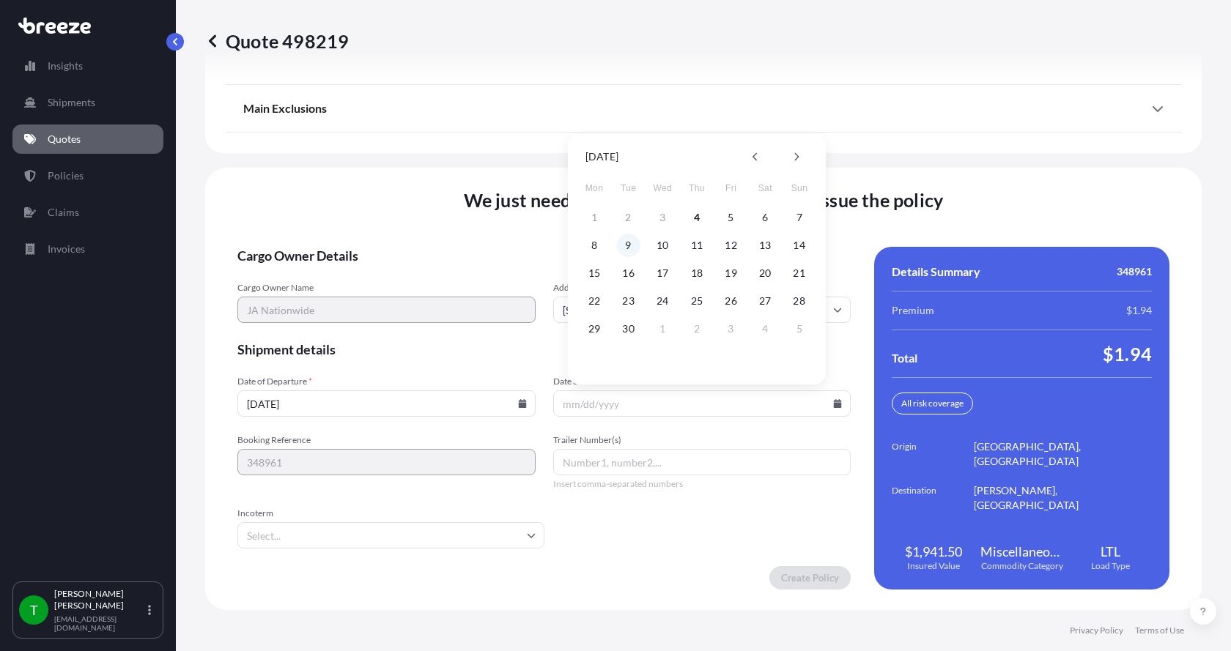
click at [629, 249] on button "9" at bounding box center [628, 245] width 23 height 23
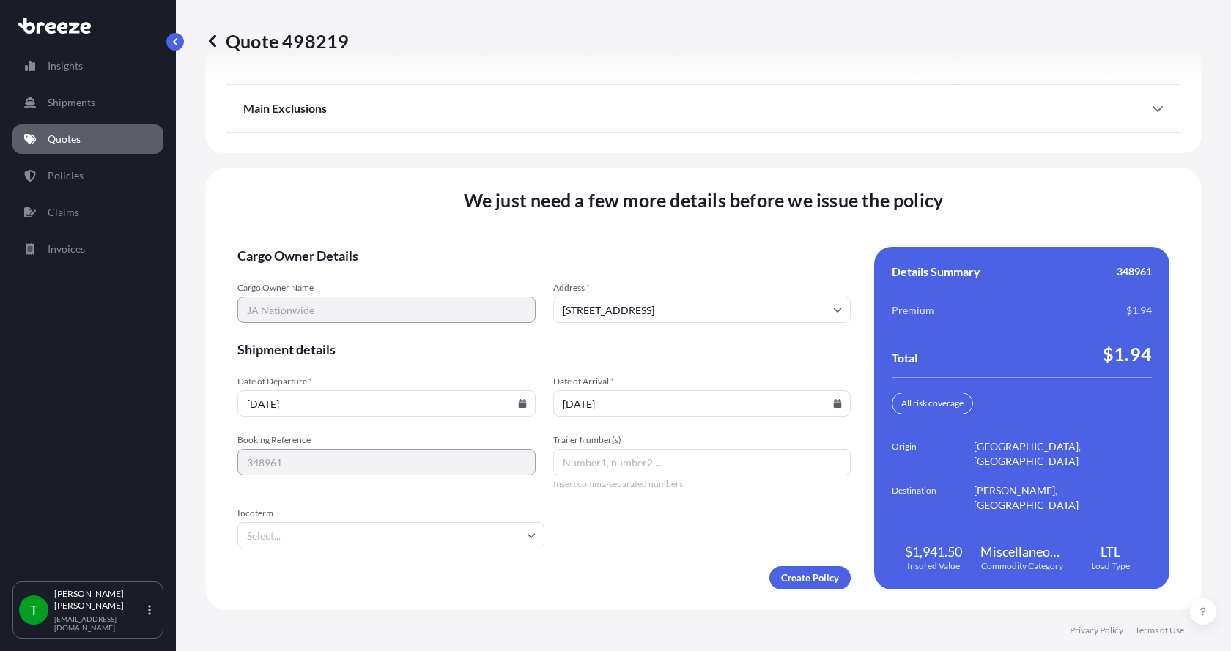
type input "[DATE]"
click at [637, 300] on button "9" at bounding box center [646, 306] width 18 height 13
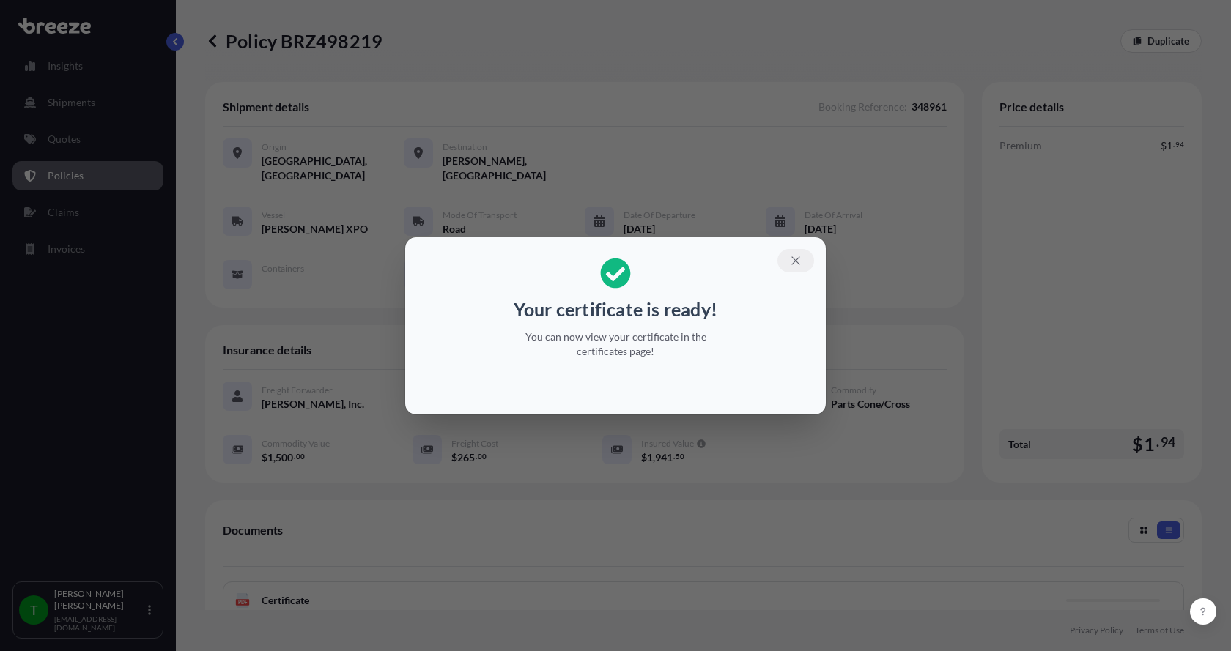
click at [796, 255] on icon "button" at bounding box center [795, 260] width 13 height 13
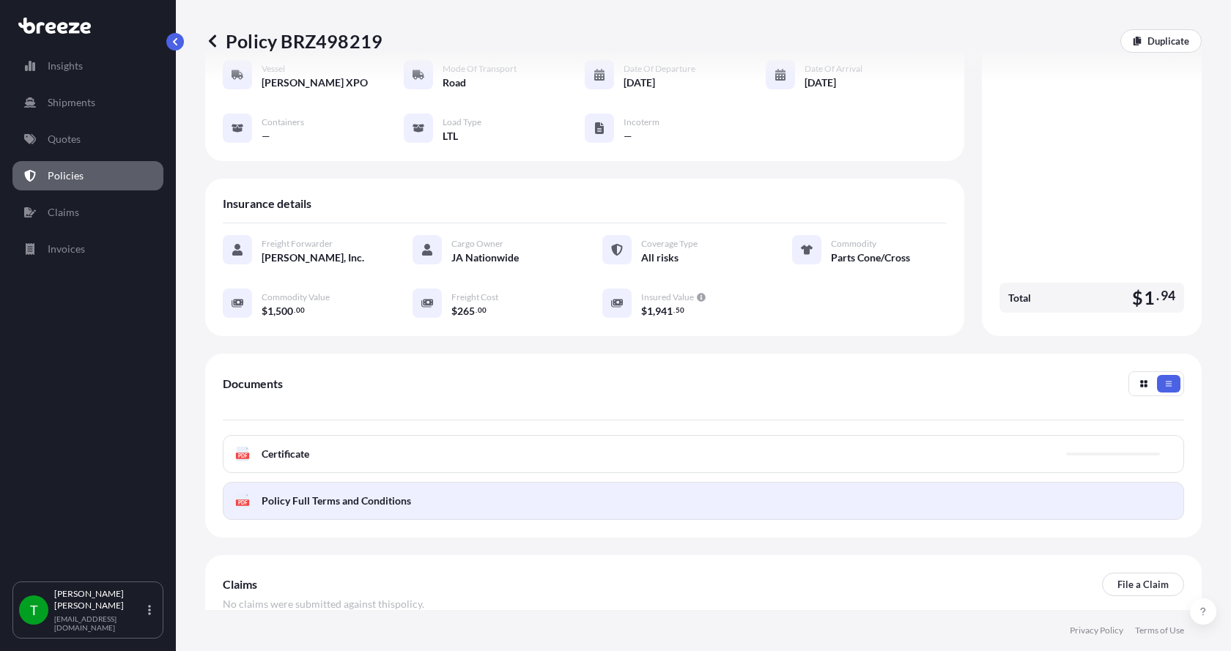
scroll to position [215, 0]
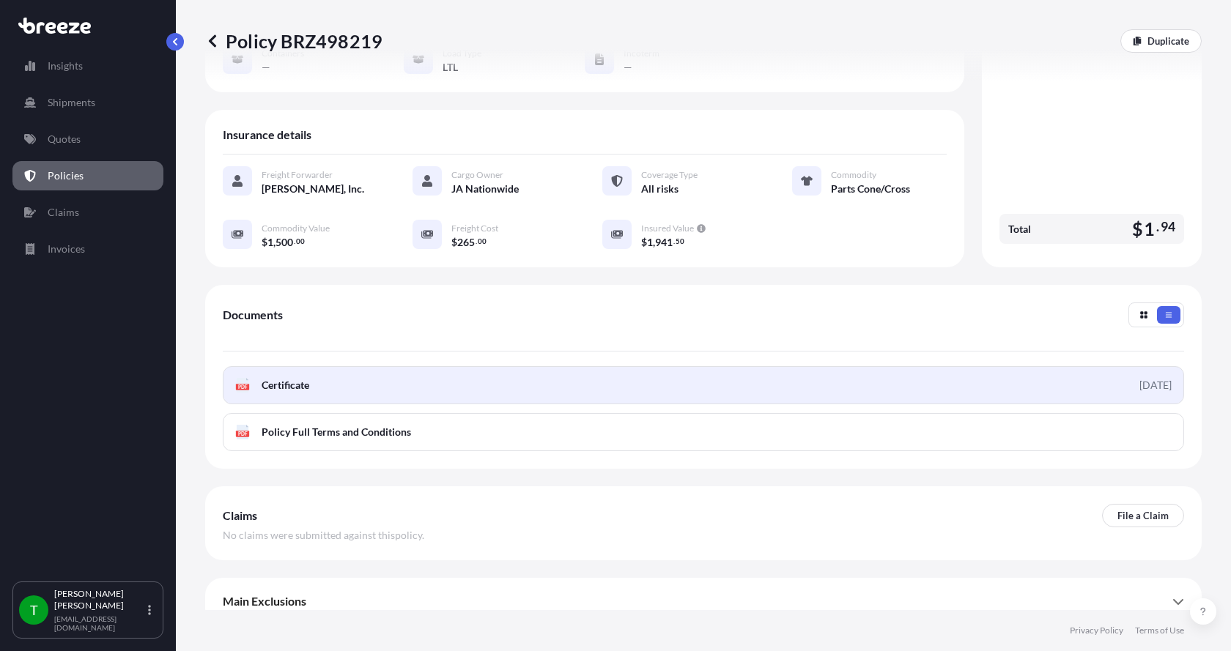
click at [238, 385] on text "PDF" at bounding box center [243, 387] width 10 height 5
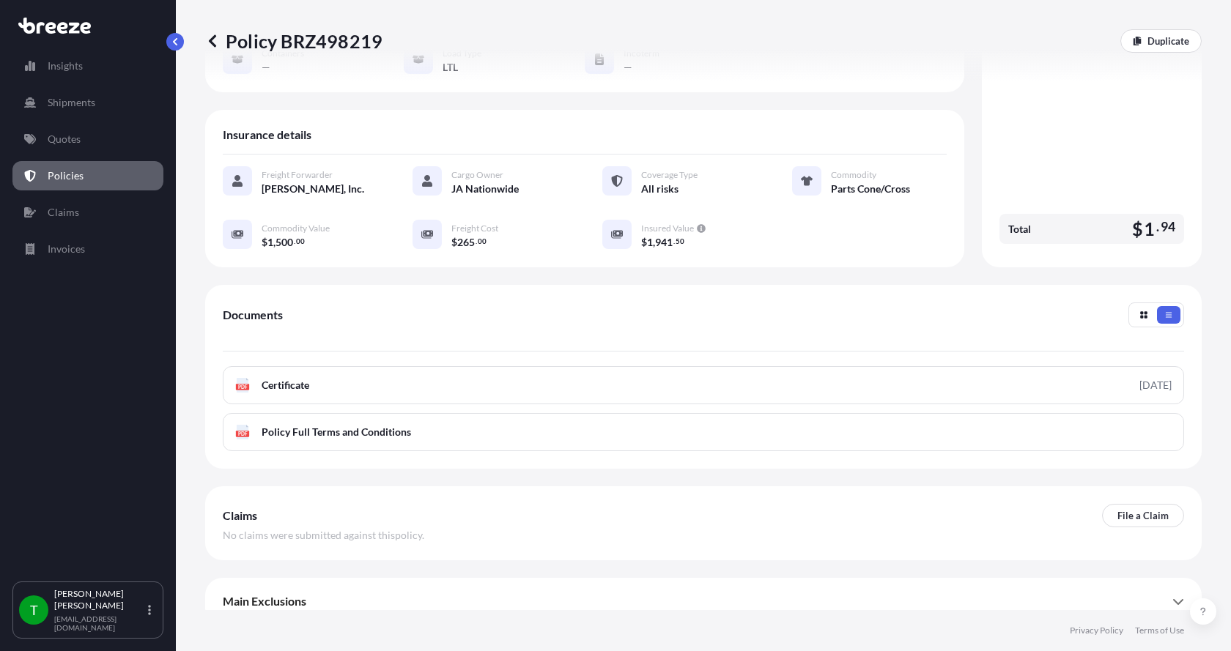
click at [356, 584] on div "Main Exclusions" at bounding box center [703, 601] width 961 height 35
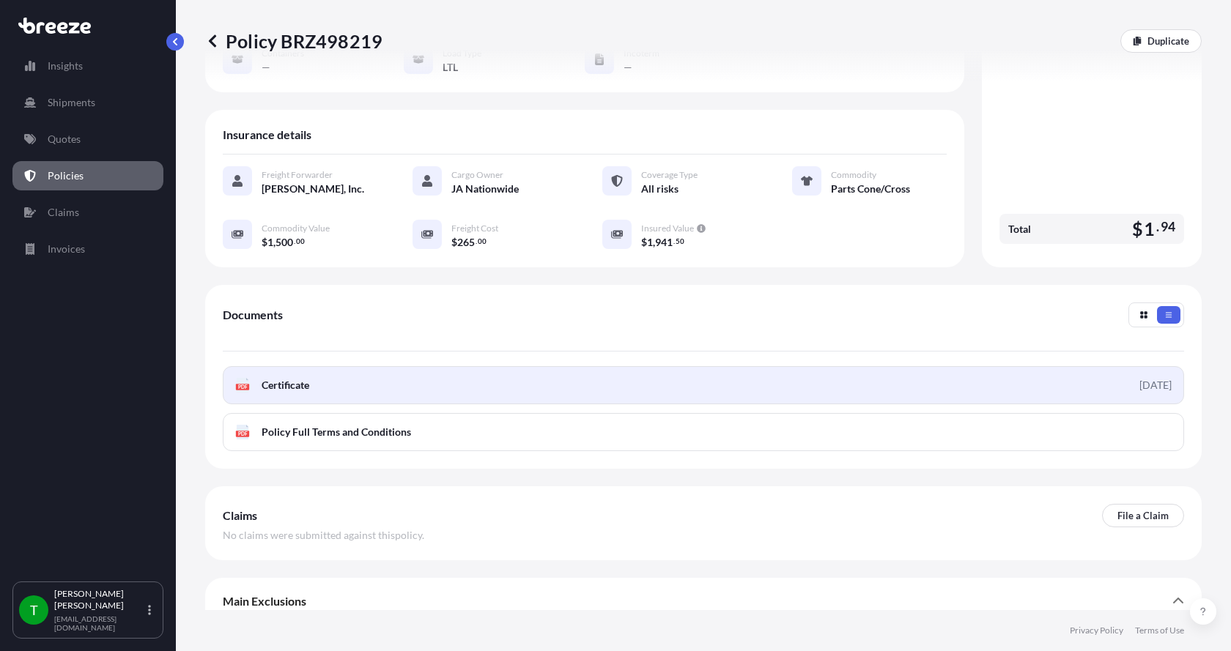
click at [253, 378] on div "PDF Certificate" at bounding box center [272, 385] width 74 height 15
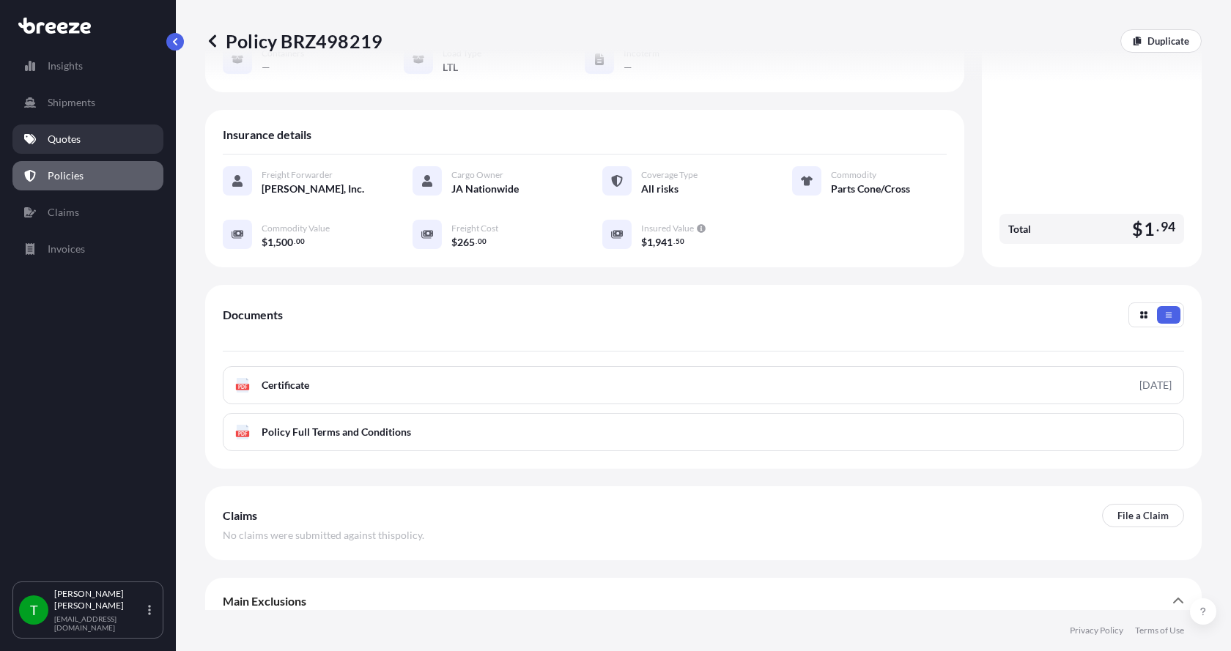
click at [67, 136] on p "Quotes" at bounding box center [64, 139] width 33 height 15
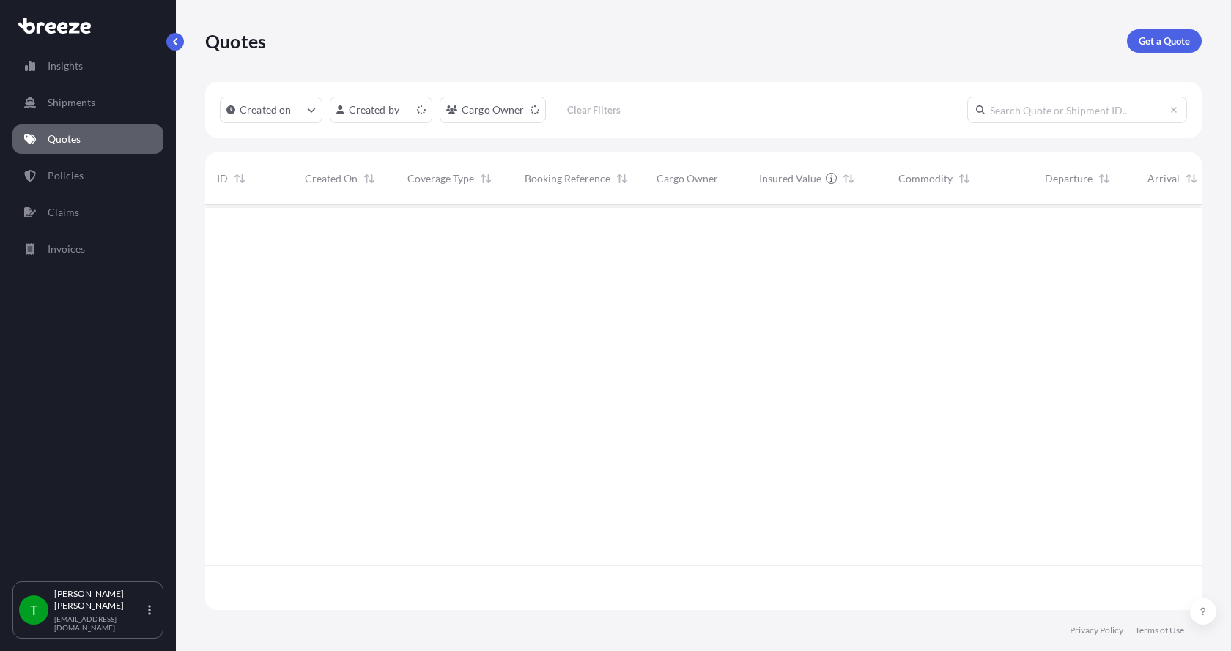
scroll to position [402, 985]
click at [1171, 37] on p "Get a Quote" at bounding box center [1163, 41] width 51 height 15
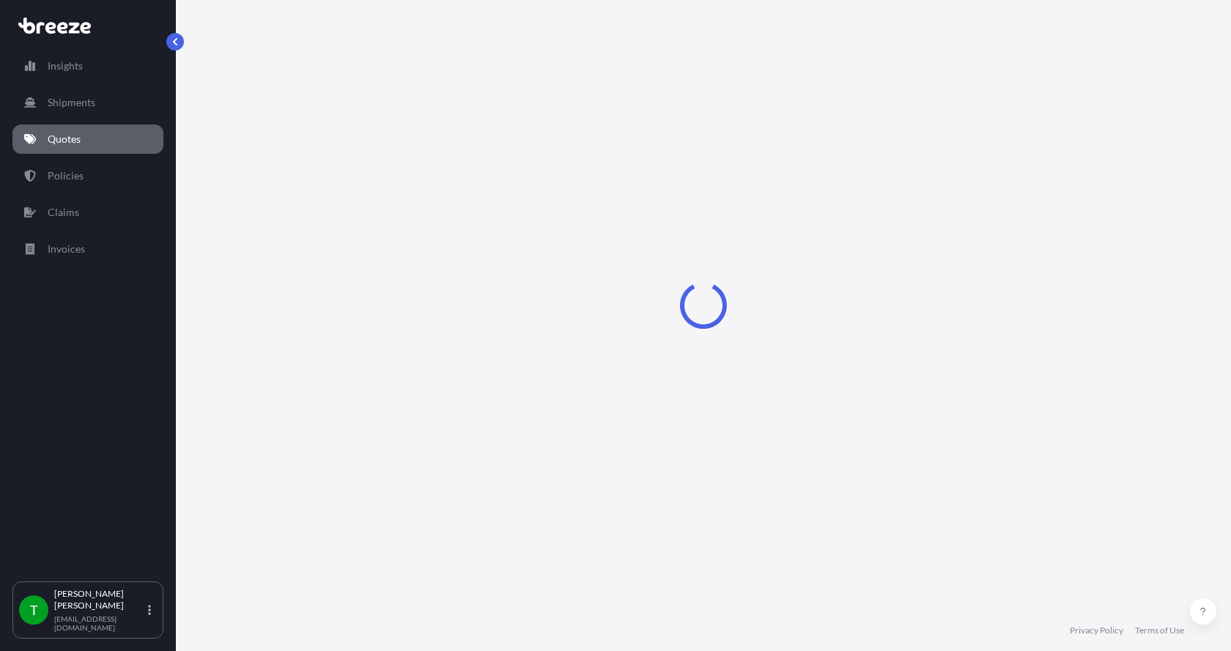
select select "Sea"
select select "1"
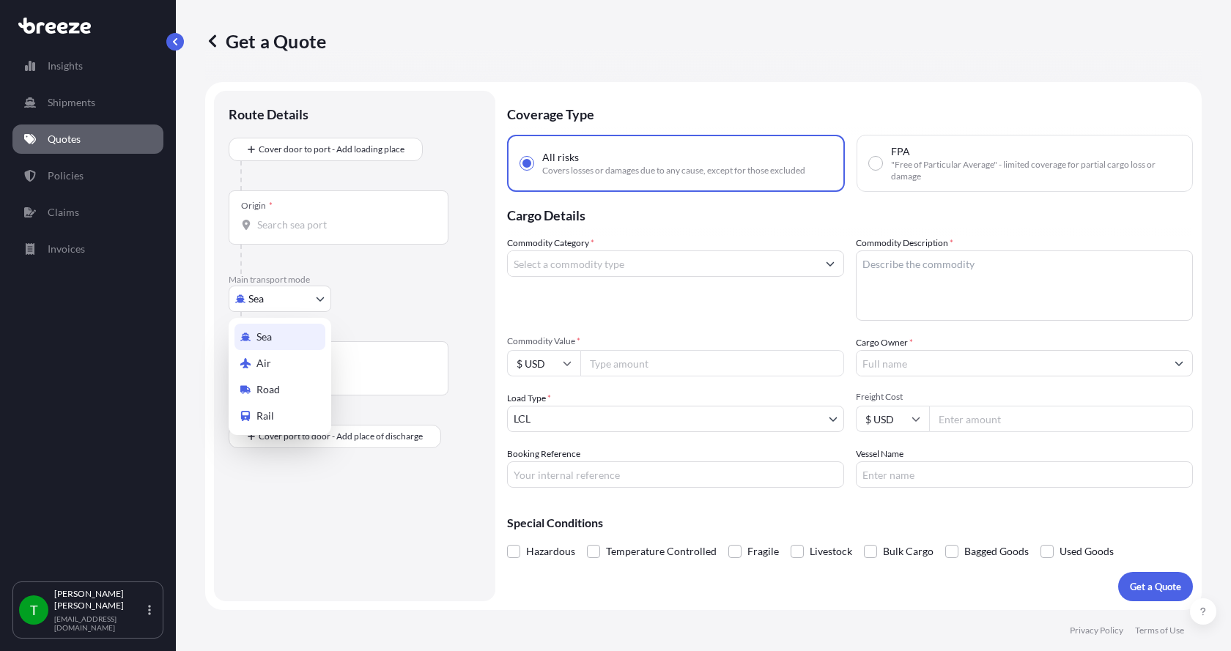
click at [282, 304] on body "Insights Shipments Quotes Policies Claims Invoices T [PERSON_NAME] [EMAIL_ADDRE…" at bounding box center [615, 325] width 1231 height 651
click at [275, 396] on span "Road" at bounding box center [267, 389] width 23 height 15
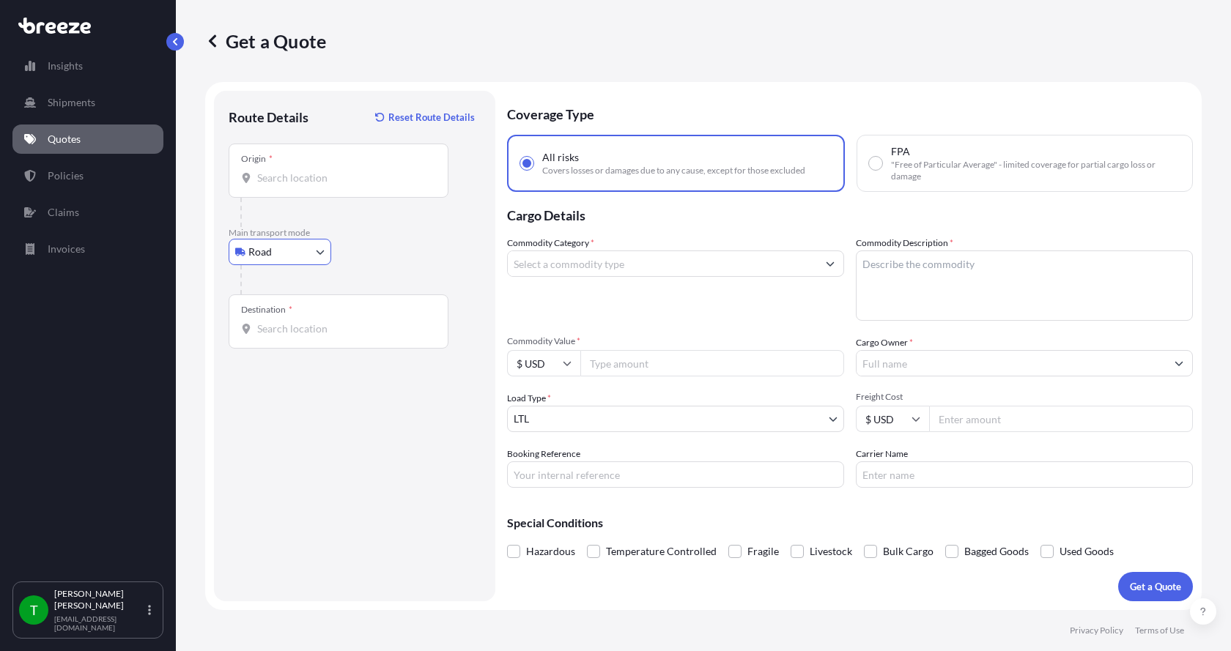
click at [273, 168] on div "Origin *" at bounding box center [339, 171] width 220 height 54
click at [273, 171] on input "Origin *" at bounding box center [343, 178] width 173 height 15
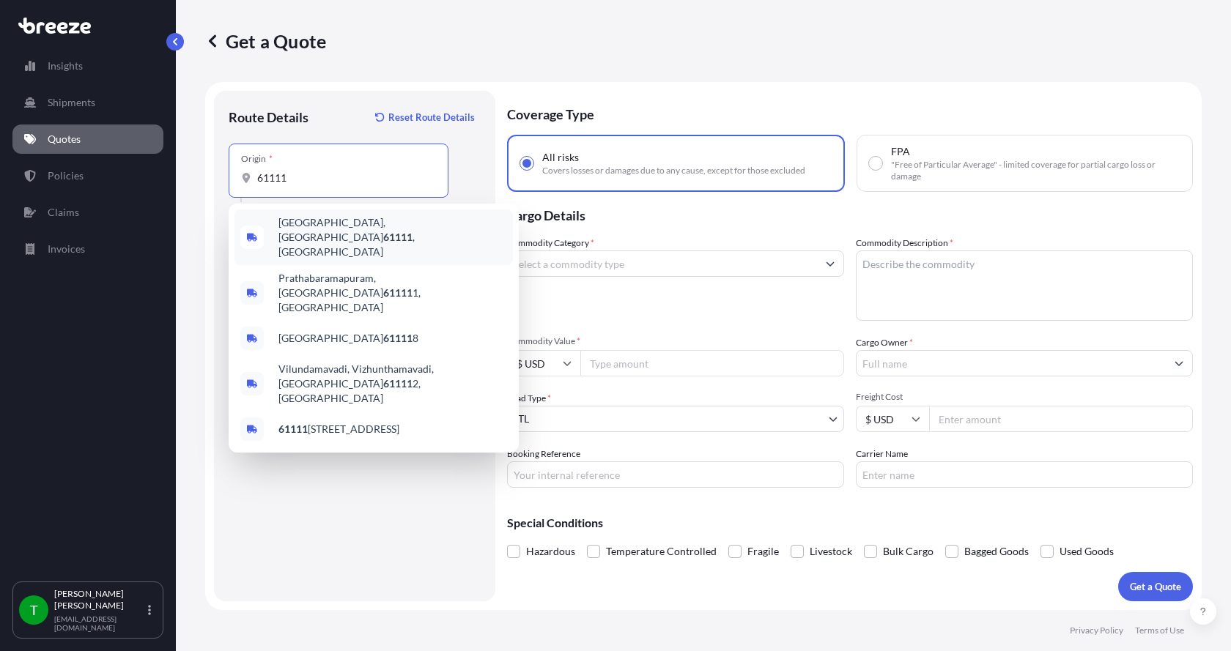
click at [286, 225] on span "[GEOGRAPHIC_DATA] , [GEOGRAPHIC_DATA]" at bounding box center [392, 237] width 229 height 44
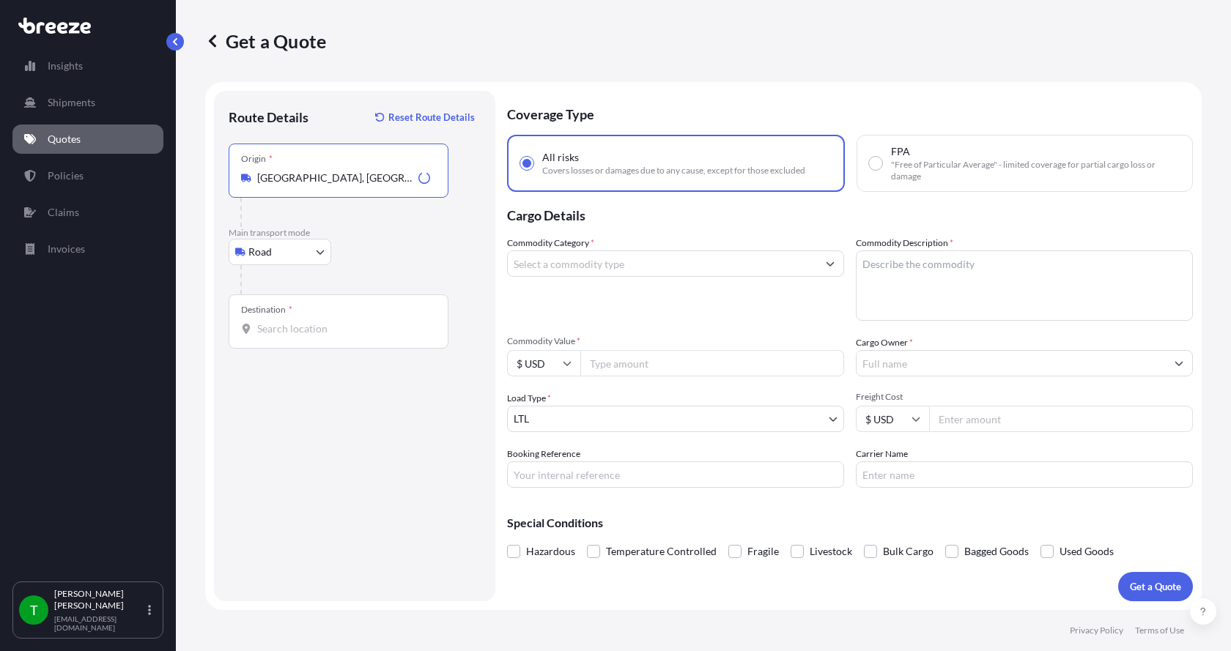
type input "[GEOGRAPHIC_DATA], [GEOGRAPHIC_DATA]"
click at [281, 328] on input "Destination *" at bounding box center [343, 329] width 173 height 15
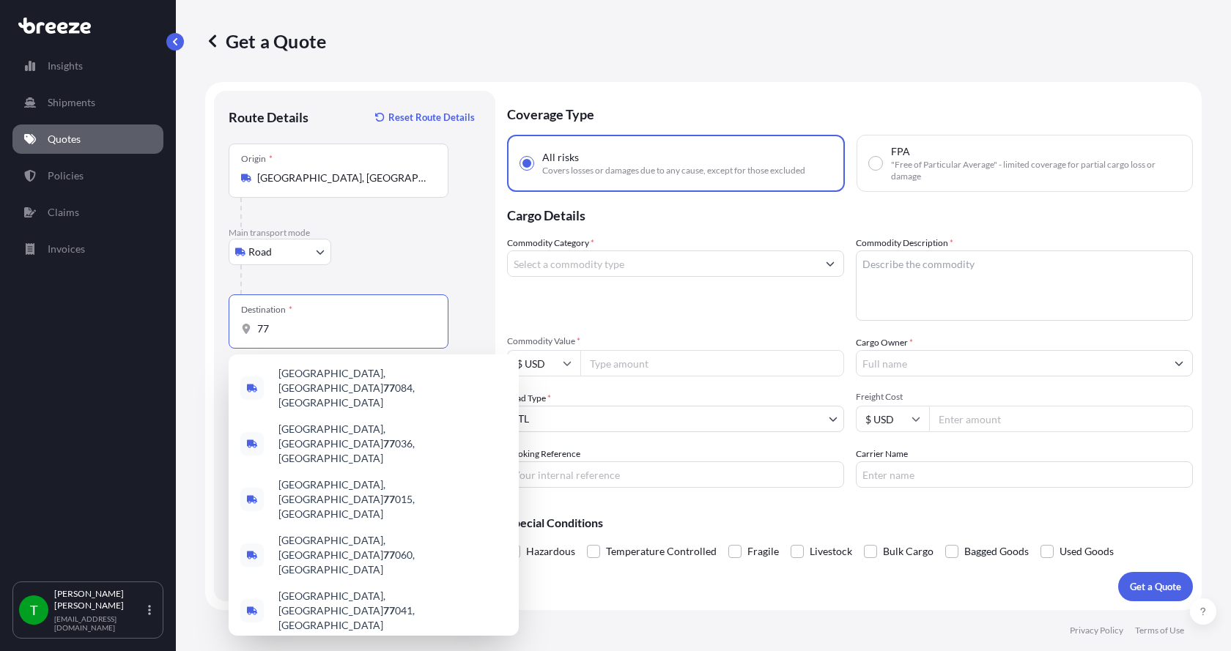
type input "7"
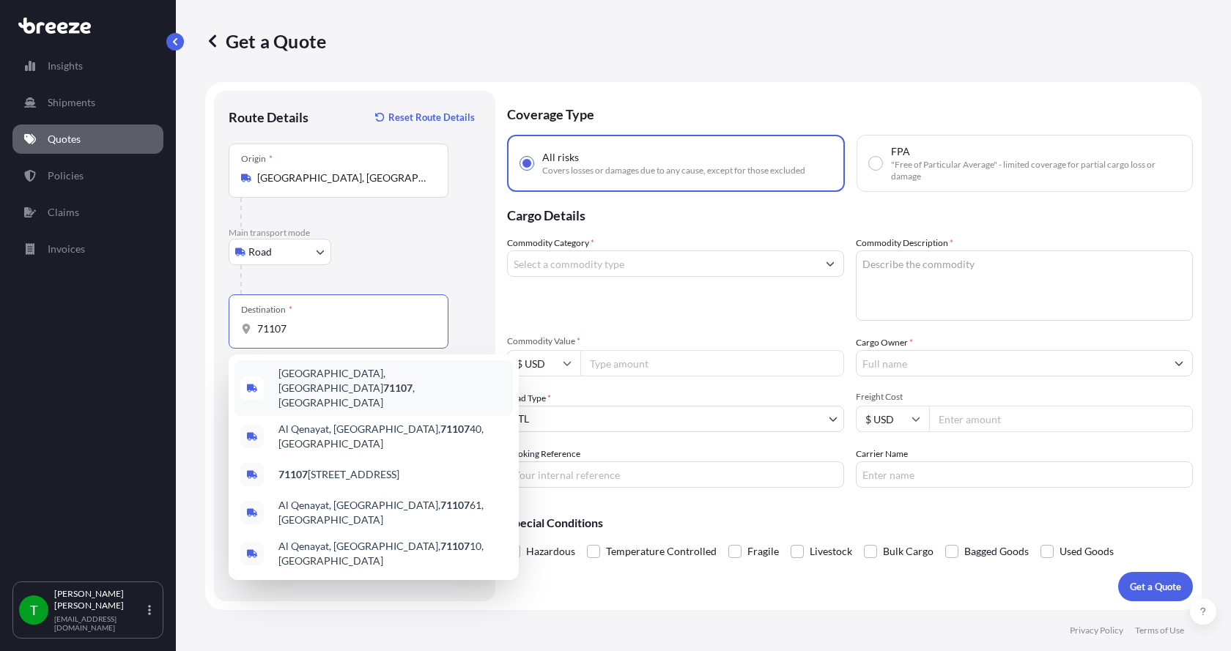
click at [302, 375] on span "[GEOGRAPHIC_DATA] , [GEOGRAPHIC_DATA]" at bounding box center [392, 388] width 229 height 44
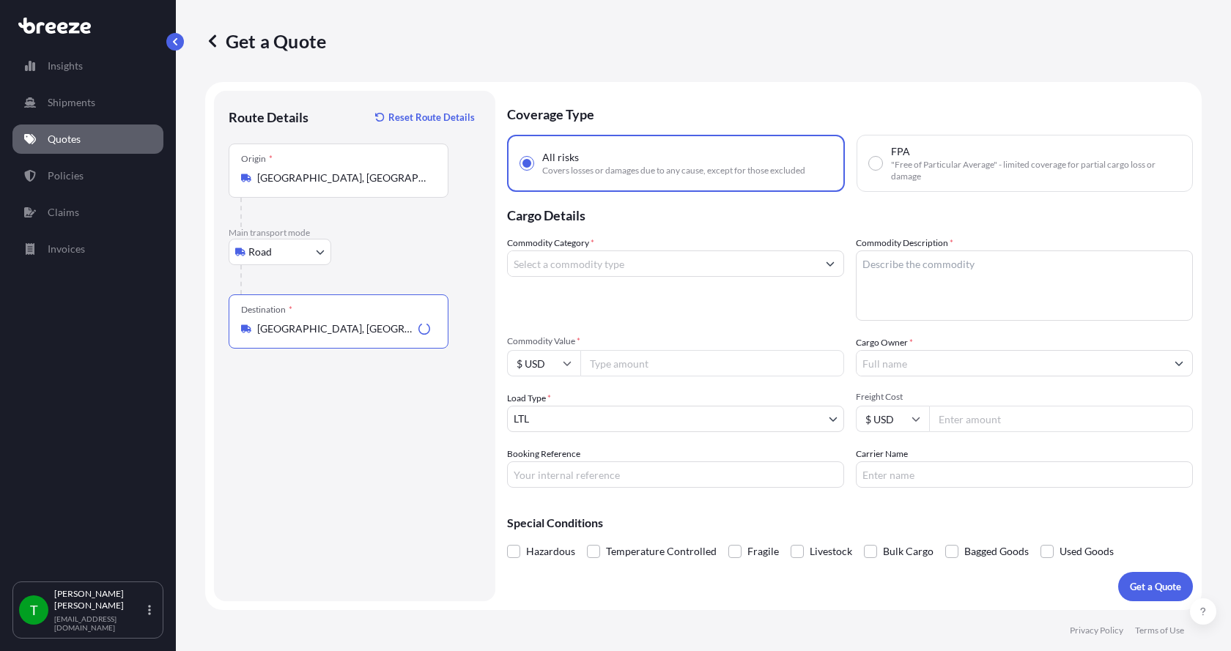
type input "[GEOGRAPHIC_DATA], [GEOGRAPHIC_DATA]"
click at [529, 270] on input "Commodity Category *" at bounding box center [662, 264] width 309 height 26
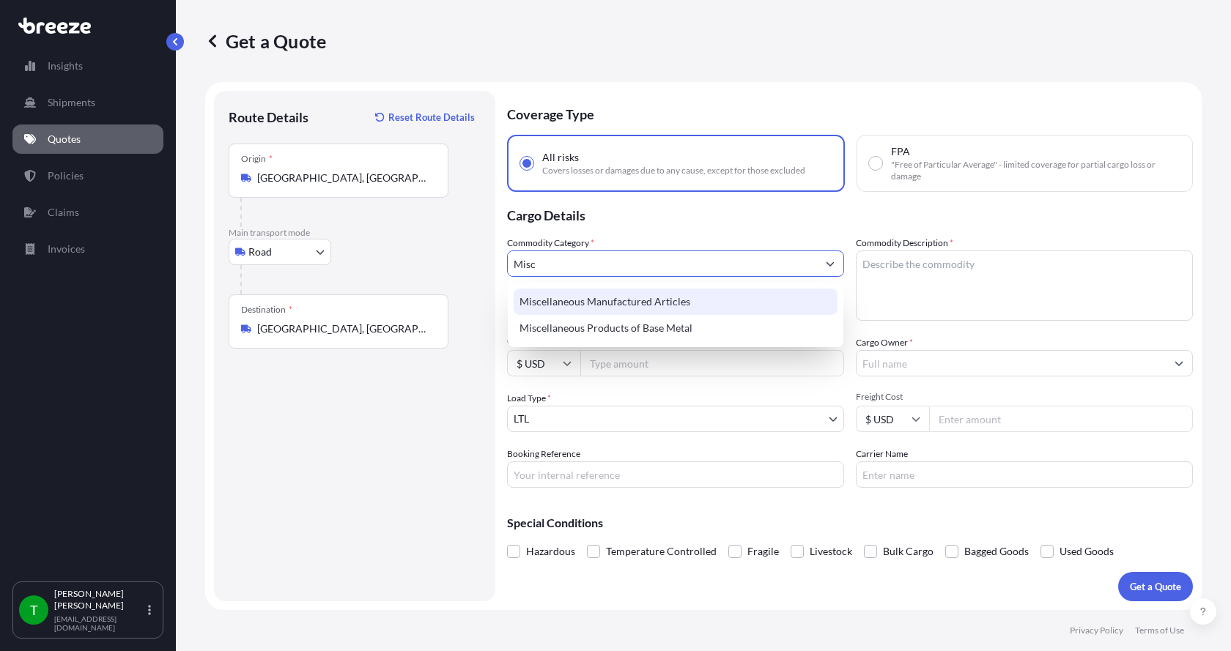
click at [545, 300] on div "Miscellaneous Manufactured Articles" at bounding box center [676, 302] width 324 height 26
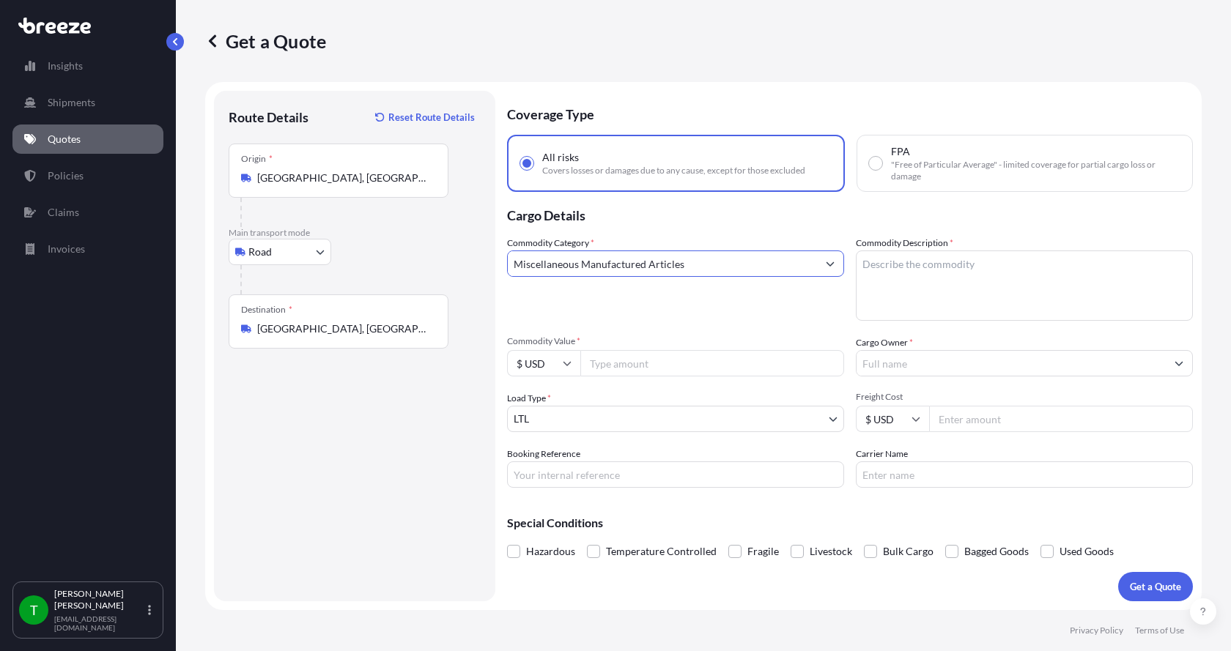
type input "Miscellaneous Manufactured Articles"
click at [908, 266] on textarea "Commodity Description *" at bounding box center [1024, 286] width 337 height 70
type textarea "Parts Motor AER 40HP"
click at [645, 366] on input "Commodity Value *" at bounding box center [712, 363] width 264 height 26
click at [671, 366] on input "Commodity Value *" at bounding box center [712, 363] width 264 height 26
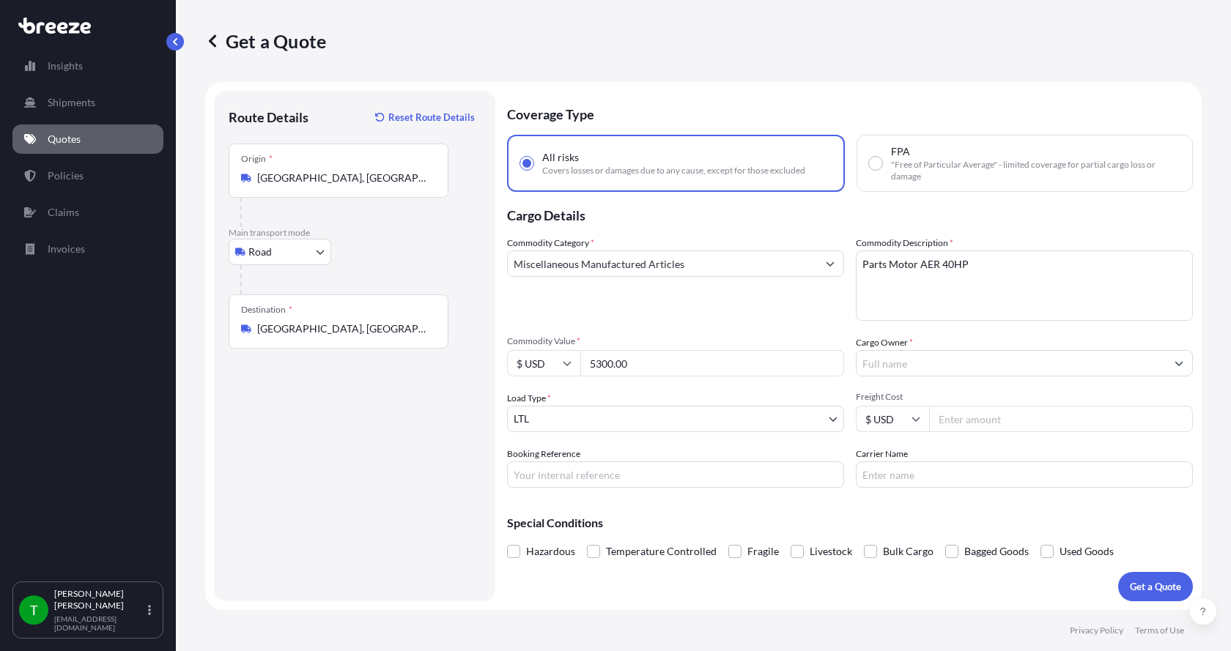
type input "5300.00"
click at [885, 364] on input "Cargo Owner *" at bounding box center [1010, 363] width 309 height 26
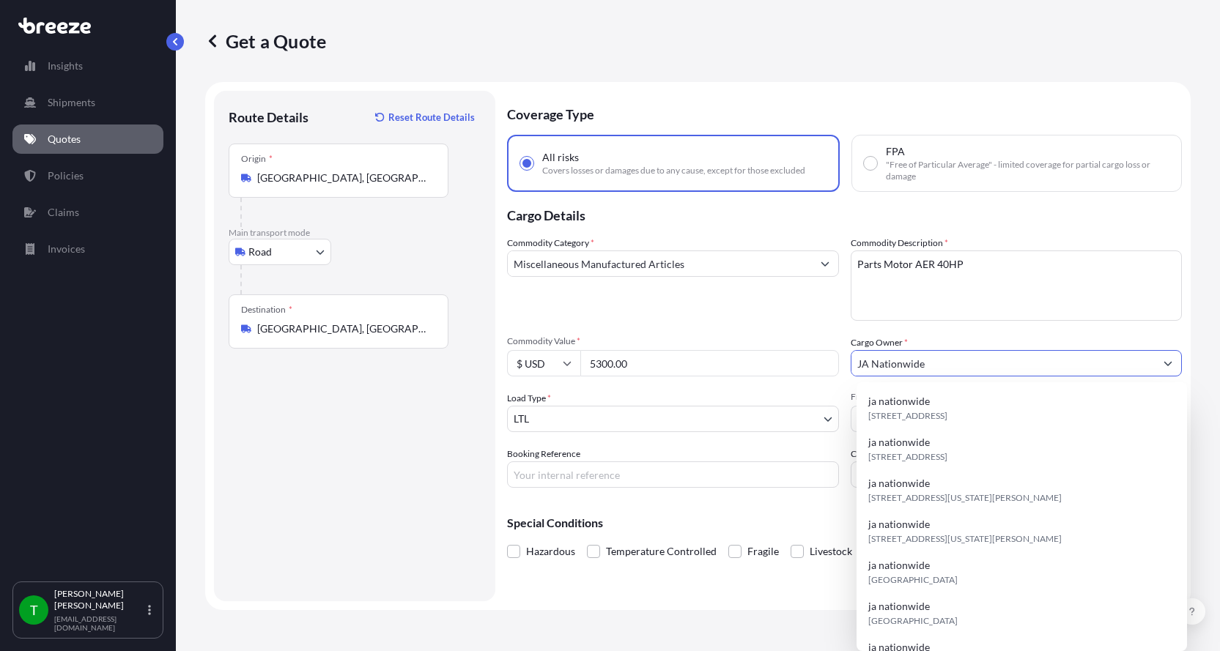
type input "JA Nationwide"
click at [582, 482] on input "Booking Reference" at bounding box center [673, 475] width 332 height 26
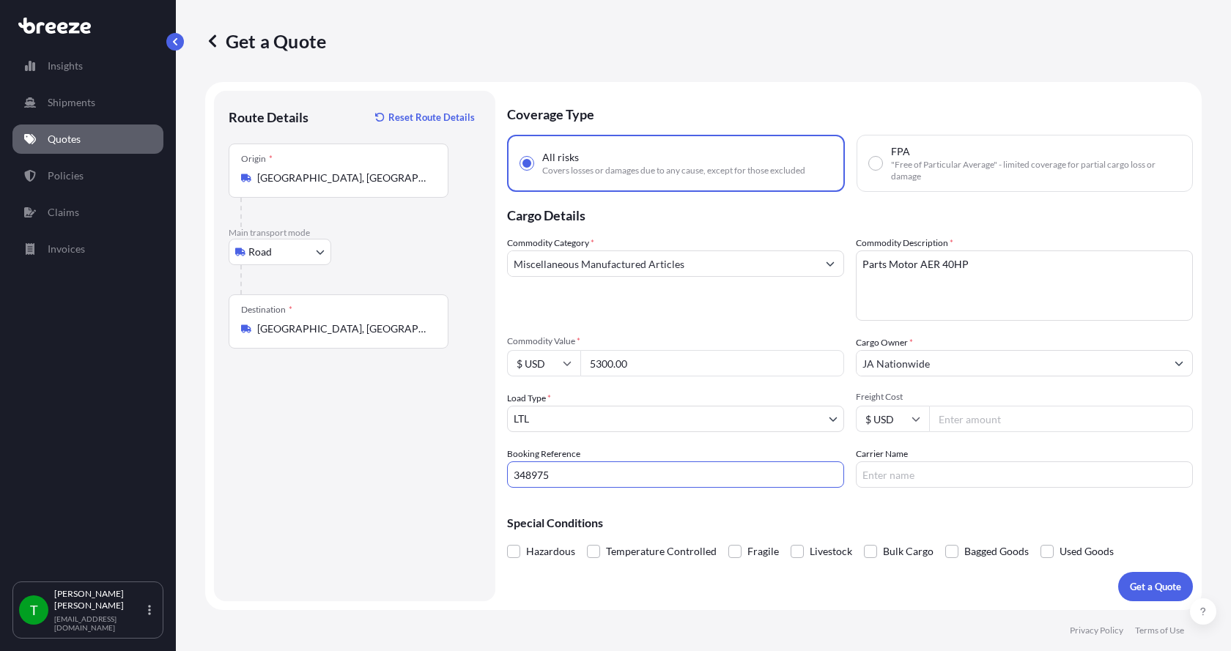
type input "348975"
click at [944, 418] on input "Freight Cost" at bounding box center [1061, 419] width 264 height 26
type input "375.00"
click at [927, 474] on input "Carrier Name" at bounding box center [1024, 475] width 337 height 26
type input "[PERSON_NAME]"
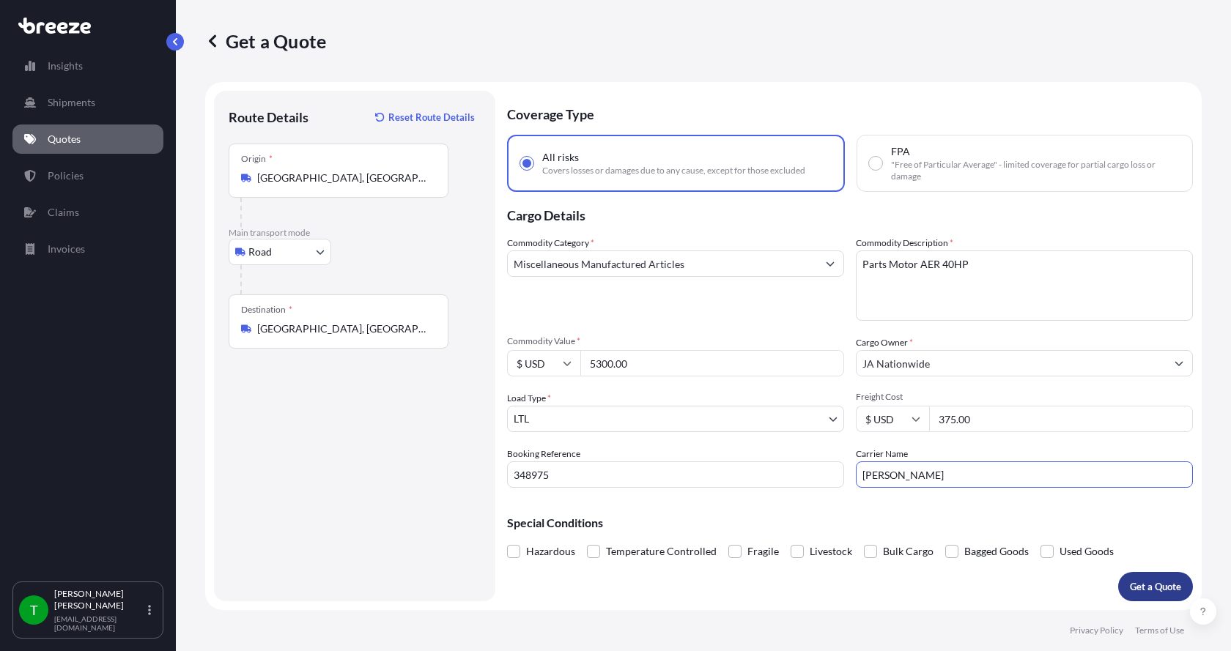
click at [1152, 584] on p "Get a Quote" at bounding box center [1155, 586] width 51 height 15
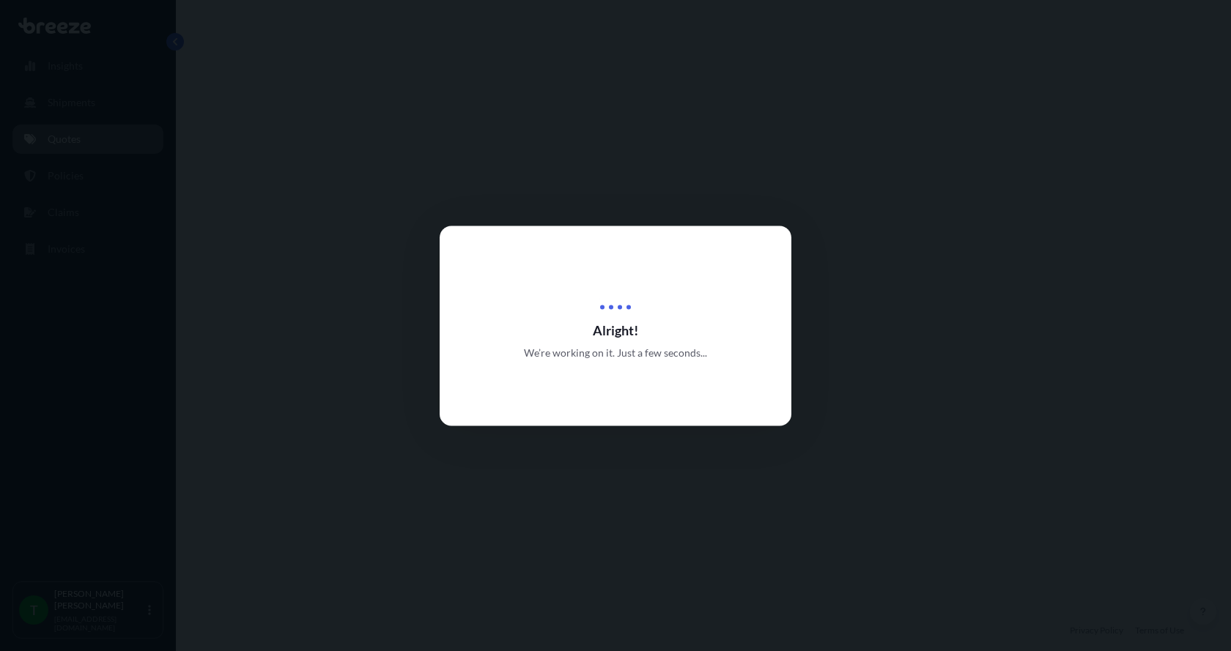
select select "Road"
select select "1"
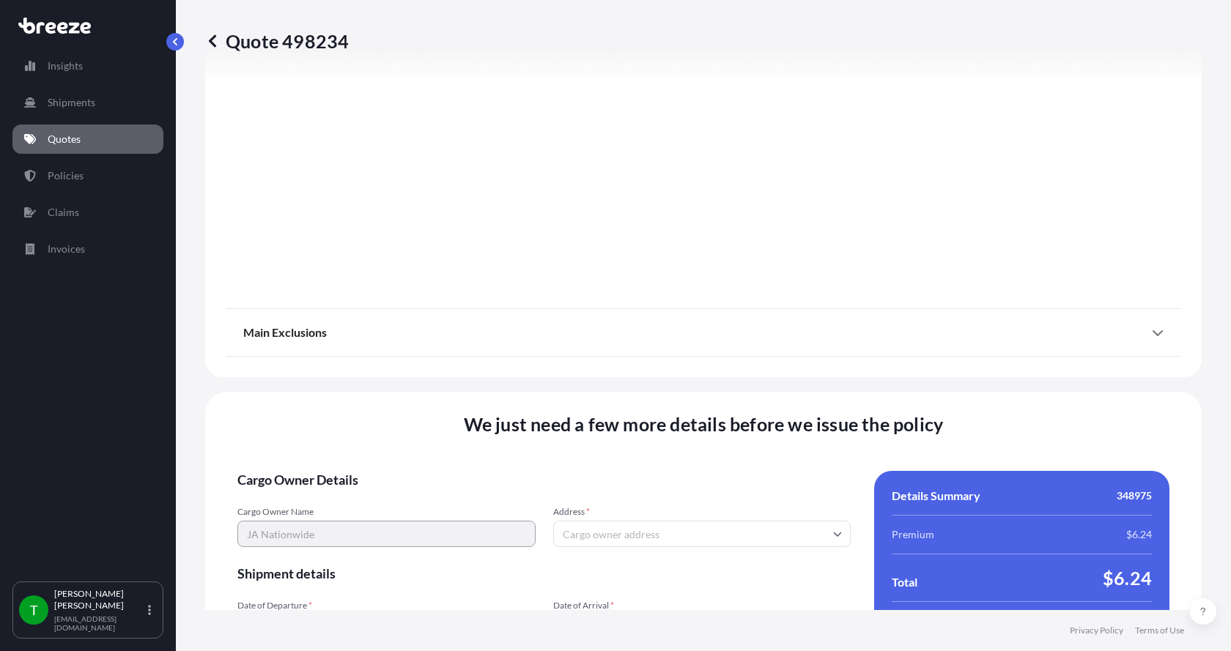
scroll to position [1927, 0]
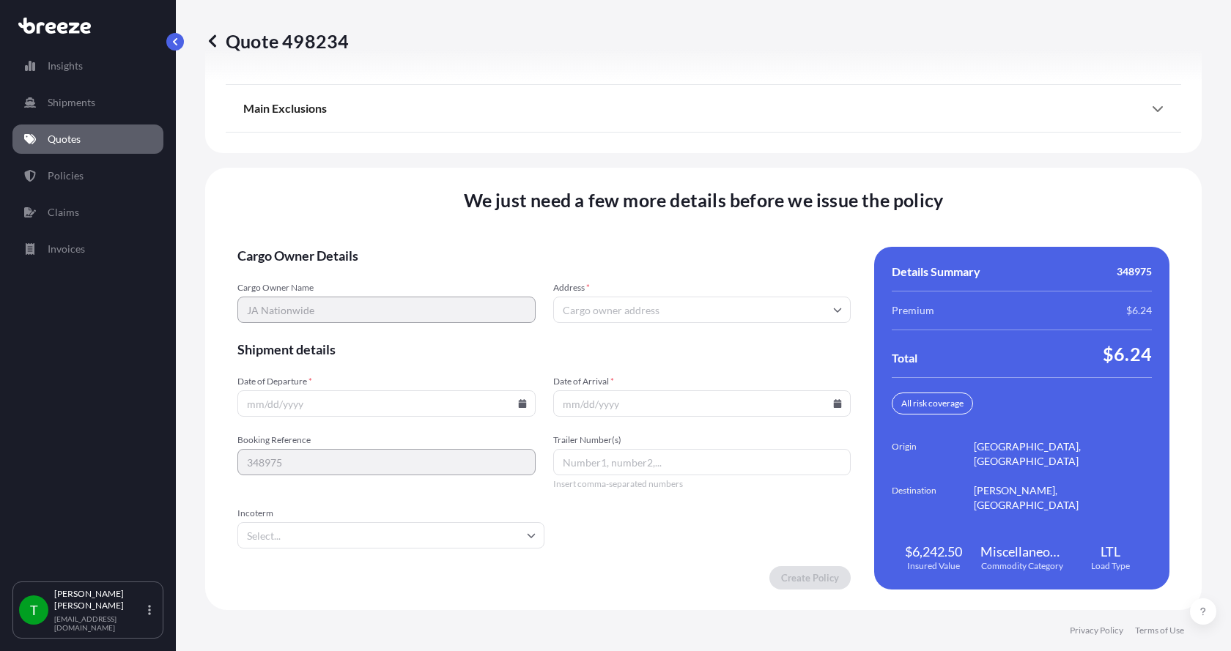
click at [630, 314] on input "Address *" at bounding box center [702, 310] width 298 height 26
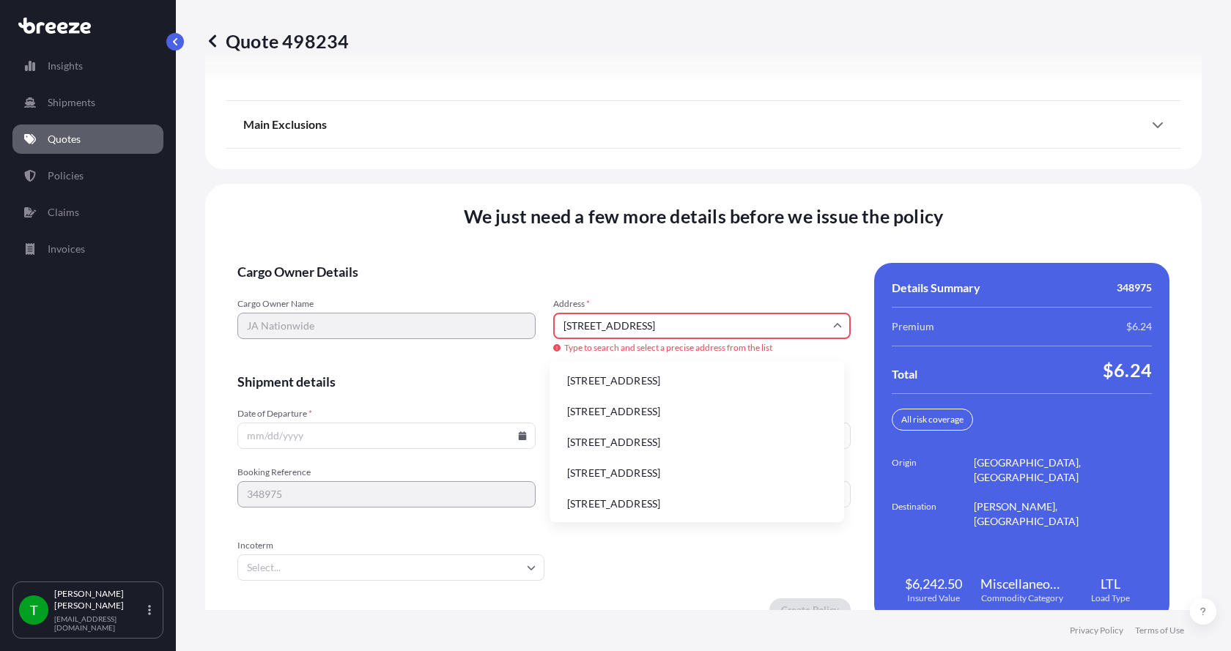
click at [595, 383] on li "[STREET_ADDRESS]" at bounding box center [696, 381] width 283 height 28
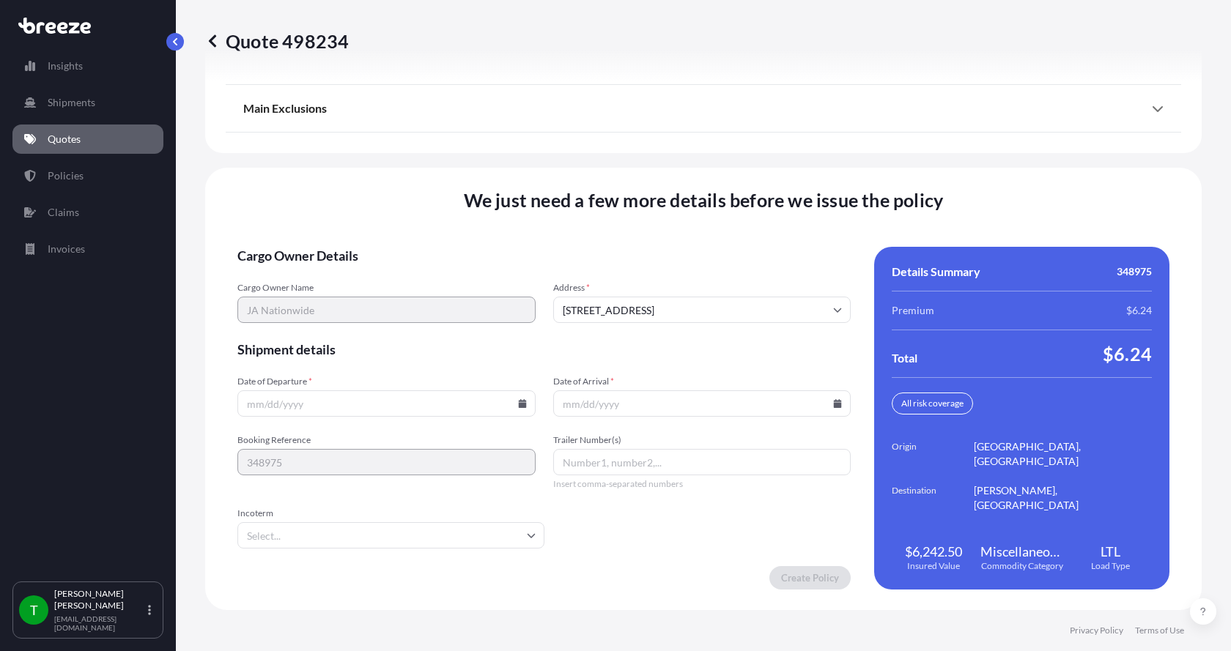
type input "[STREET_ADDRESS]"
click at [518, 401] on icon at bounding box center [522, 403] width 8 height 9
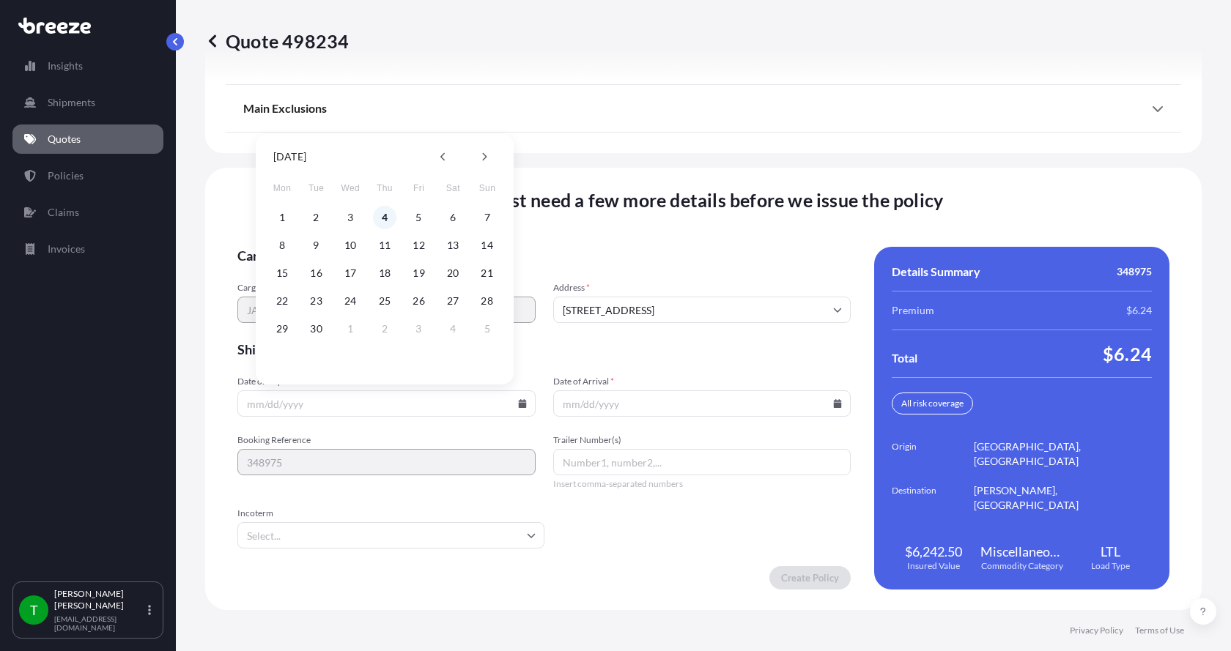
click at [382, 217] on button "4" at bounding box center [384, 217] width 23 height 23
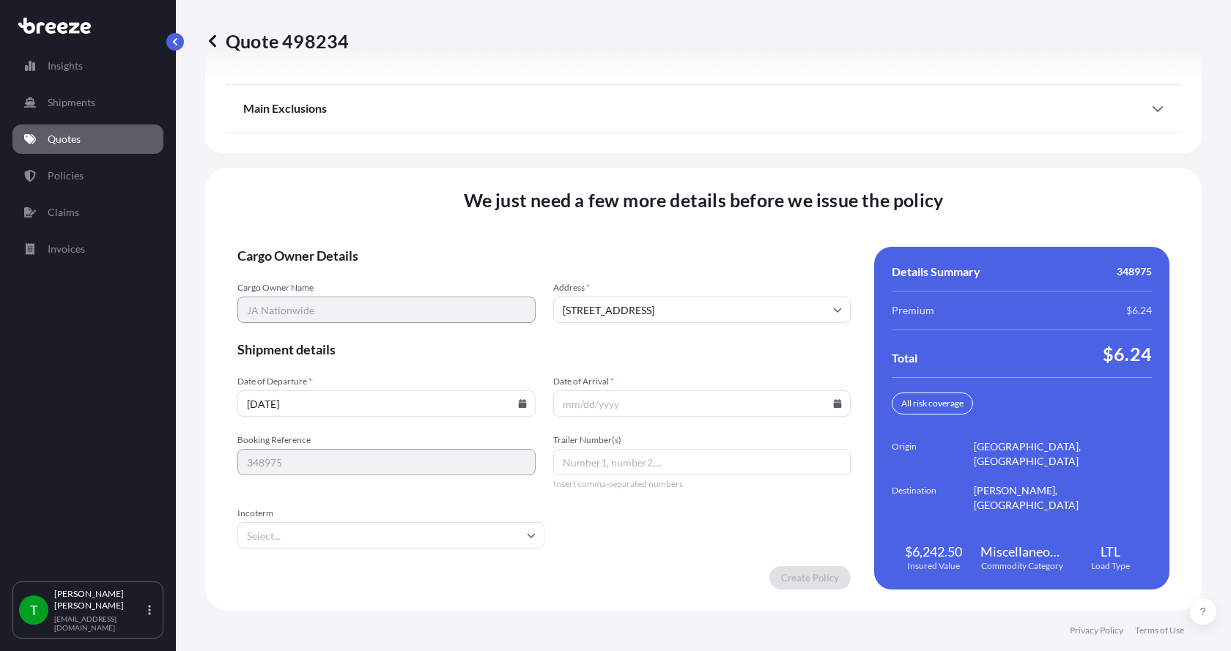
type input "[DATE]"
click at [382, 284] on button "4" at bounding box center [385, 290] width 18 height 13
click at [834, 404] on icon at bounding box center [838, 403] width 8 height 9
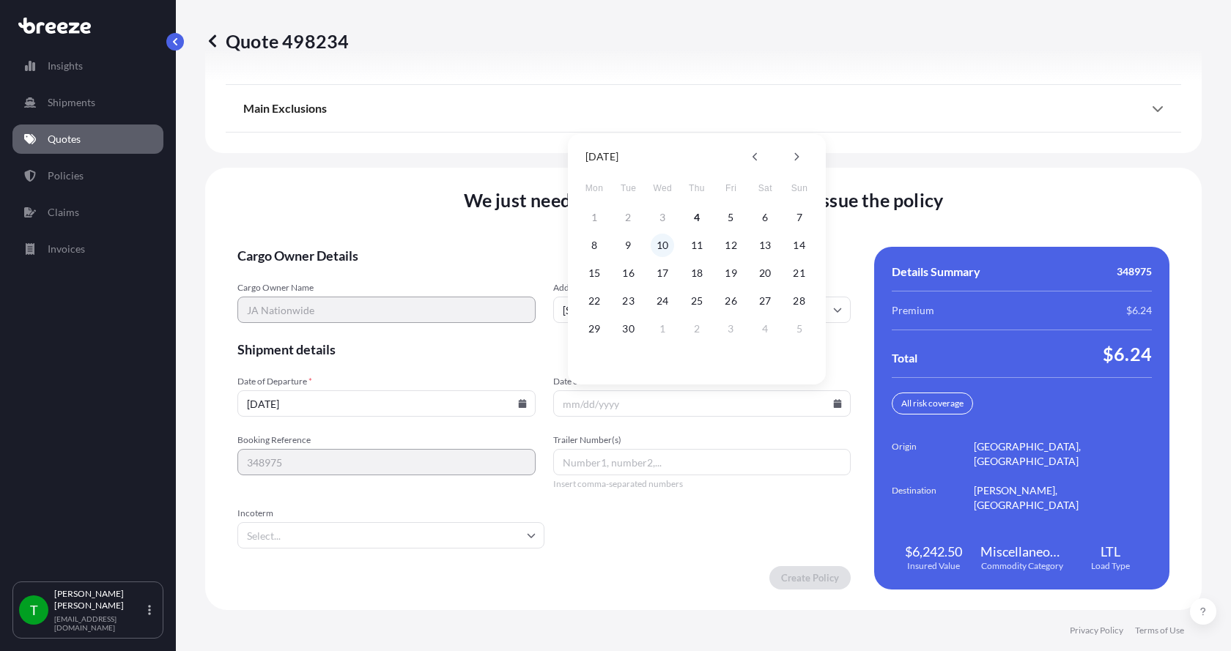
click at [659, 251] on button "10" at bounding box center [662, 245] width 23 height 23
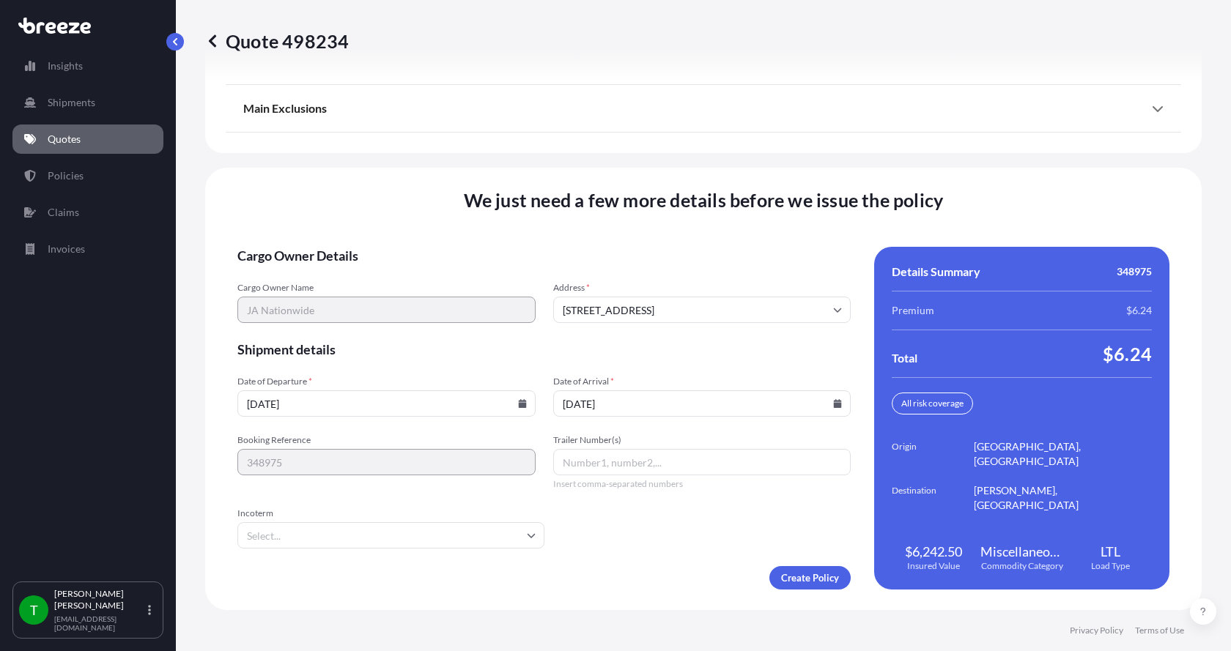
type input "[DATE]"
click at [662, 300] on button "10" at bounding box center [671, 306] width 18 height 13
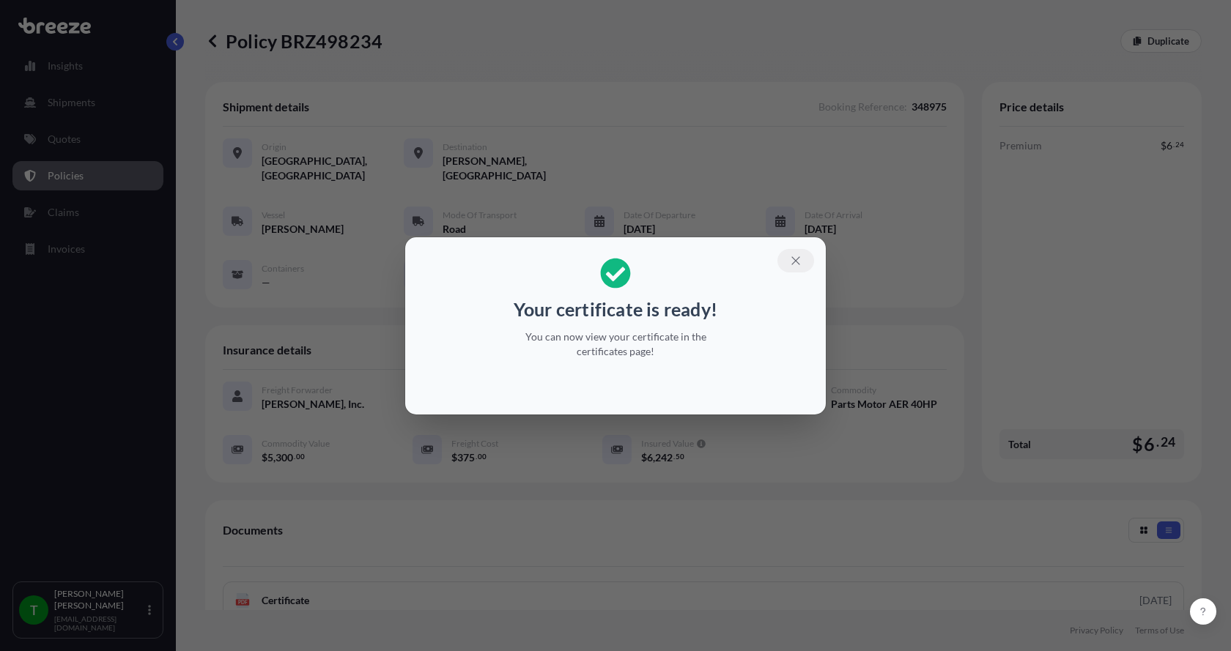
click at [799, 260] on icon "button" at bounding box center [795, 260] width 13 height 13
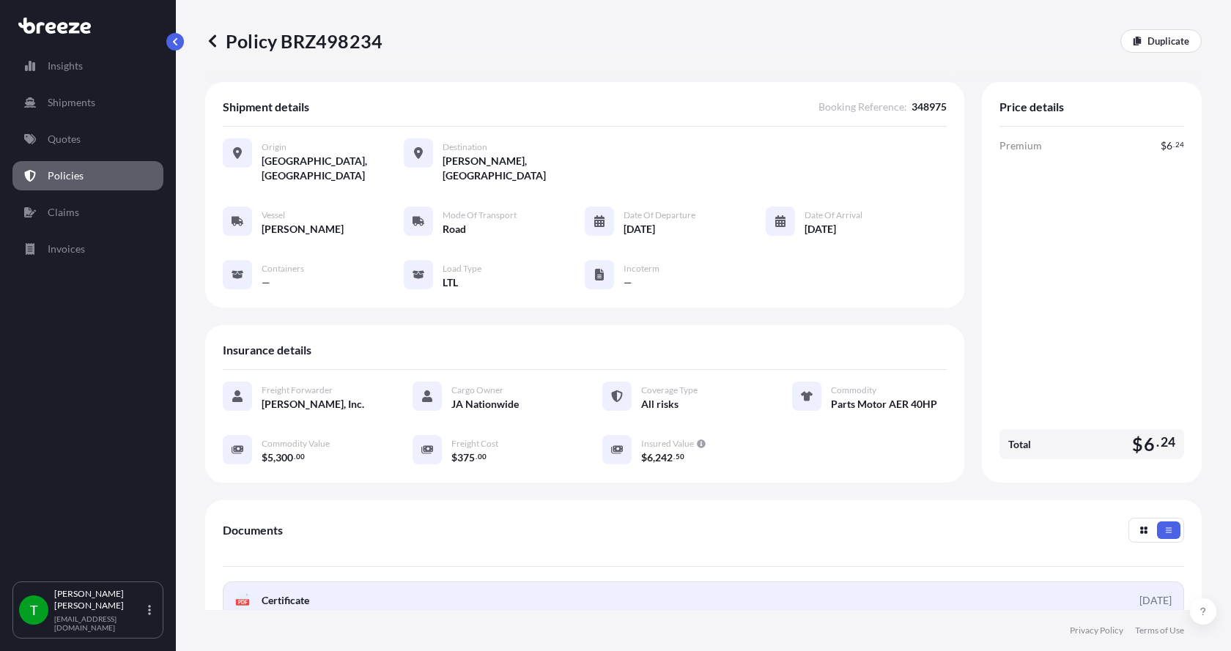
click at [278, 582] on link "PDF Certificate [DATE]" at bounding box center [703, 601] width 961 height 38
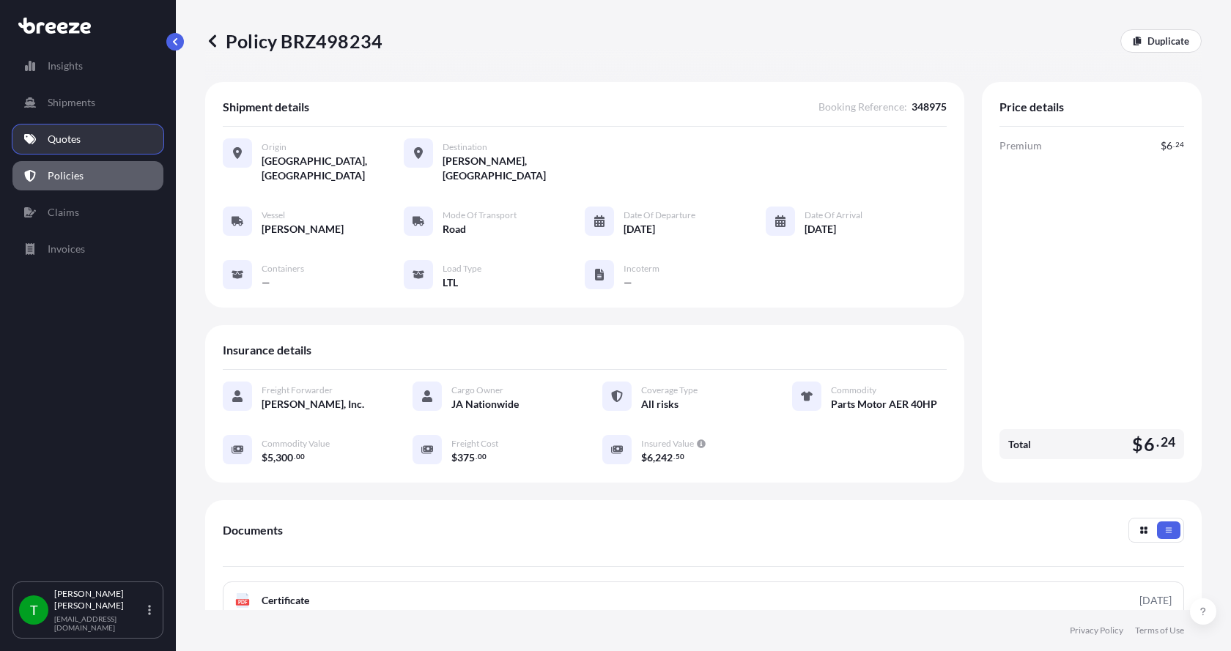
click at [67, 134] on p "Quotes" at bounding box center [64, 139] width 33 height 15
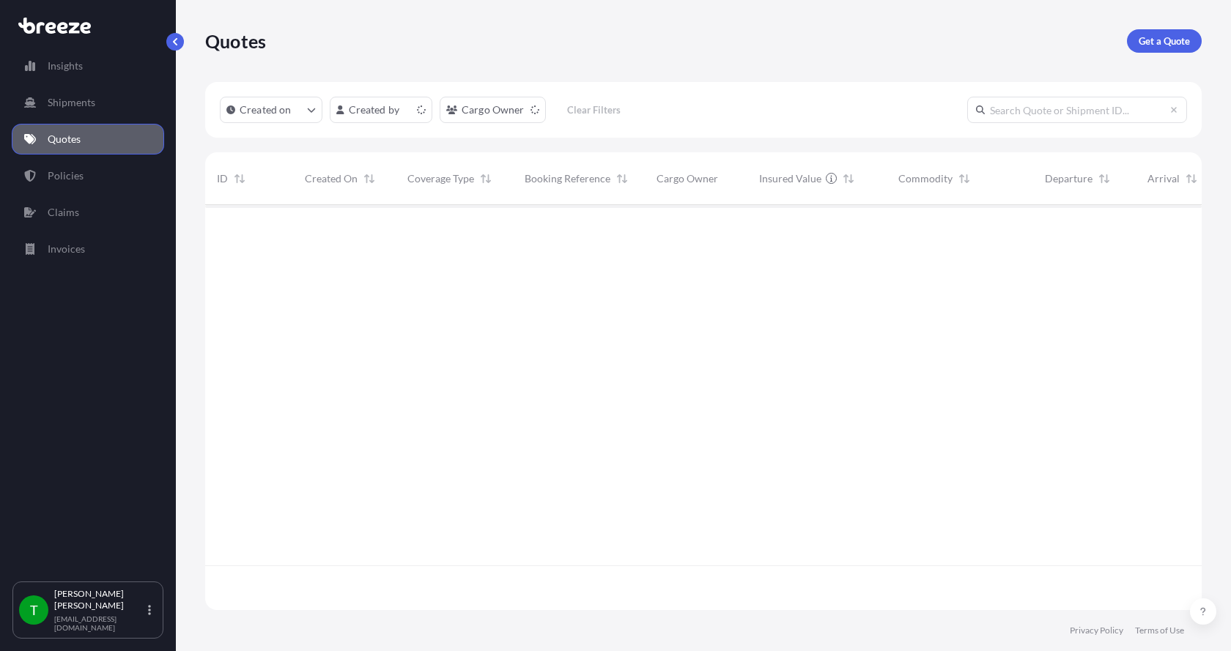
scroll to position [402, 985]
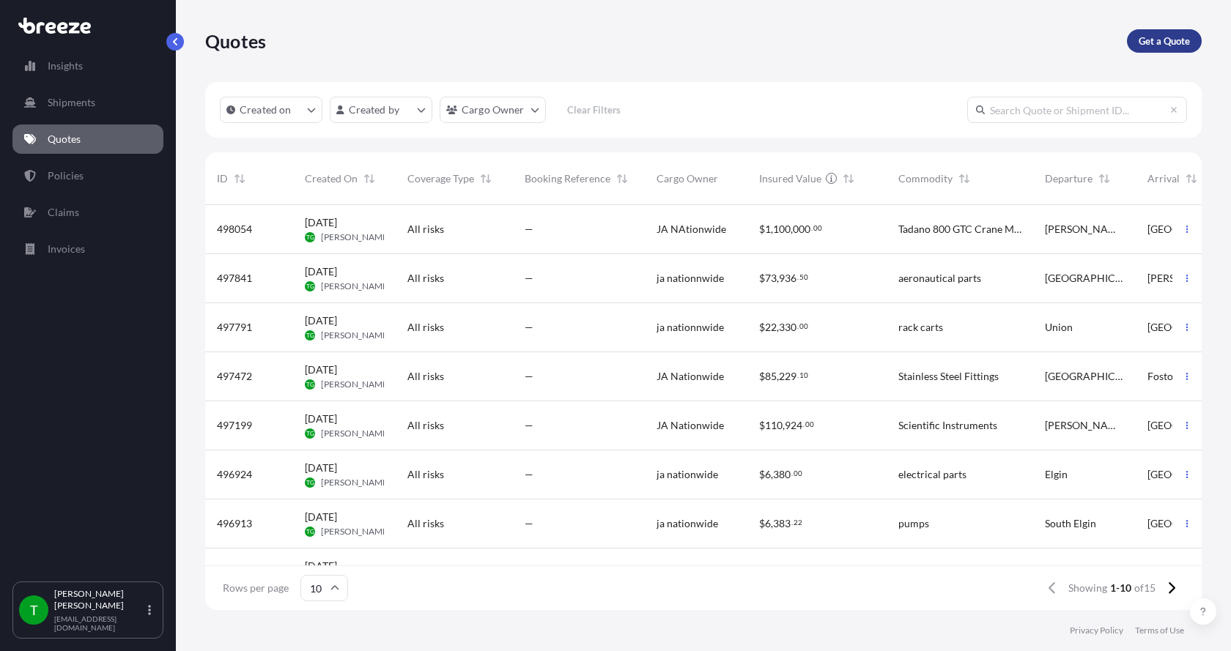
click at [1146, 40] on p "Get a Quote" at bounding box center [1163, 41] width 51 height 15
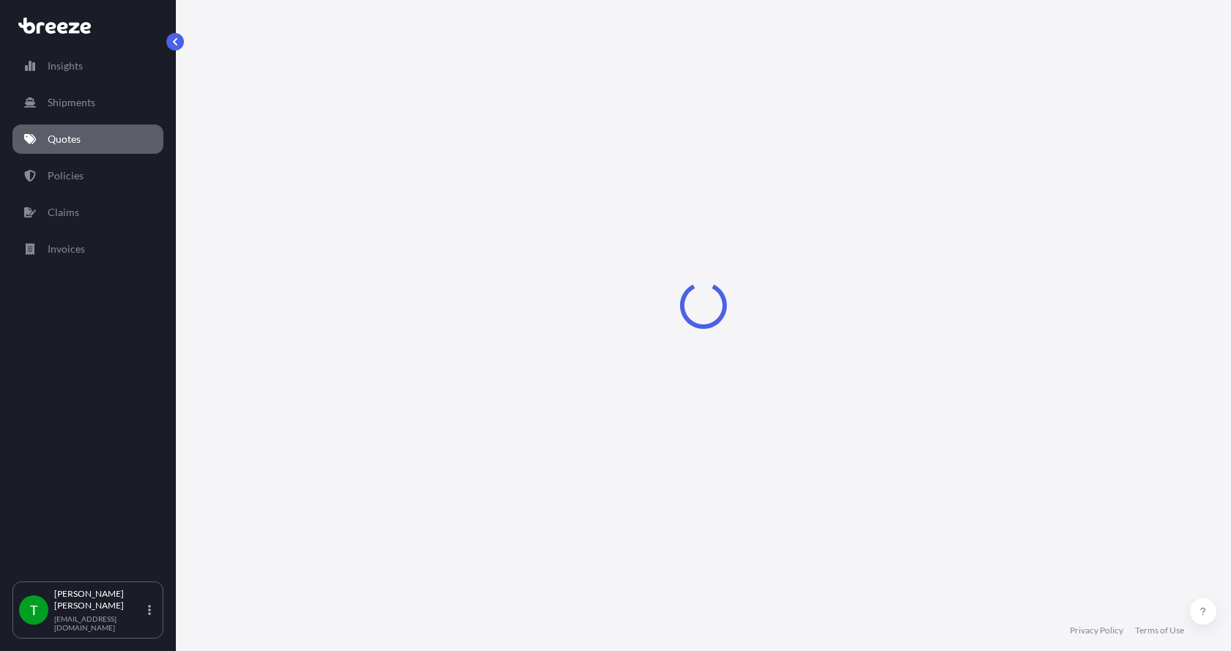
select select "Sea"
select select "1"
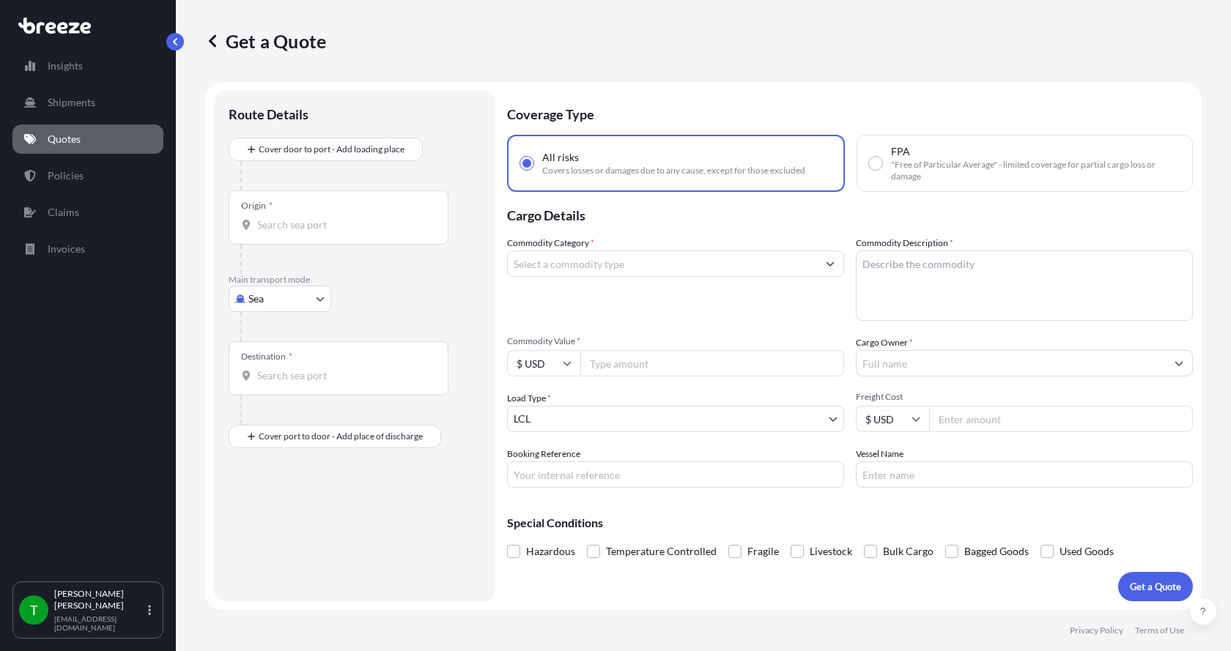
click at [259, 297] on body "Insights Shipments Quotes Policies Claims Invoices T [PERSON_NAME] [EMAIL_ADDRE…" at bounding box center [615, 325] width 1231 height 651
click at [259, 385] on span "Road" at bounding box center [267, 389] width 23 height 15
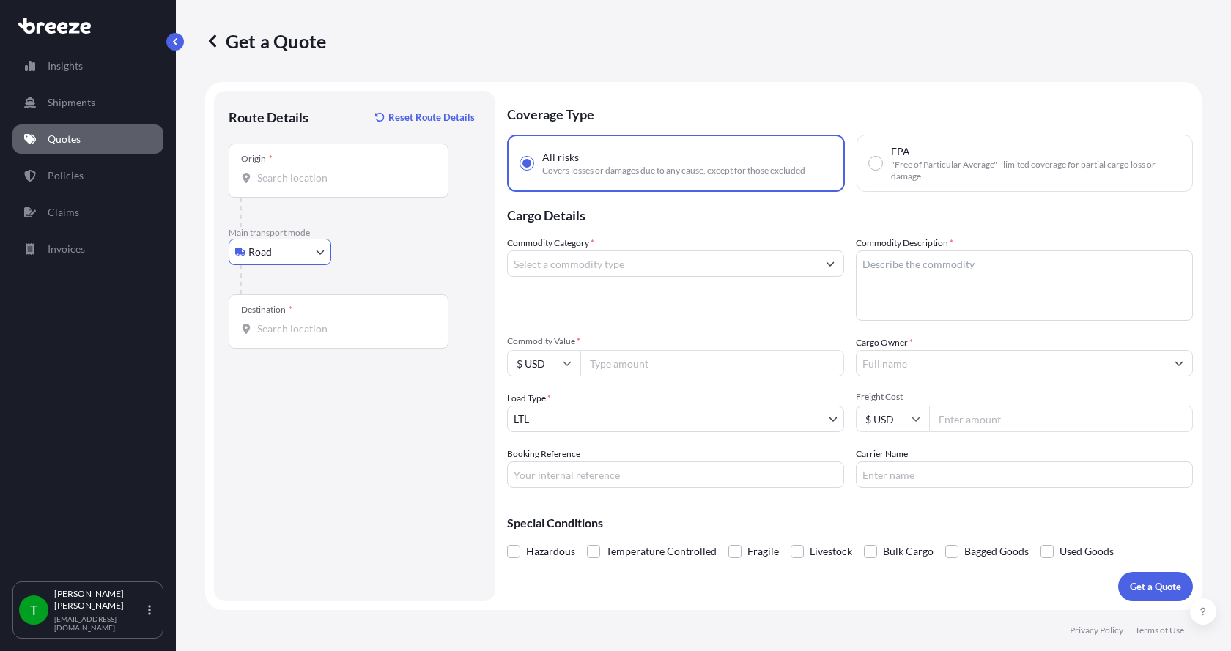
click at [275, 166] on div "Origin *" at bounding box center [339, 171] width 220 height 54
click at [275, 171] on input "Origin *" at bounding box center [343, 178] width 173 height 15
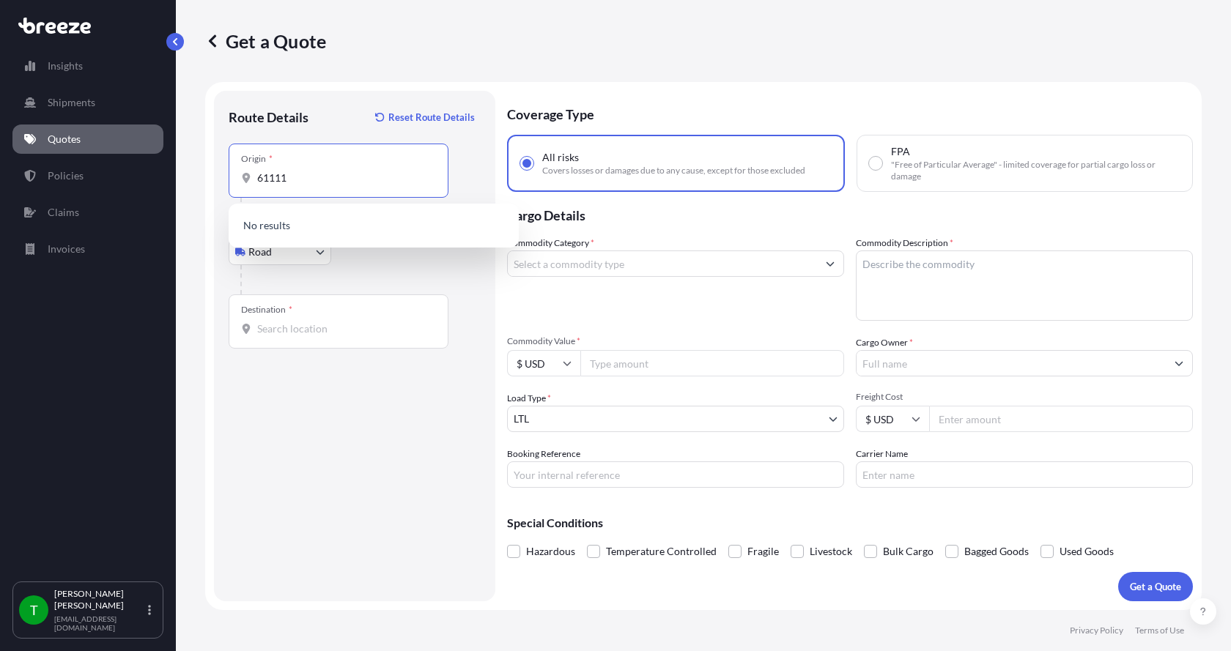
type input "61111"
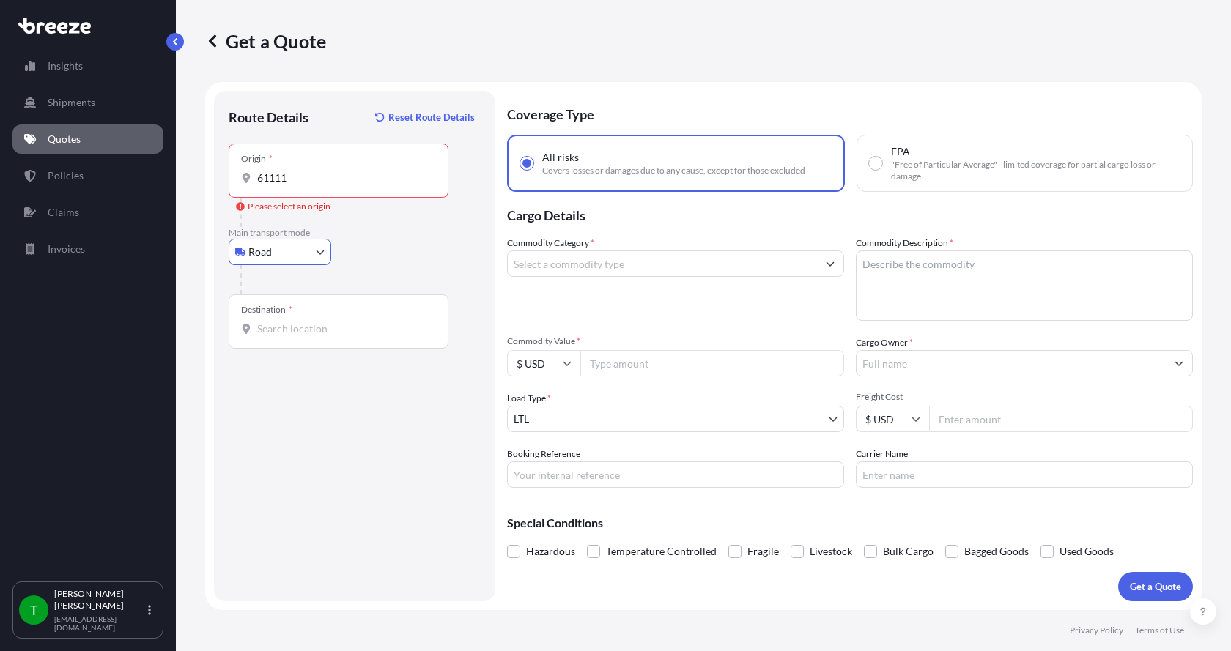
click at [306, 188] on div "Origin * 61111" at bounding box center [339, 171] width 220 height 54
click at [306, 185] on input "61111" at bounding box center [343, 178] width 173 height 15
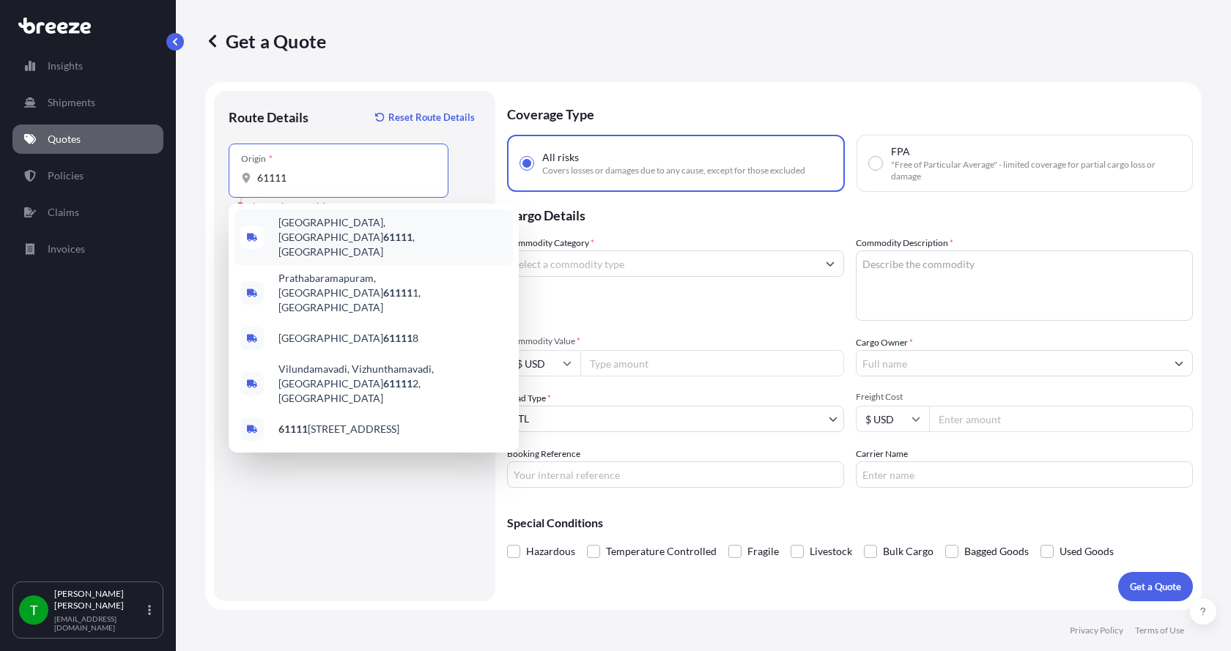
click at [314, 221] on span "[GEOGRAPHIC_DATA] , [GEOGRAPHIC_DATA]" at bounding box center [392, 237] width 229 height 44
type input "[GEOGRAPHIC_DATA], [GEOGRAPHIC_DATA]"
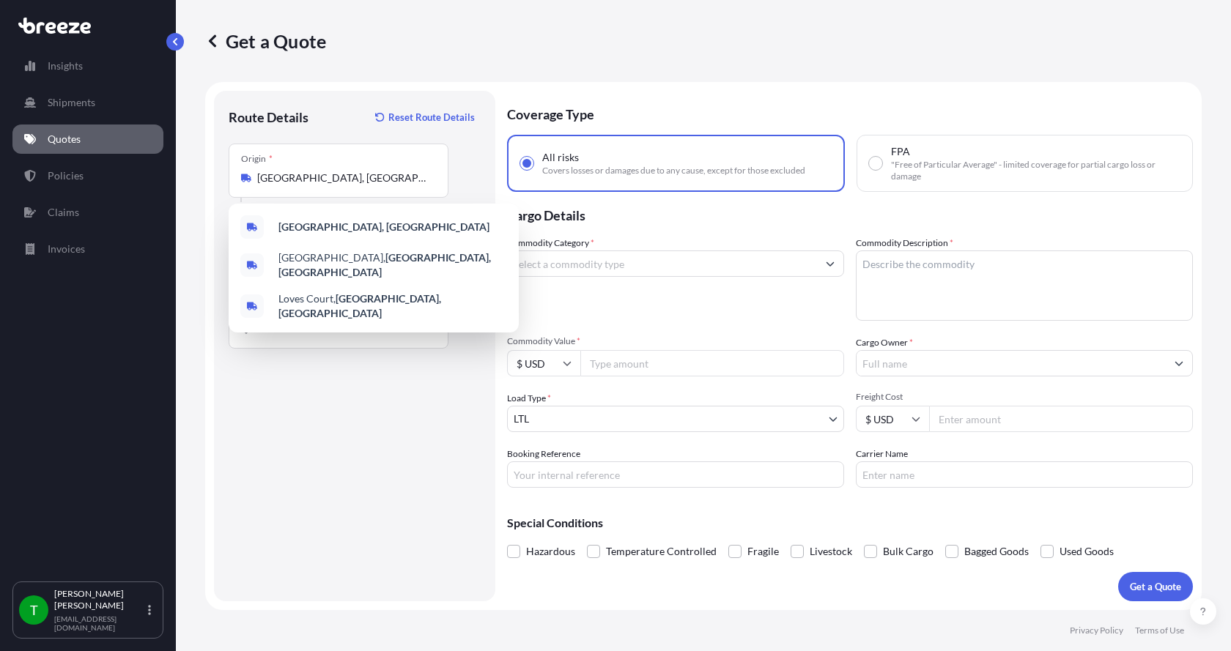
click at [1067, 64] on div "Get a Quote" at bounding box center [703, 41] width 996 height 82
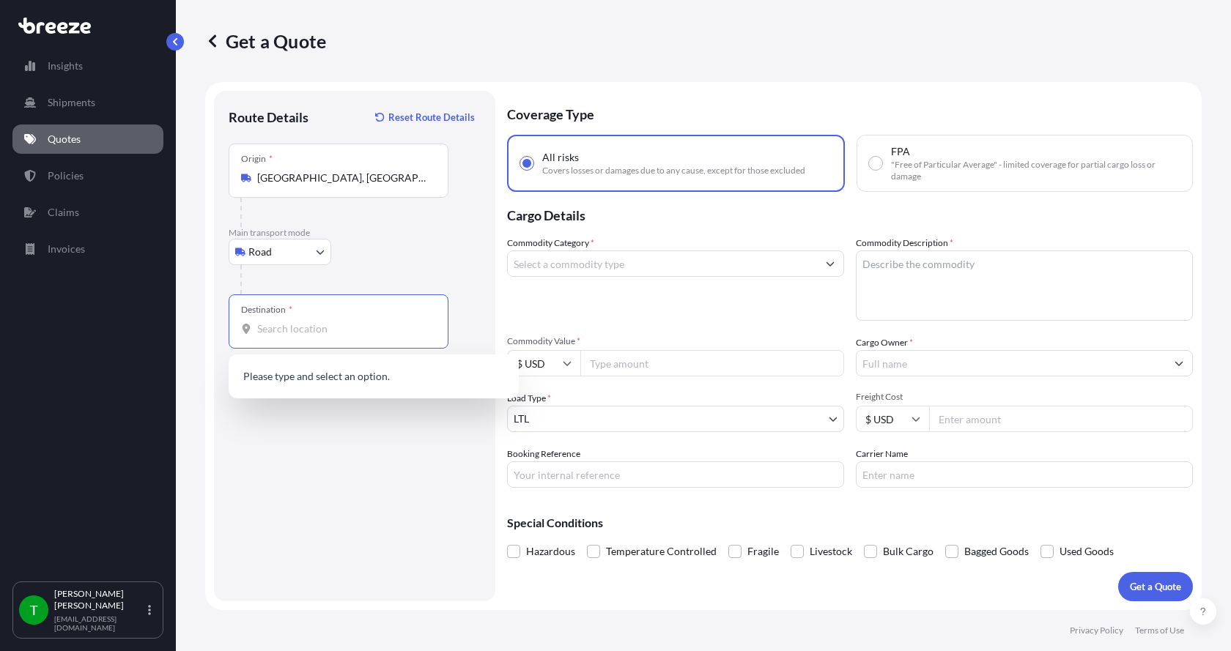
click at [285, 333] on input "Destination *" at bounding box center [343, 329] width 173 height 15
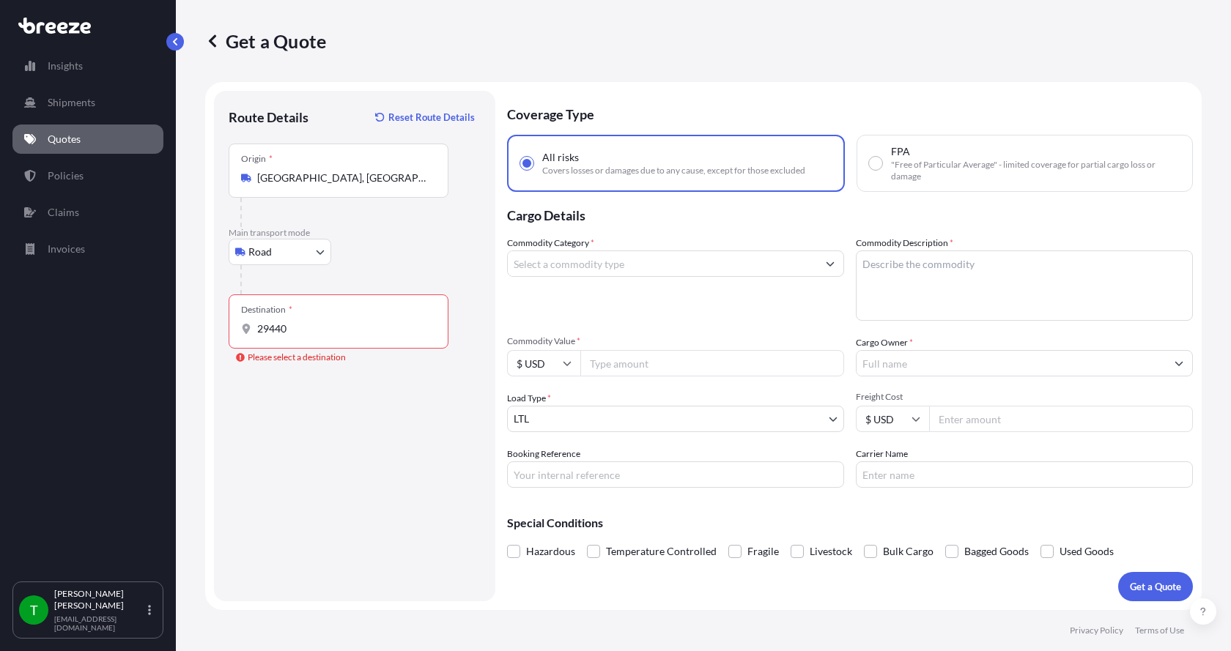
click at [289, 329] on input "29440" at bounding box center [343, 329] width 173 height 15
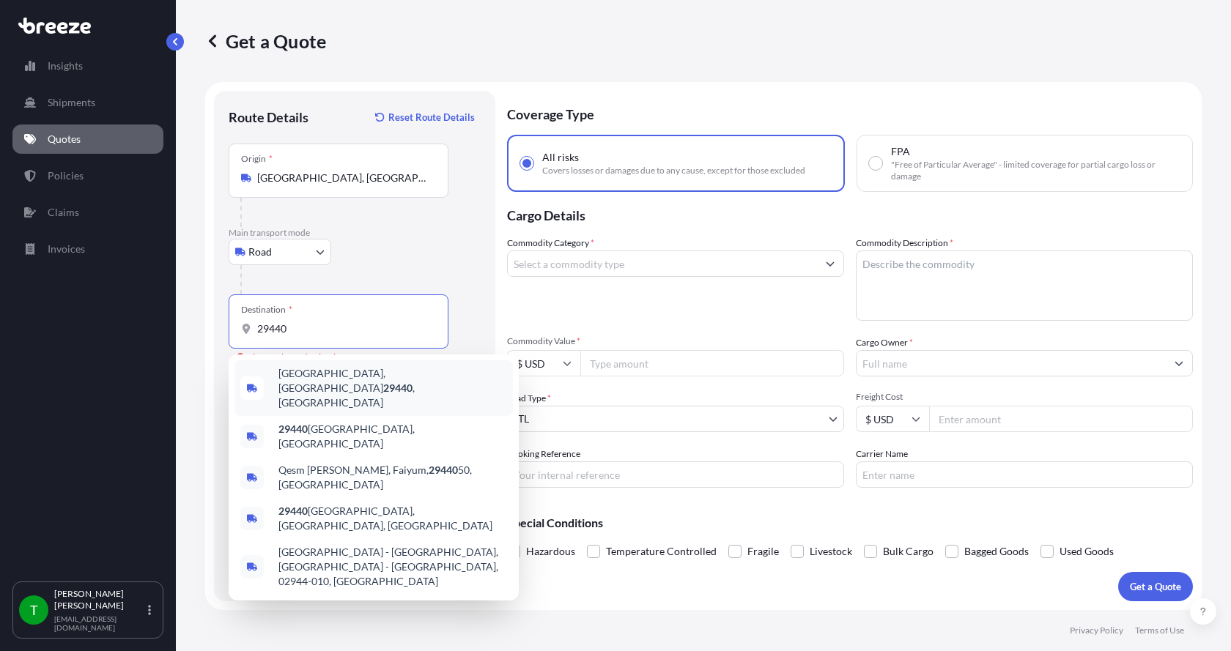
click at [294, 374] on span "[GEOGRAPHIC_DATA] , [GEOGRAPHIC_DATA]" at bounding box center [392, 388] width 229 height 44
type input "[GEOGRAPHIC_DATA], [GEOGRAPHIC_DATA]"
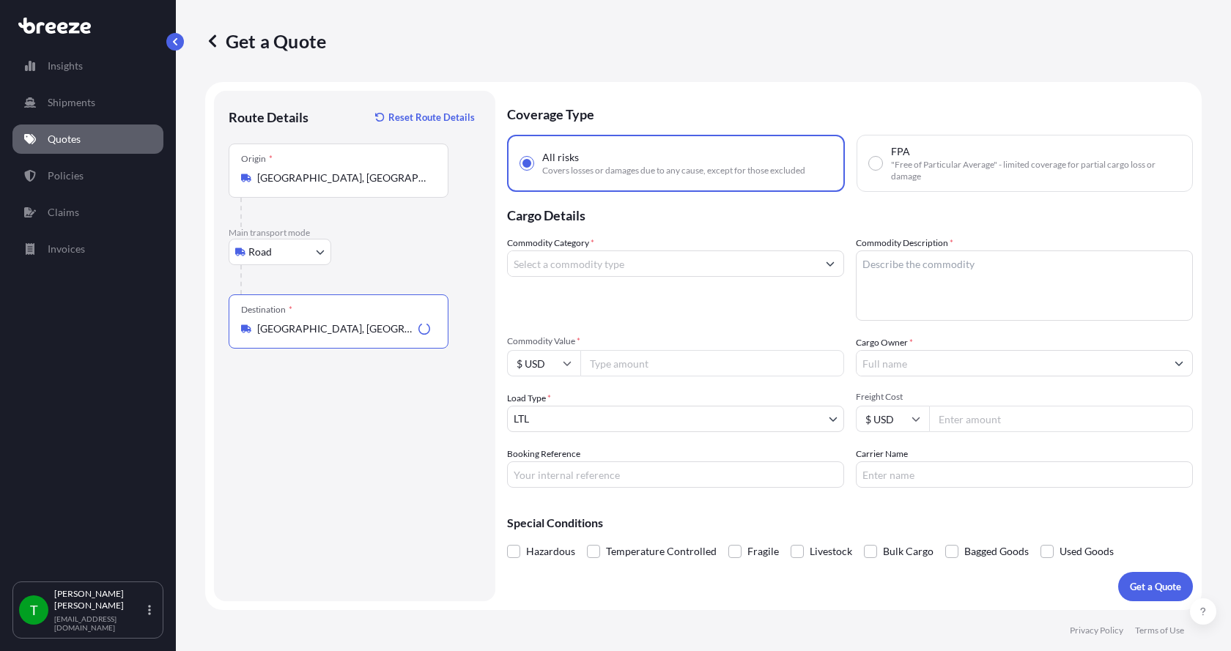
click at [574, 264] on input "Commodity Category *" at bounding box center [662, 264] width 309 height 26
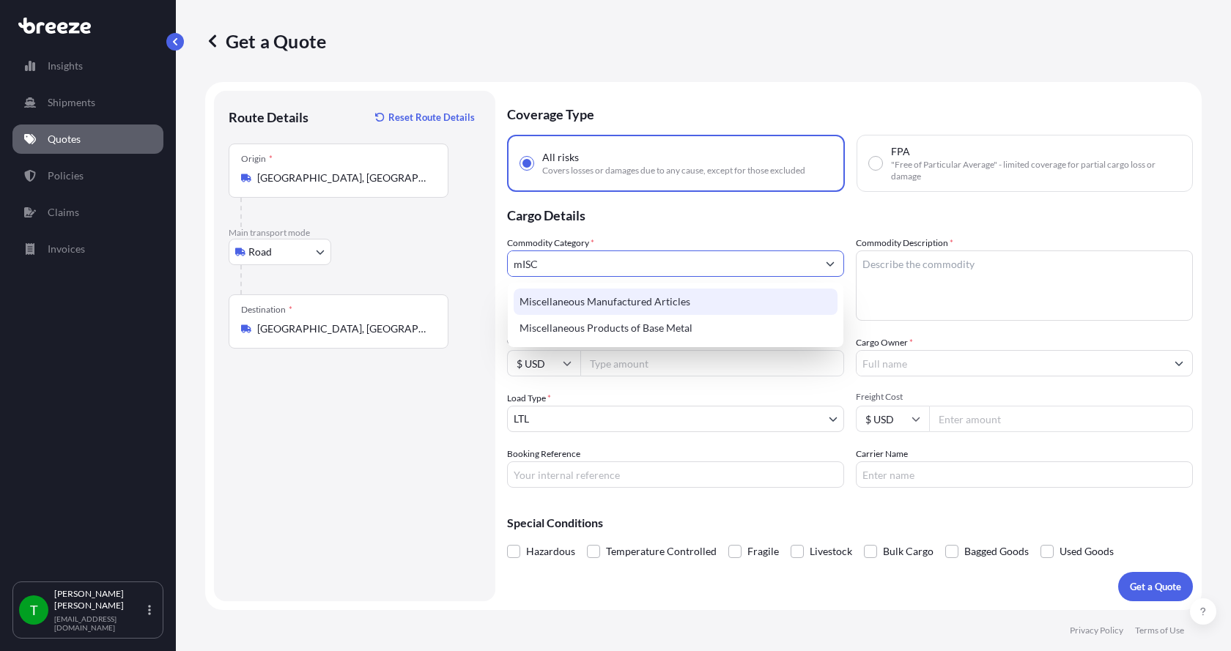
click at [569, 308] on div "Miscellaneous Manufactured Articles" at bounding box center [676, 302] width 324 height 26
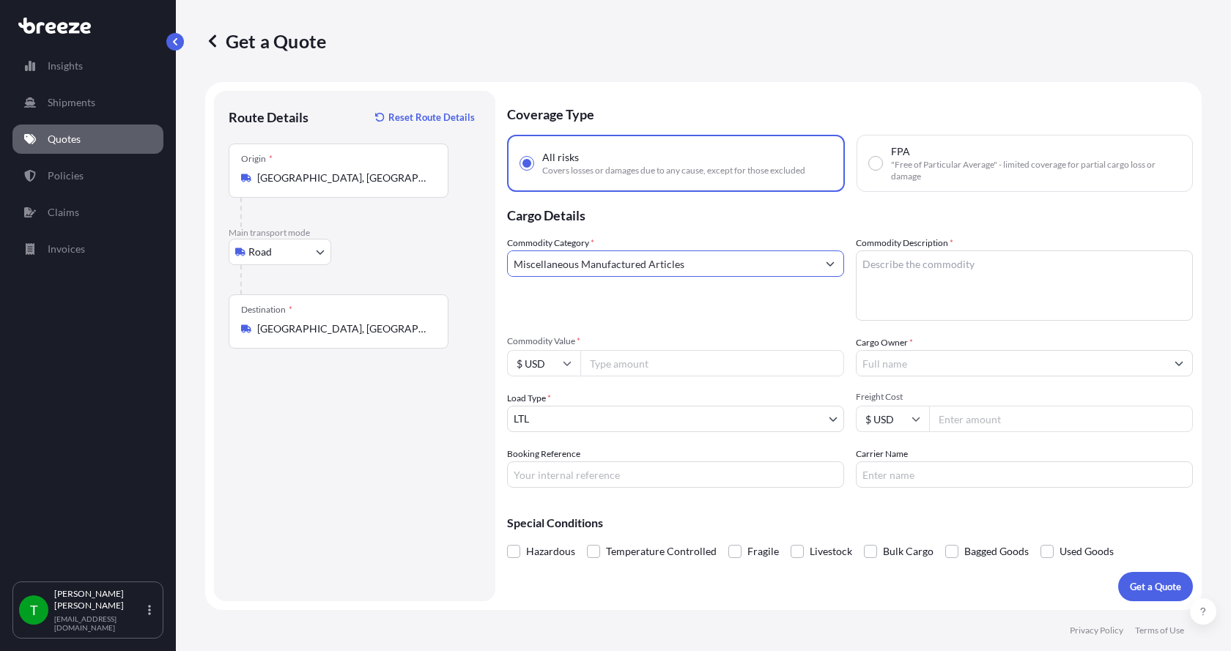
type input "Miscellaneous Manufactured Articles"
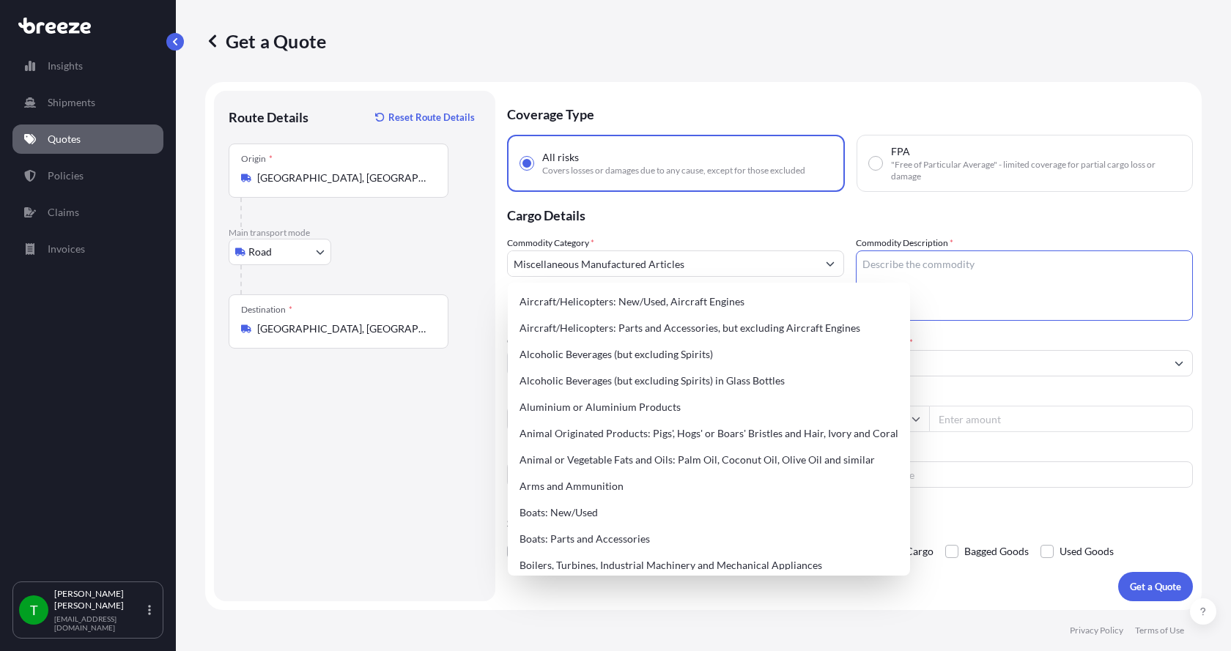
click at [873, 257] on textarea "Commodity Description *" at bounding box center [1024, 286] width 337 height 70
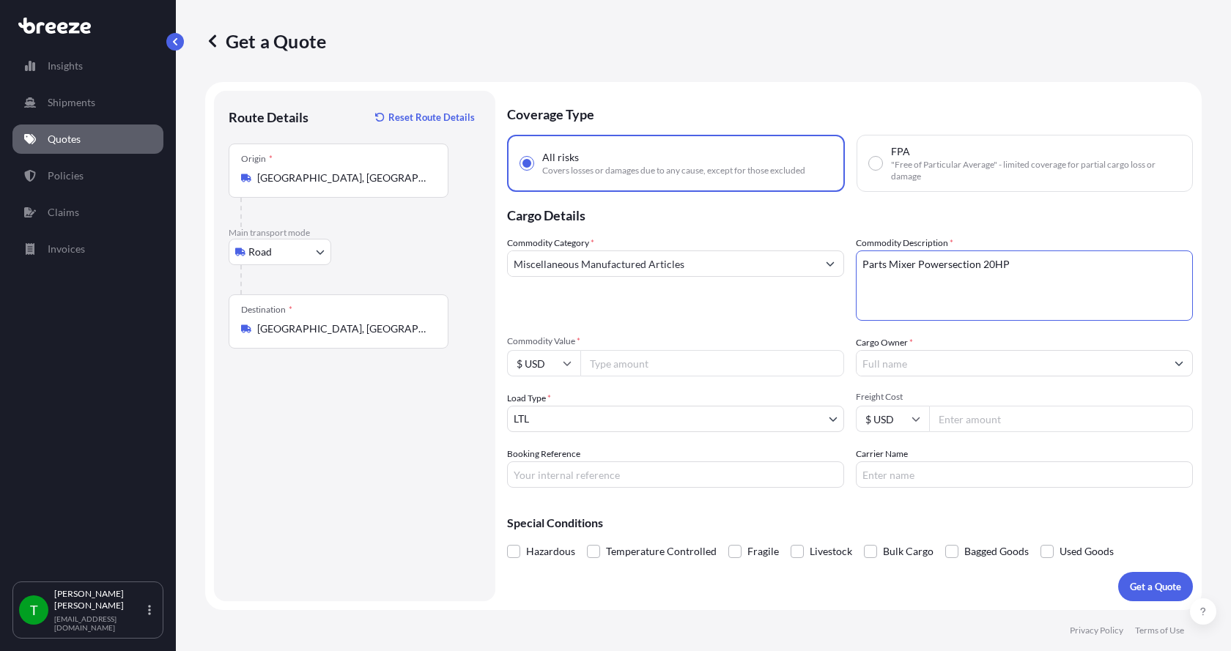
type textarea "Parts Mixer Powersection 20HP"
click at [653, 365] on input "Commodity Value *" at bounding box center [712, 363] width 264 height 26
type input "23600.00"
click at [910, 359] on input "Cargo Owner *" at bounding box center [1010, 363] width 309 height 26
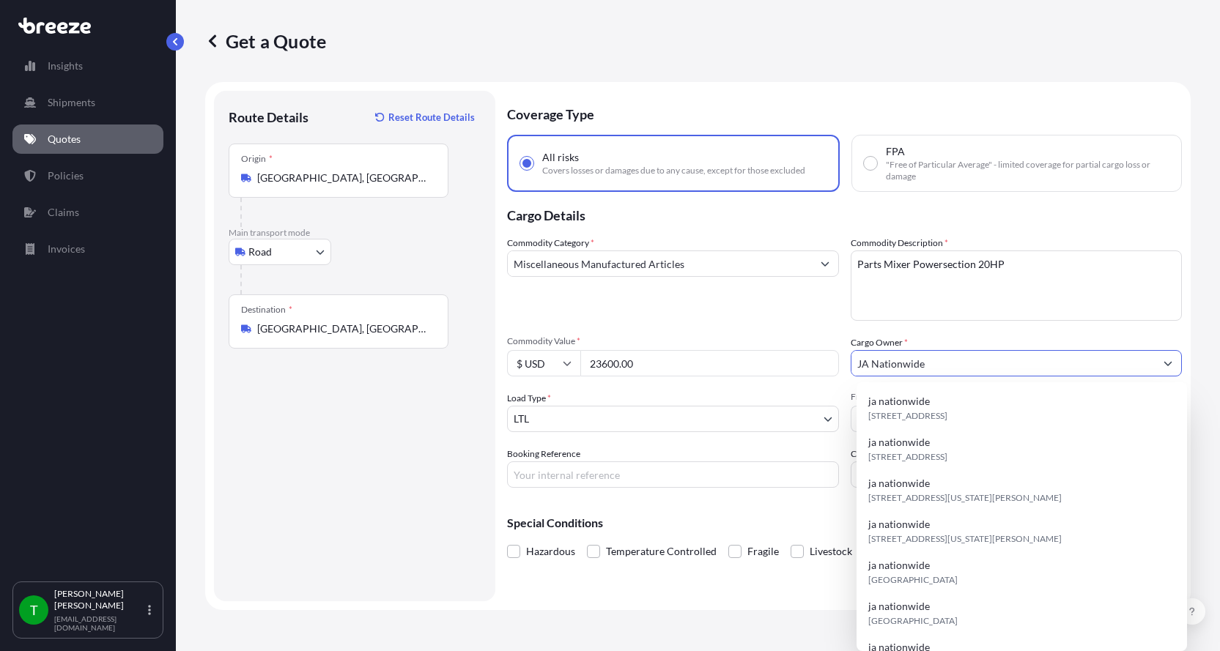
type input "JA Nationwide"
click at [567, 474] on input "Booking Reference" at bounding box center [673, 475] width 332 height 26
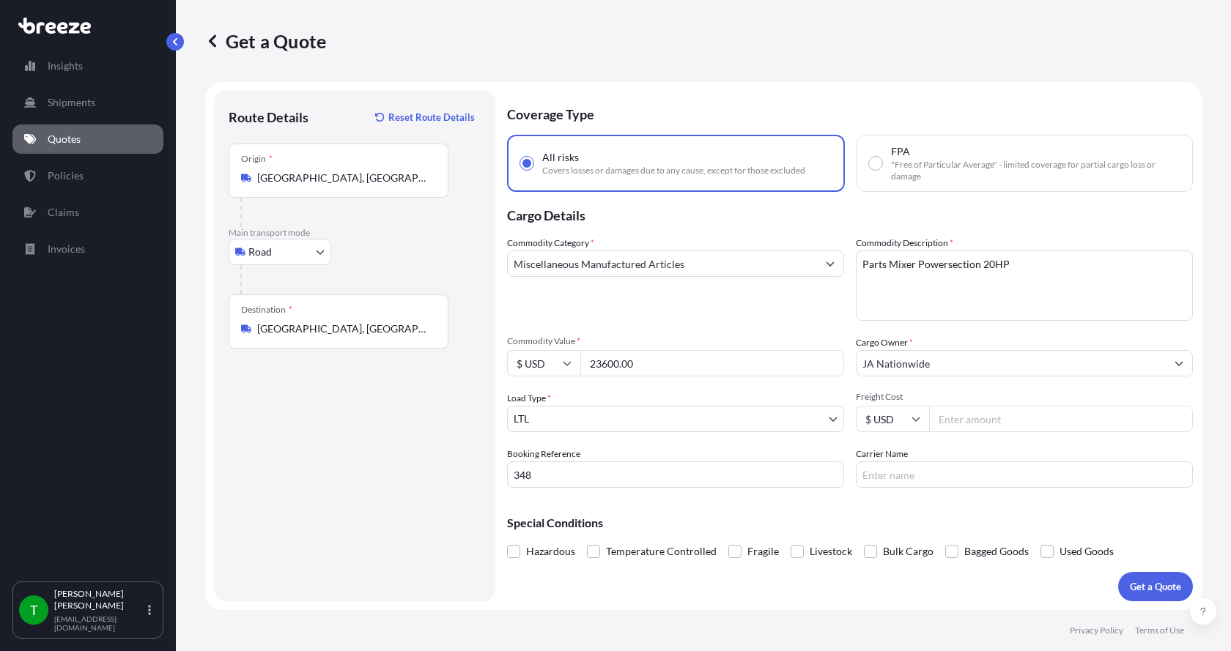
click at [549, 471] on input "348" at bounding box center [675, 475] width 337 height 26
type input "348982"
click at [967, 419] on input "Freight Cost" at bounding box center [1061, 419] width 264 height 26
type input "955.00"
click at [919, 474] on input "Carrier Name" at bounding box center [1024, 475] width 337 height 26
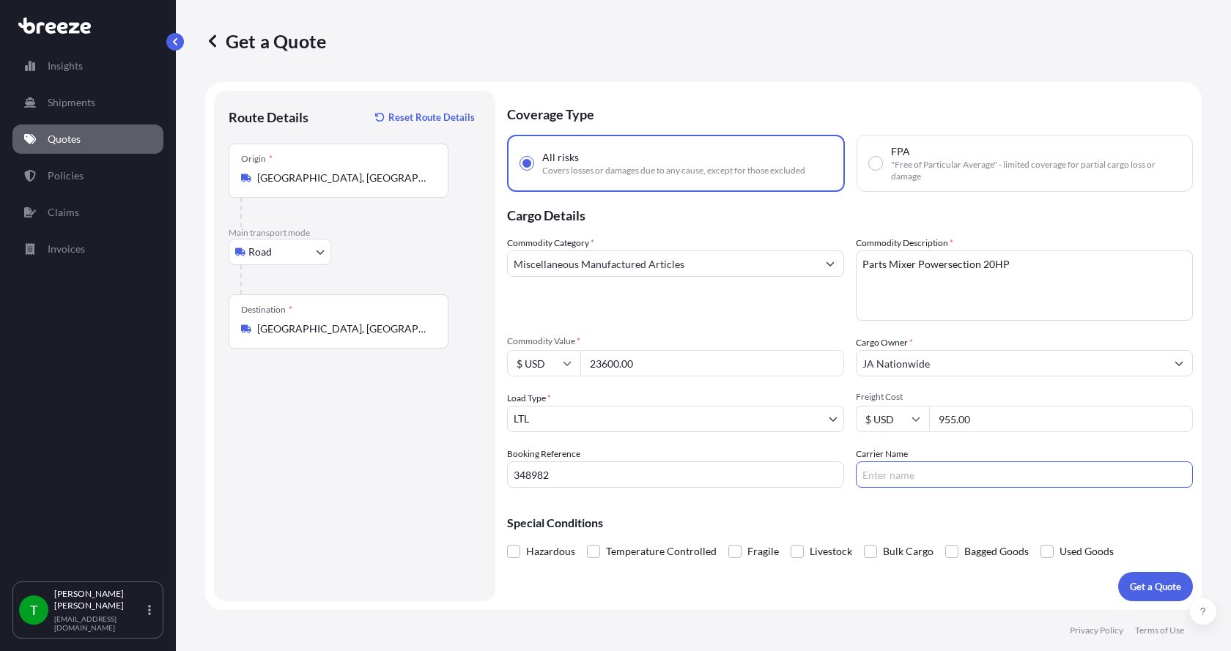
type input "[PERSON_NAME]"
click at [1144, 585] on p "Get a Quote" at bounding box center [1155, 586] width 51 height 15
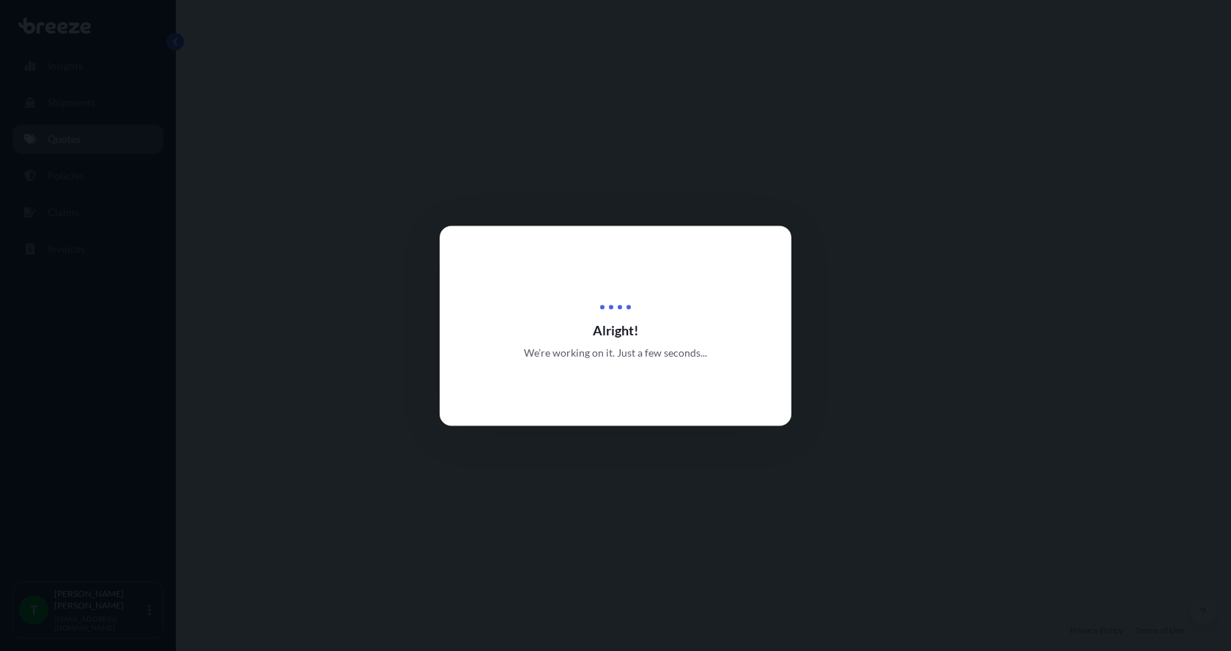
select select "Road"
select select "1"
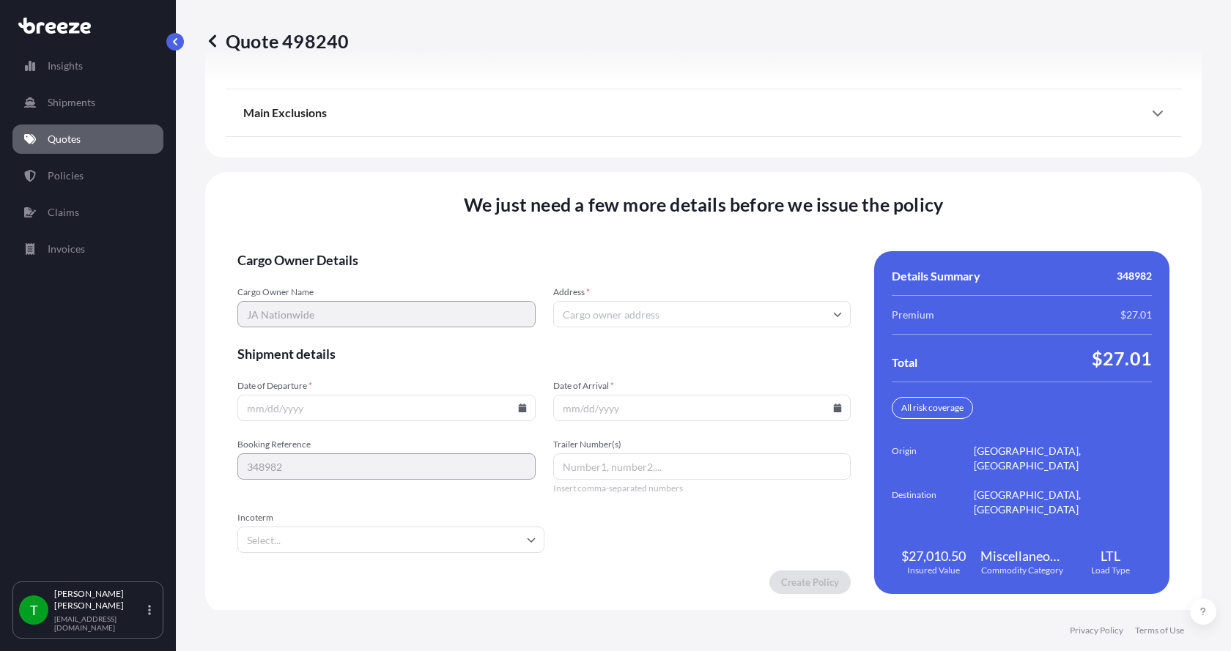
scroll to position [1927, 0]
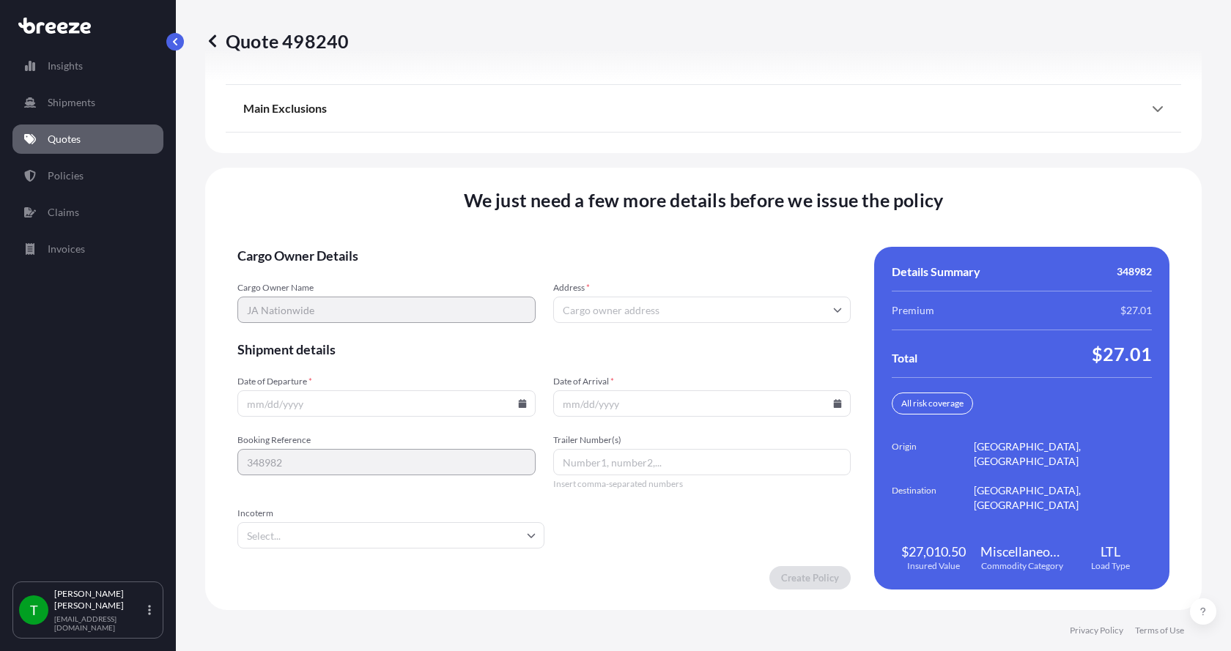
click at [578, 306] on input "Address *" at bounding box center [702, 310] width 298 height 26
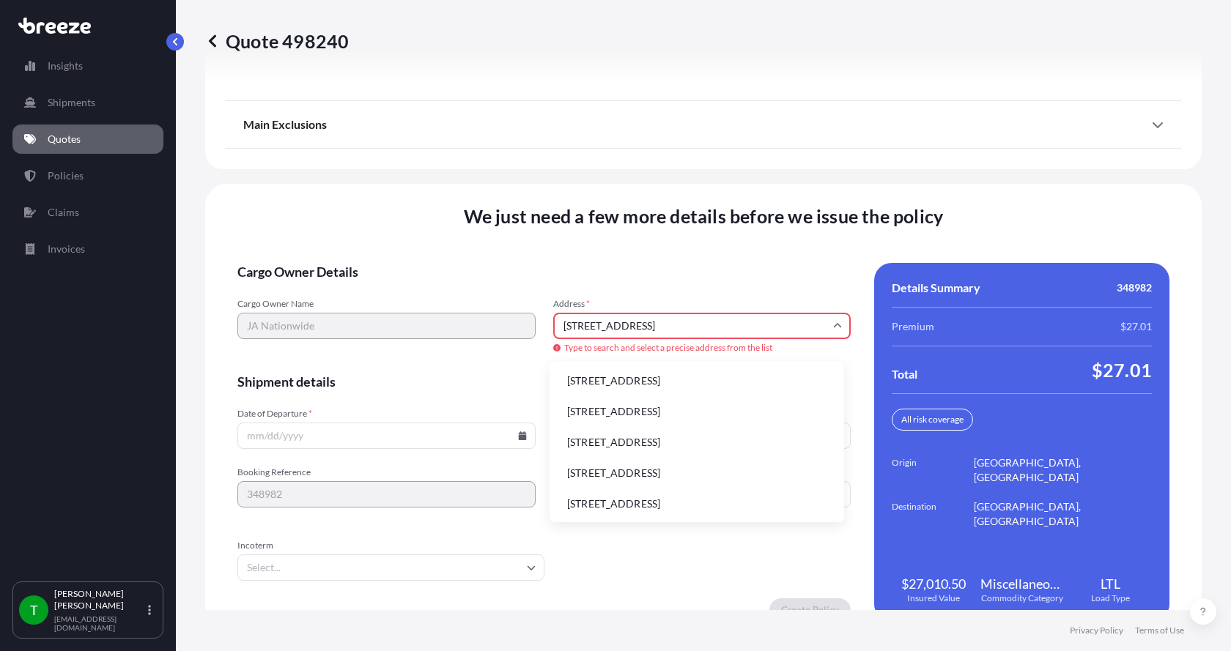
click at [599, 373] on li "[STREET_ADDRESS]" at bounding box center [696, 381] width 283 height 28
type input "[STREET_ADDRESS]"
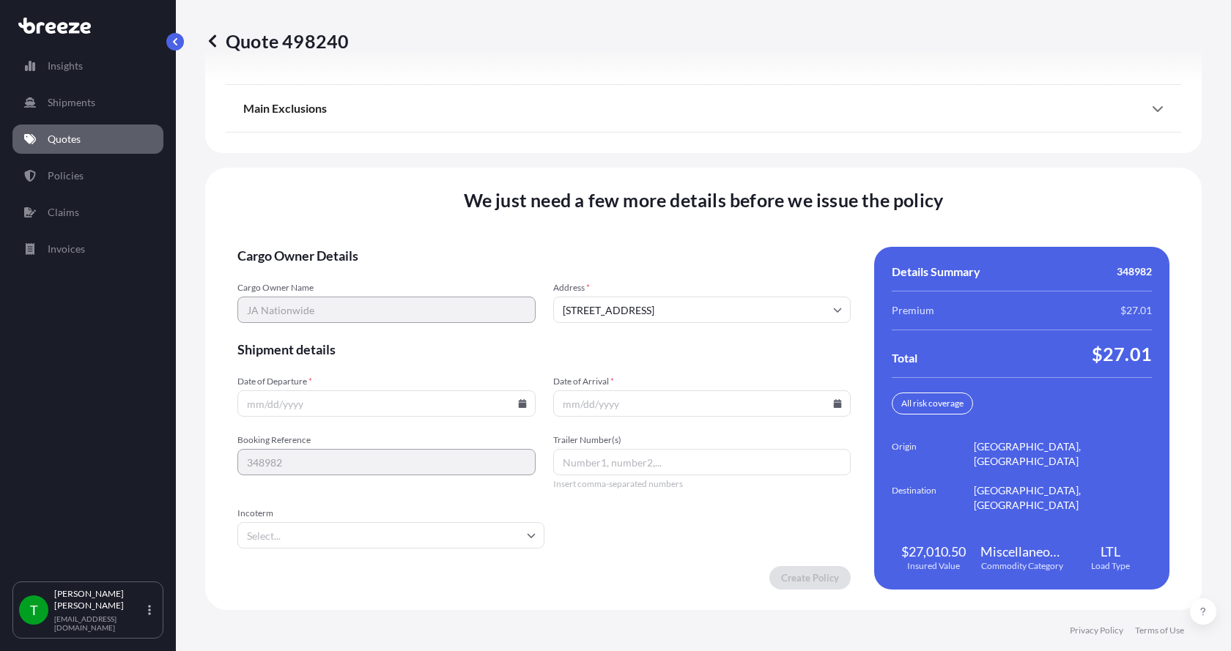
click at [518, 405] on icon at bounding box center [522, 403] width 8 height 9
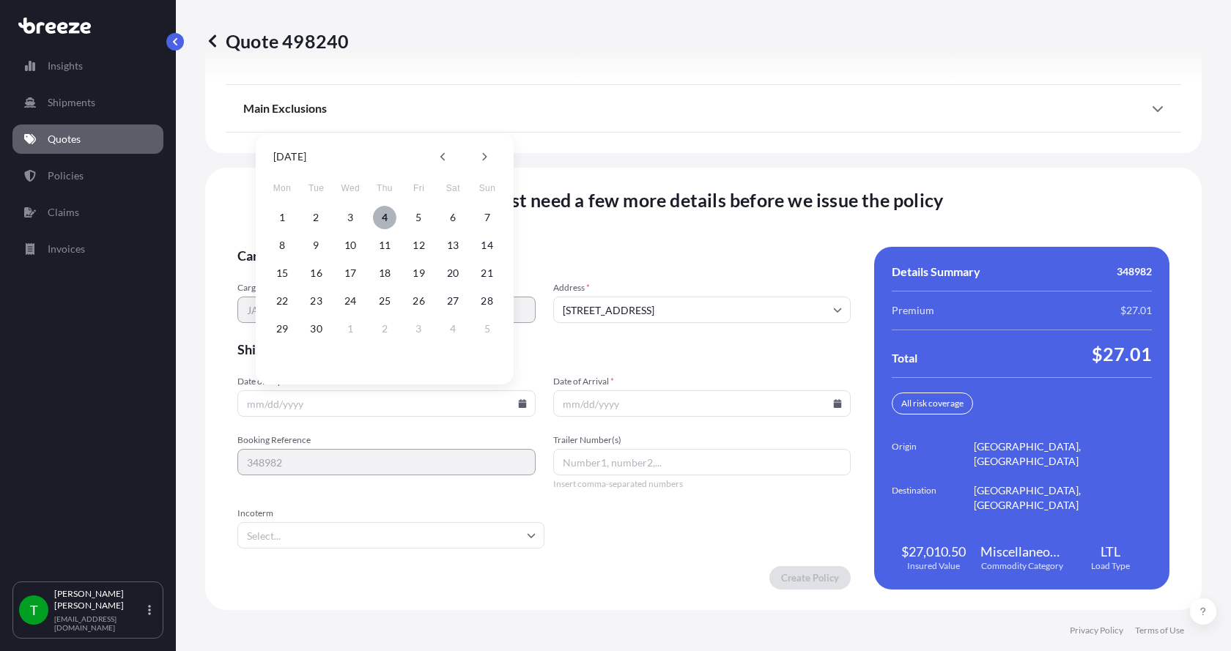
click at [386, 218] on button "4" at bounding box center [384, 217] width 23 height 23
type input "[DATE]"
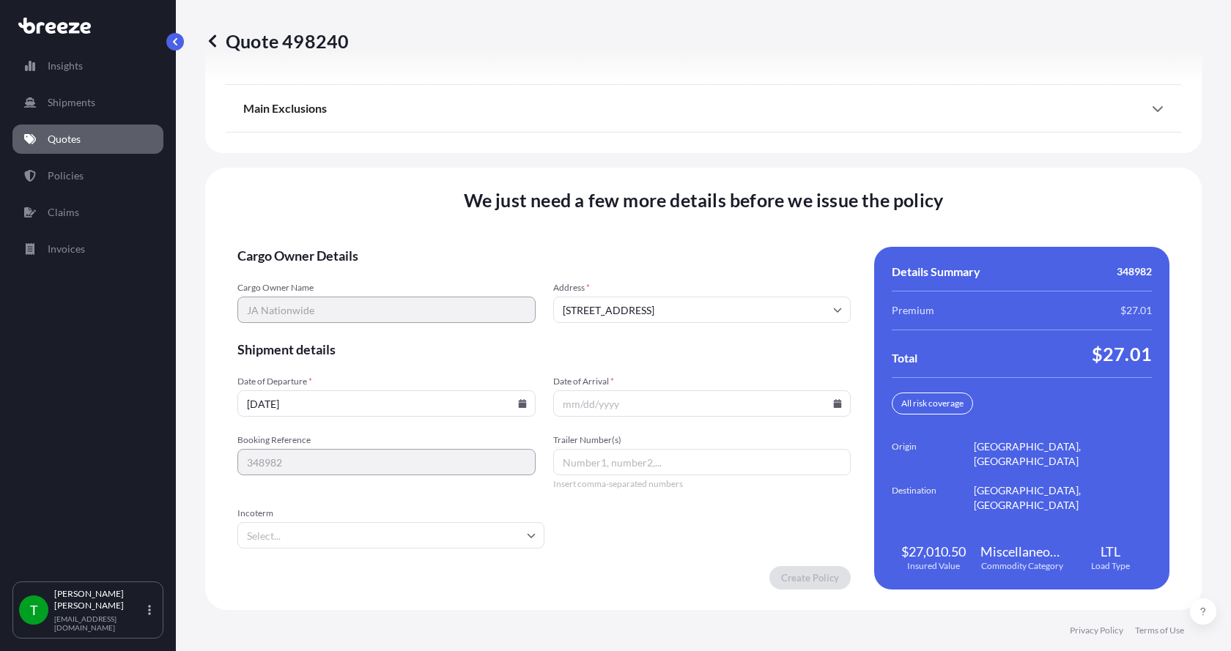
click at [834, 401] on icon at bounding box center [838, 403] width 8 height 9
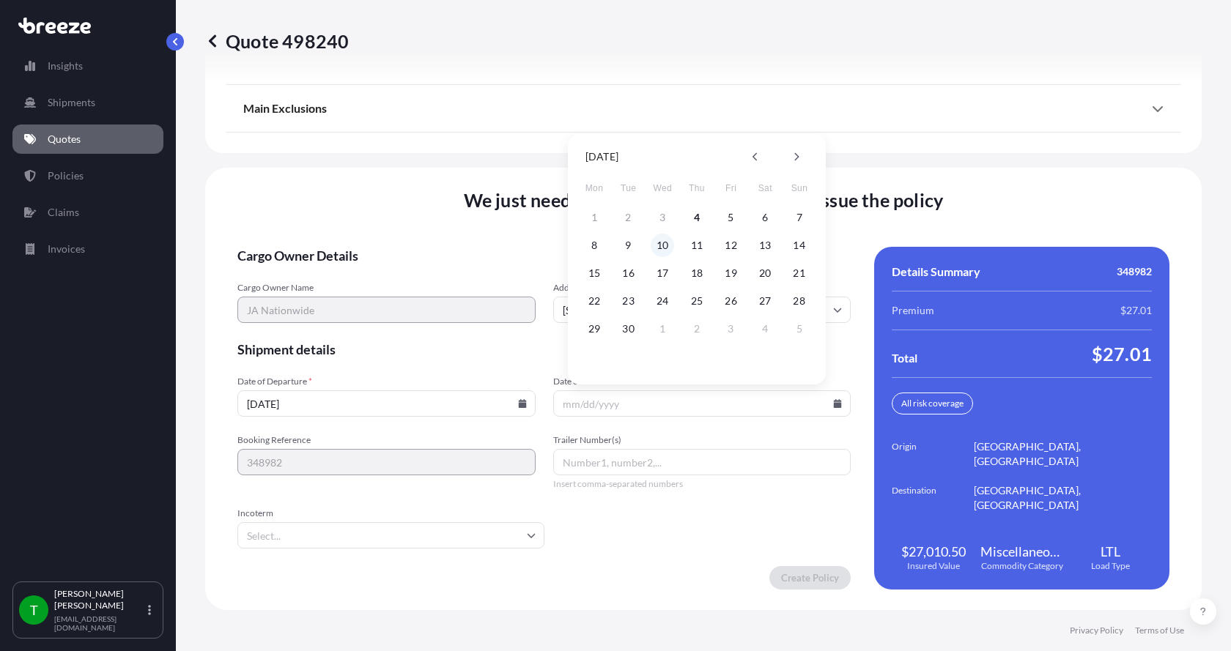
click at [664, 245] on button "10" at bounding box center [662, 245] width 23 height 23
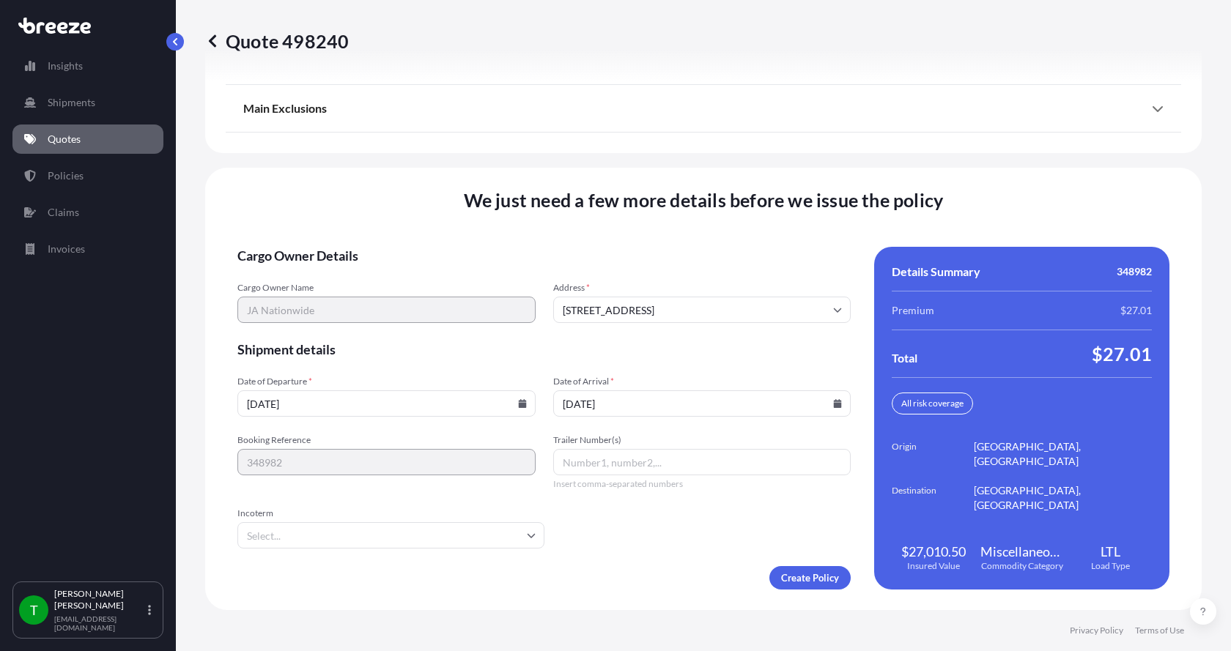
type input "[DATE]"
click at [664, 300] on button "10" at bounding box center [671, 306] width 18 height 13
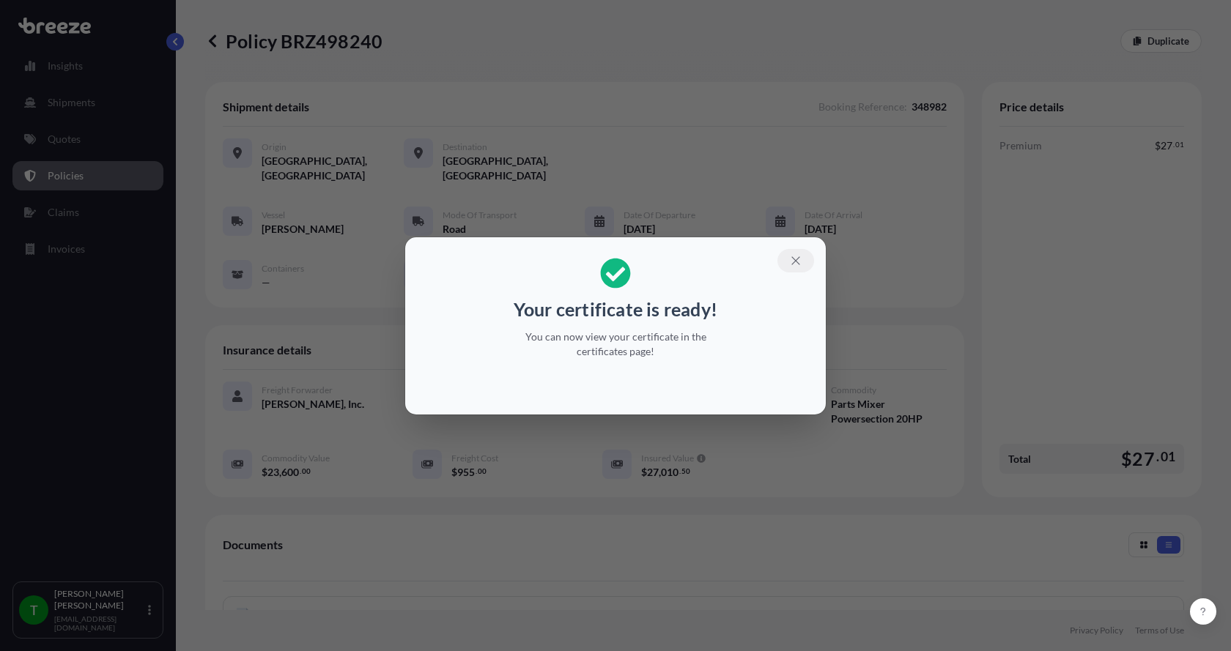
click at [799, 257] on icon "button" at bounding box center [795, 260] width 13 height 13
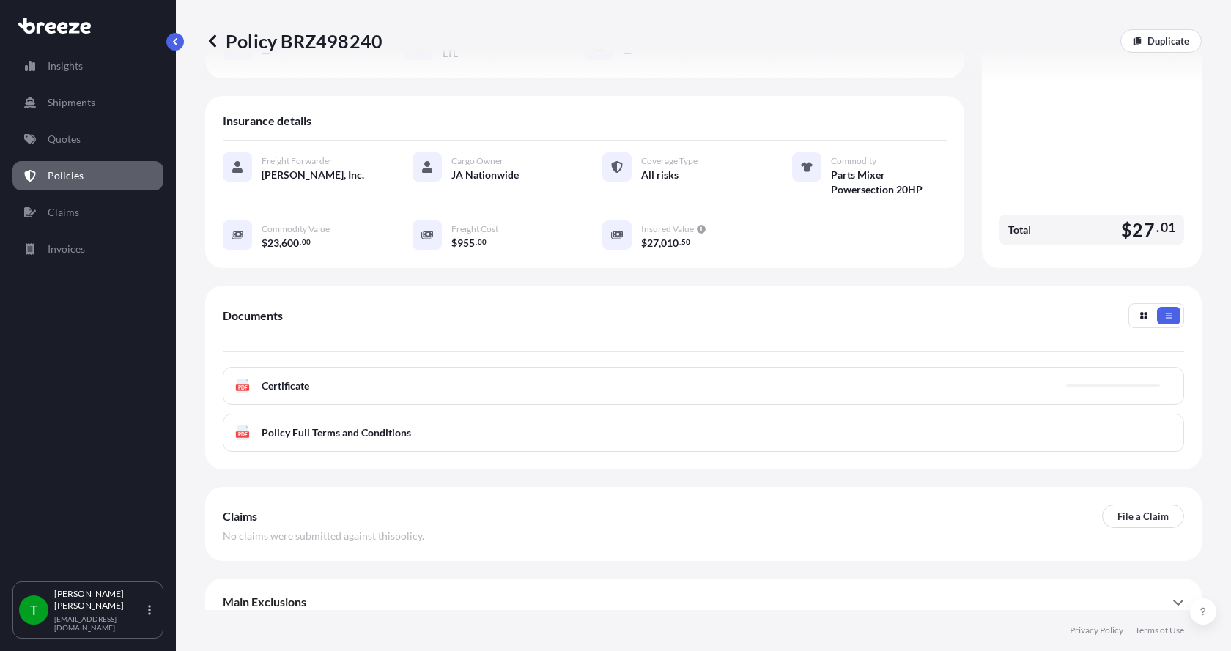
scroll to position [230, 0]
